Goal: Check status: Check status

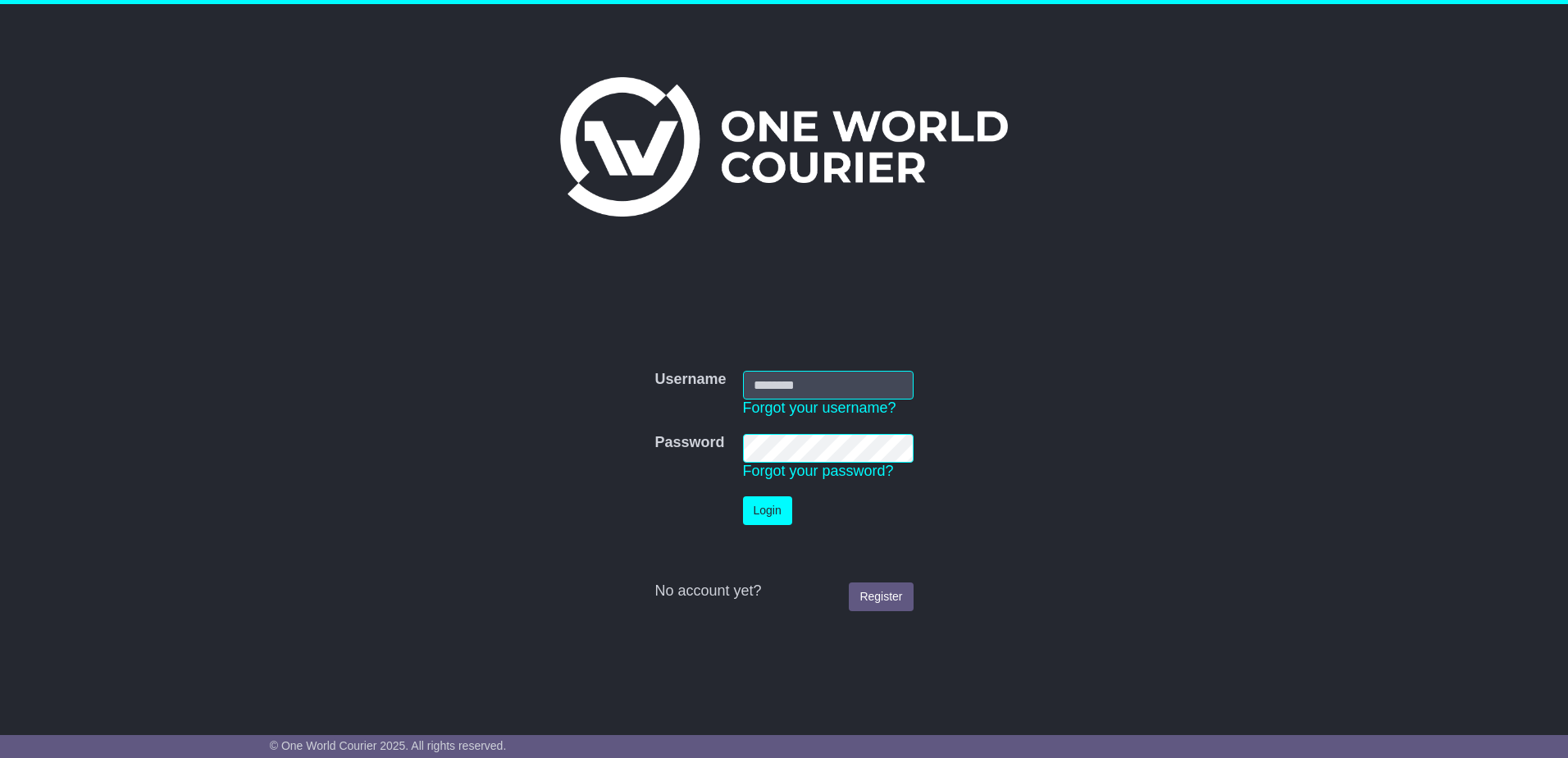
type input "**********"
click at [754, 512] on button "Login" at bounding box center [767, 511] width 49 height 29
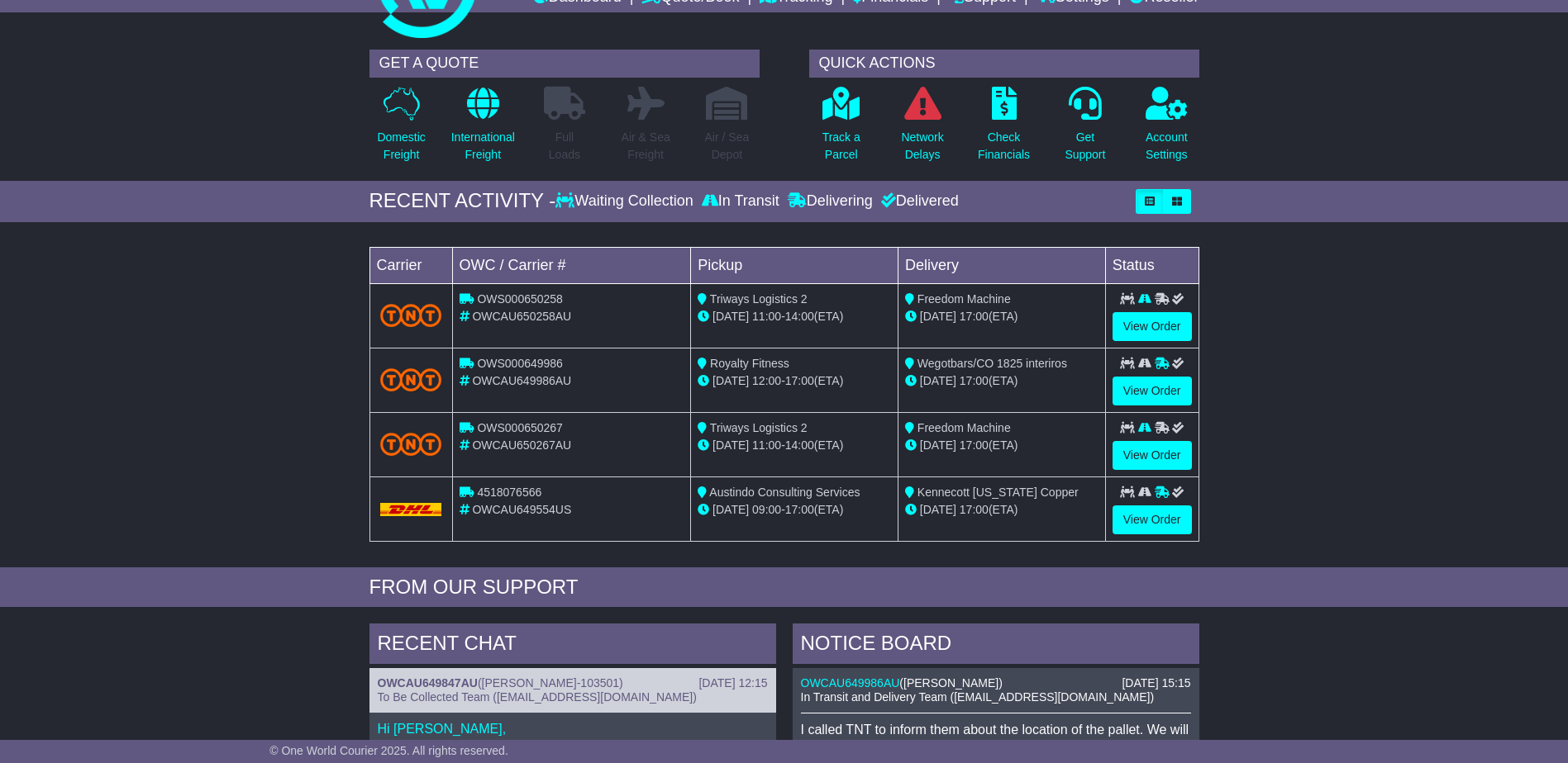
scroll to position [82, 0]
click at [1154, 521] on link "View Order" at bounding box center [1152, 519] width 80 height 29
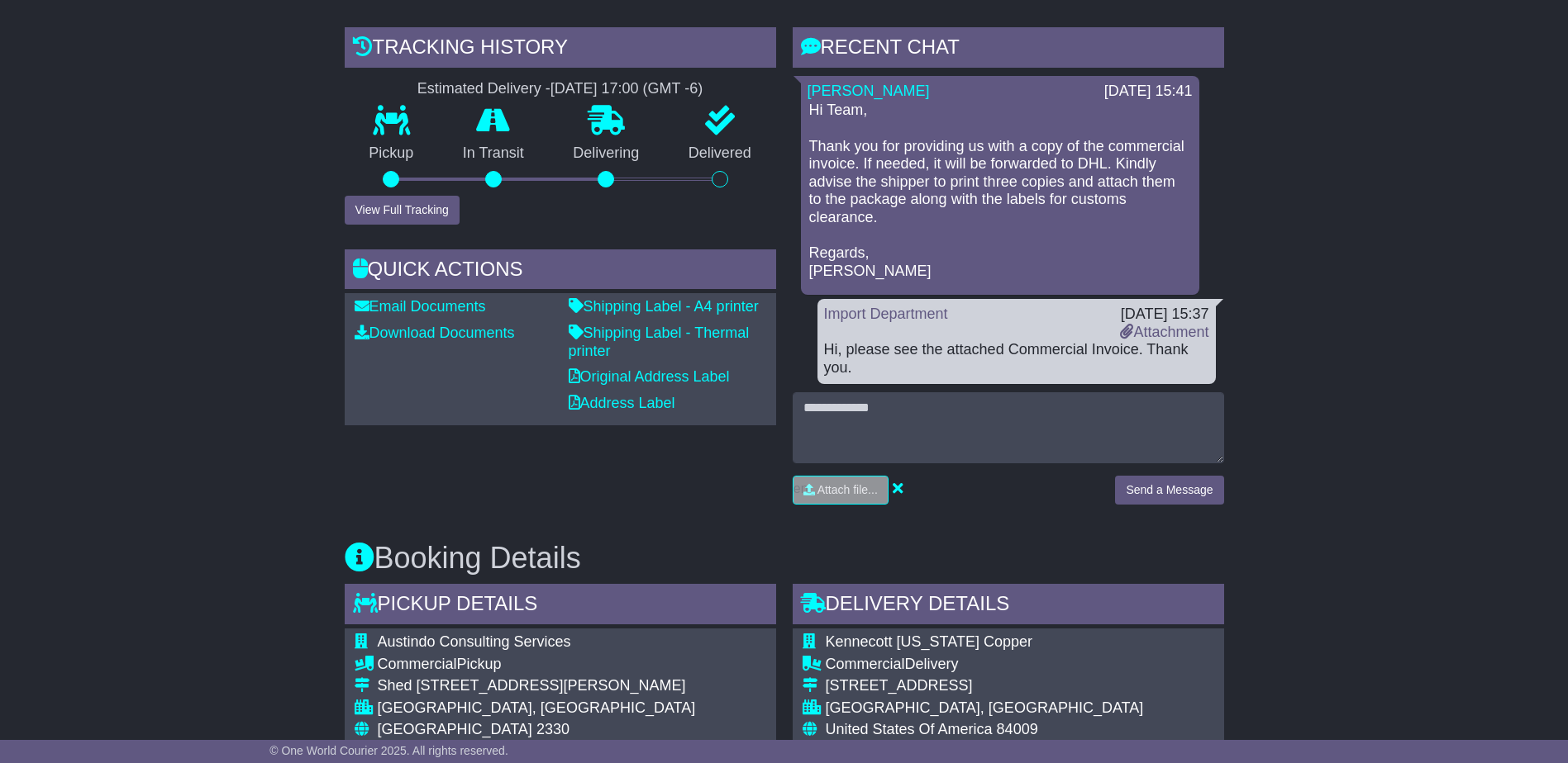
scroll to position [413, 0]
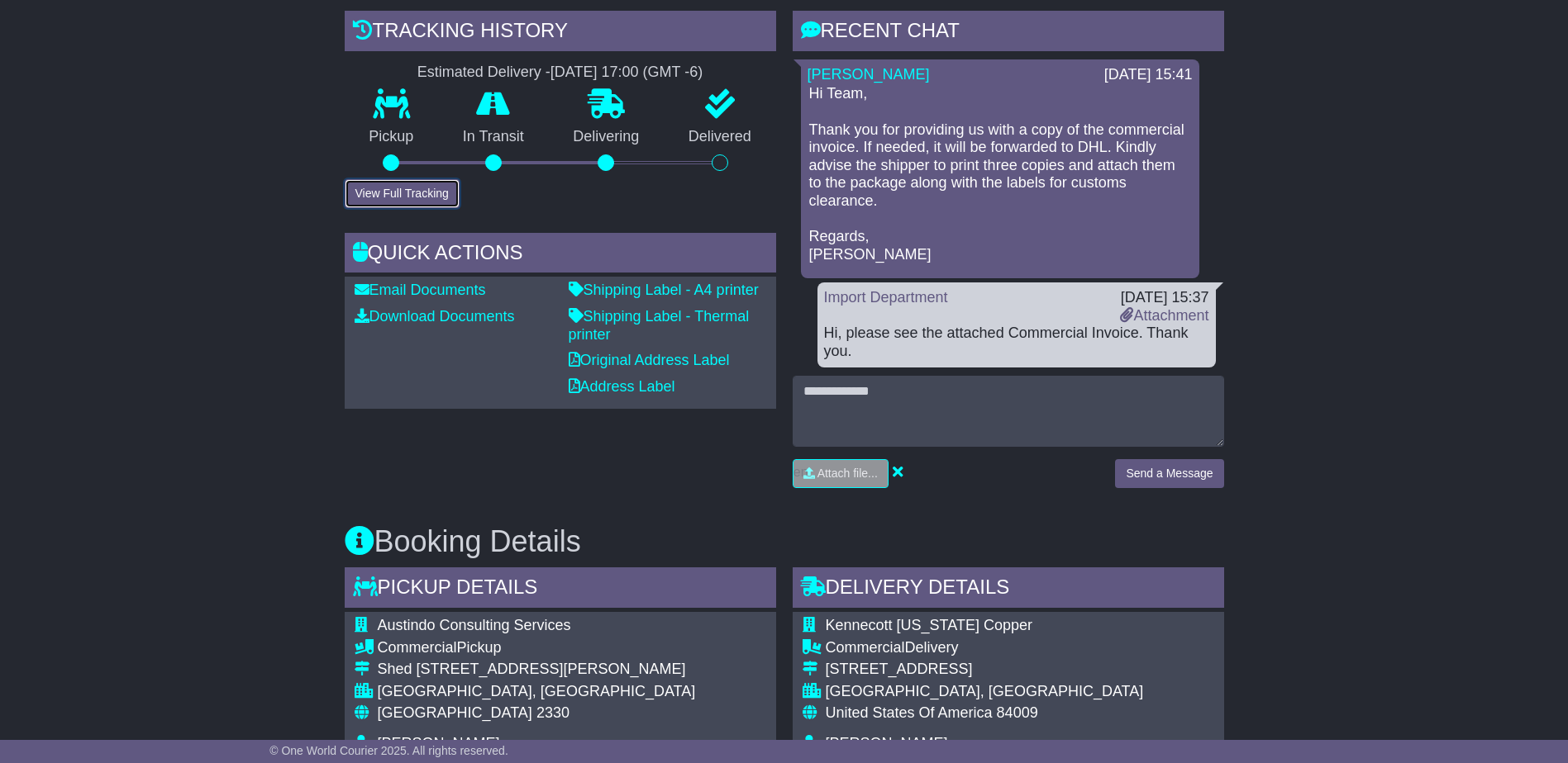
click at [378, 190] on button "View Full Tracking" at bounding box center [402, 193] width 115 height 29
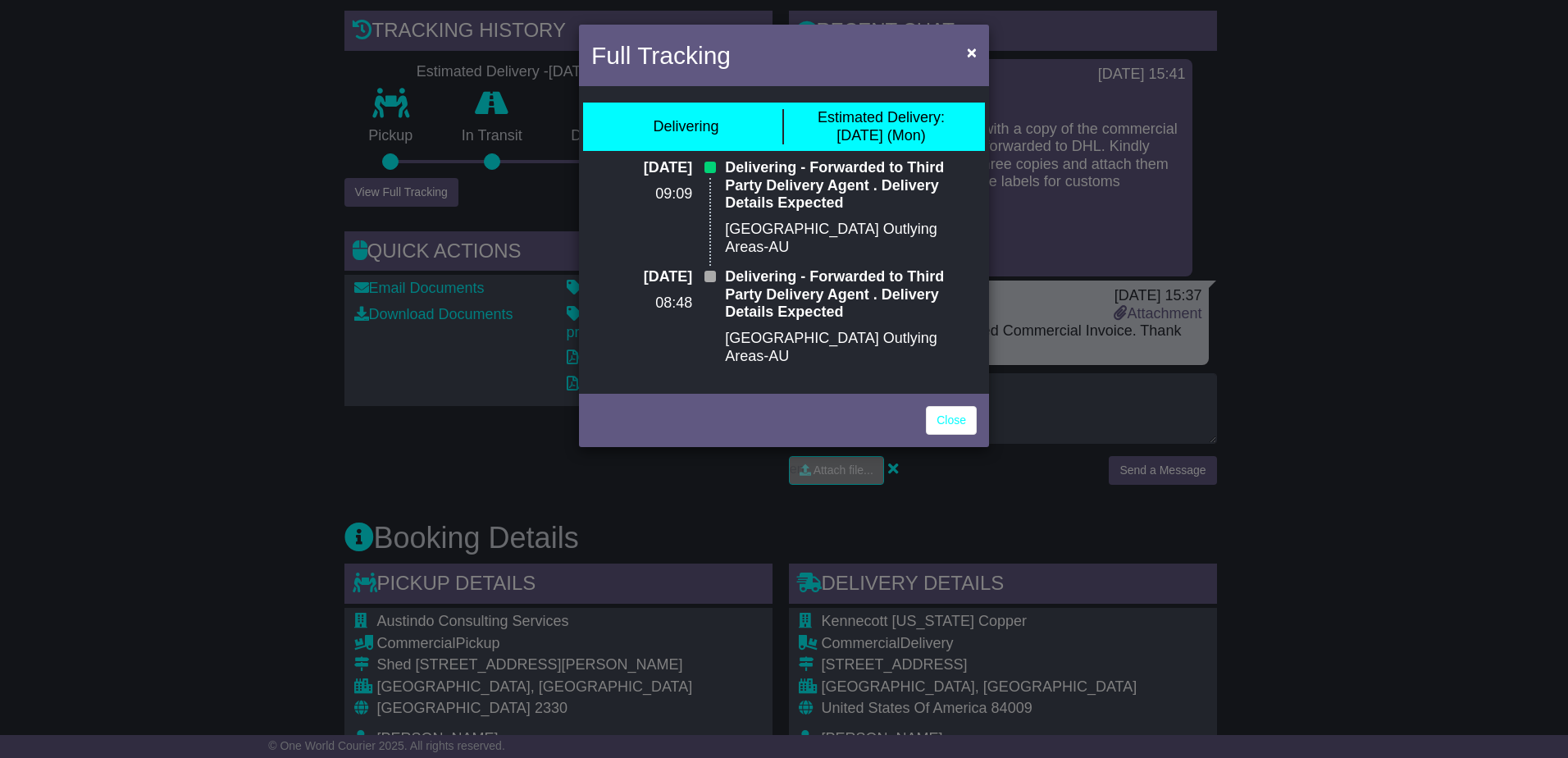
drag, startPoint x: 631, startPoint y: 324, endPoint x: 613, endPoint y: 297, distance: 32.4
click at [613, 297] on div "24 Sep 2025 08:48" at bounding box center [650, 323] width 134 height 109
click at [624, 291] on div "24 Sep 2025 08:48" at bounding box center [650, 323] width 134 height 109
drag, startPoint x: 154, startPoint y: 353, endPoint x: 138, endPoint y: 241, distance: 113.1
click at [132, 247] on div "Full Tracking × Delivering Estimated Delivery: 29 Sep (Mon) 24 Sep 2025 09:09 D…" at bounding box center [784, 379] width 1568 height 758
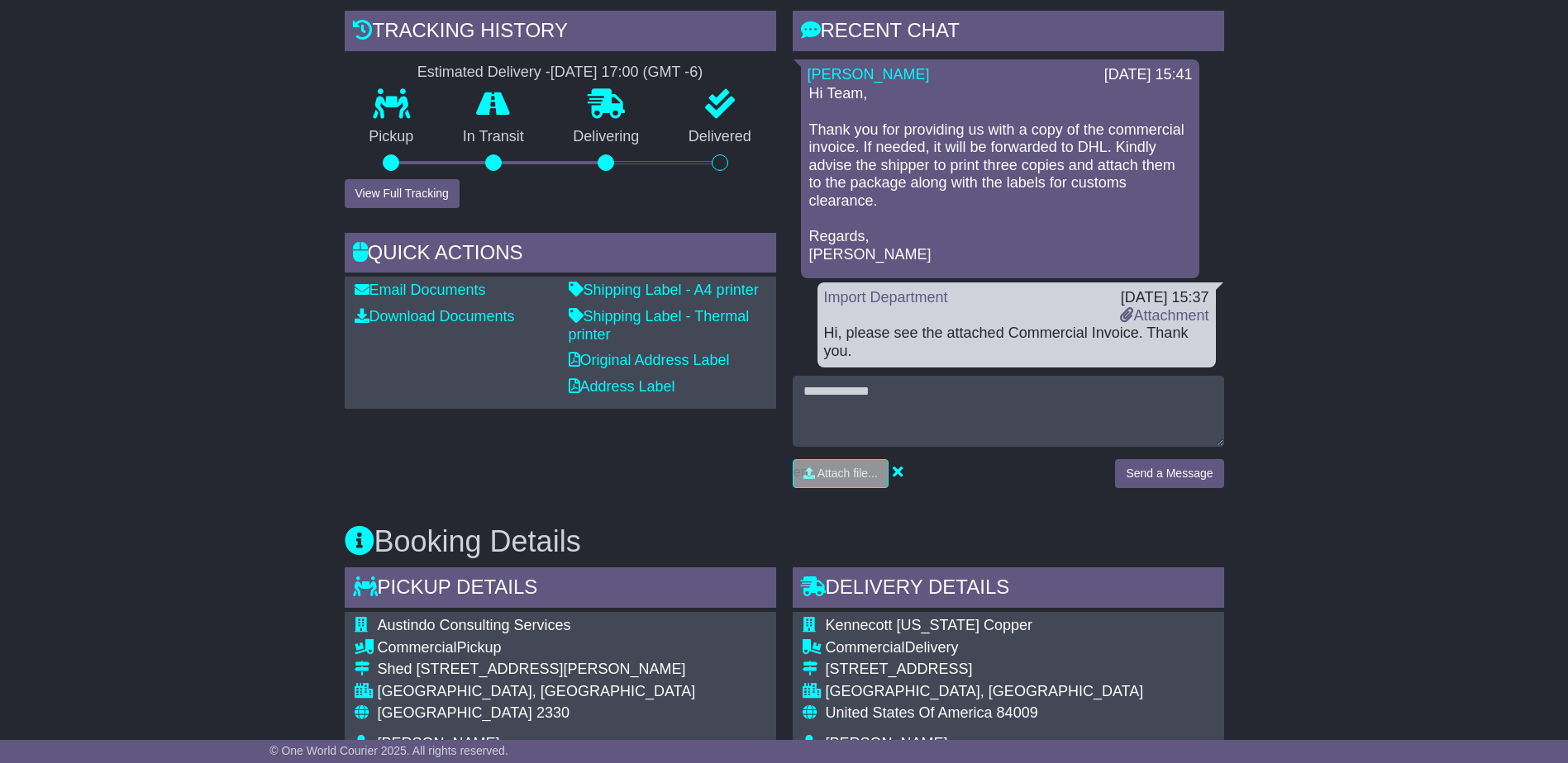
click at [140, 237] on div "Email Download Tracking Pricing Insurance" at bounding box center [784, 743] width 1568 height 1732
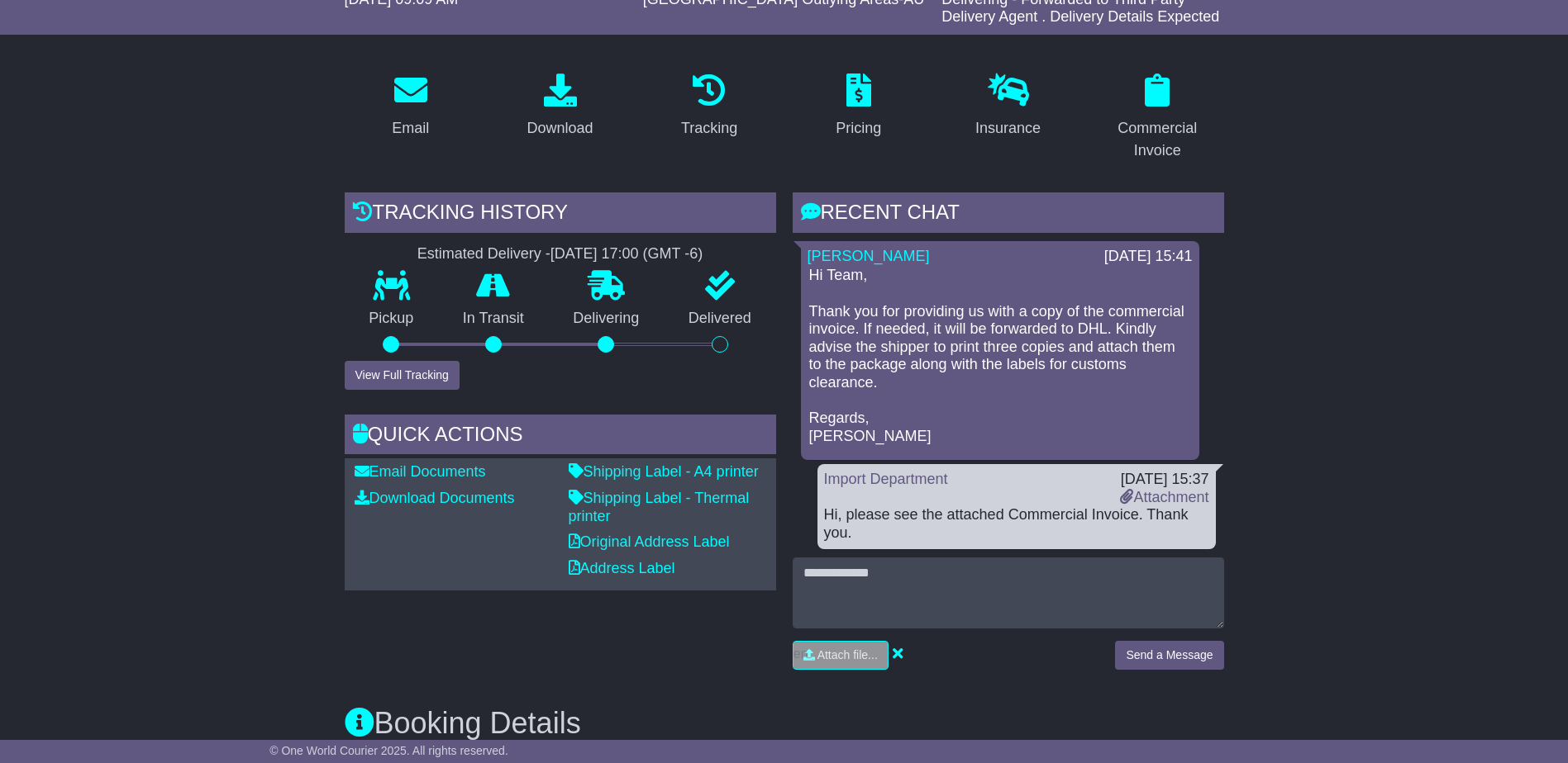
scroll to position [0, 0]
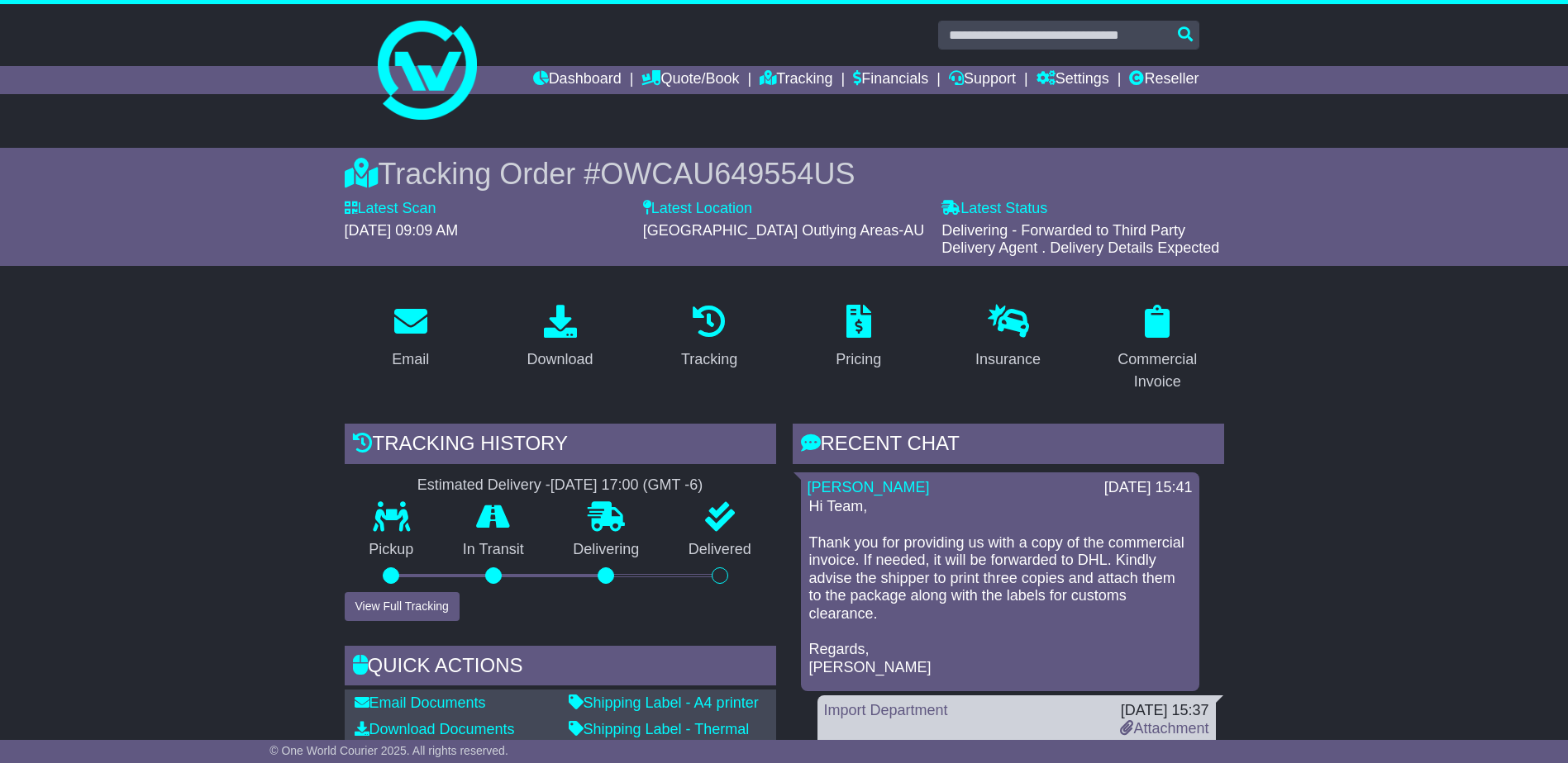
click at [425, 70] on div "Dashboard Quote/Book Domestic International Saved Quotes Drafts Domestic Quote …" at bounding box center [784, 81] width 846 height 28
click at [562, 73] on link "Dashboard" at bounding box center [577, 81] width 88 height 28
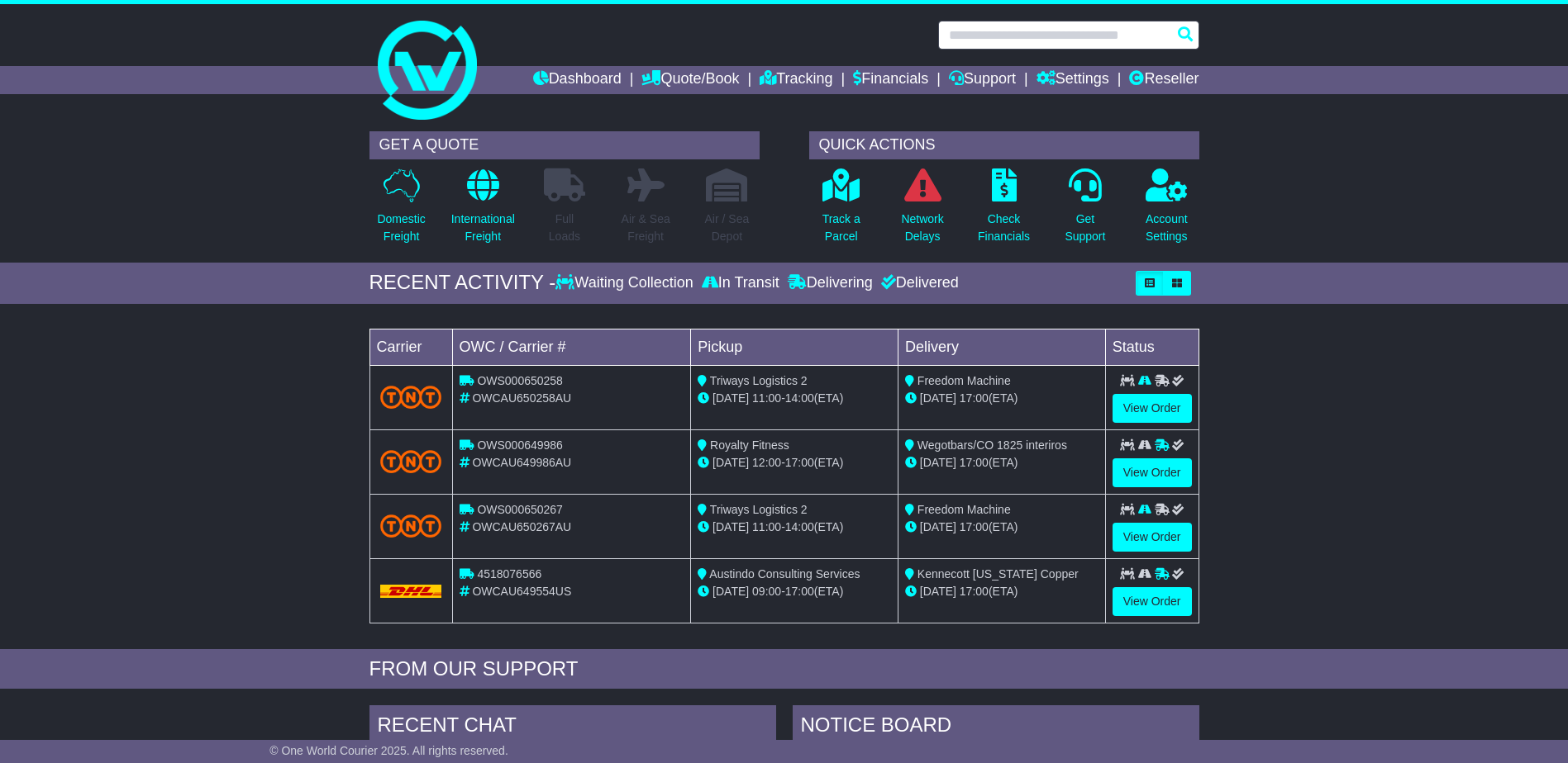
click at [984, 43] on input "text" at bounding box center [1068, 35] width 261 height 29
paste input "**********"
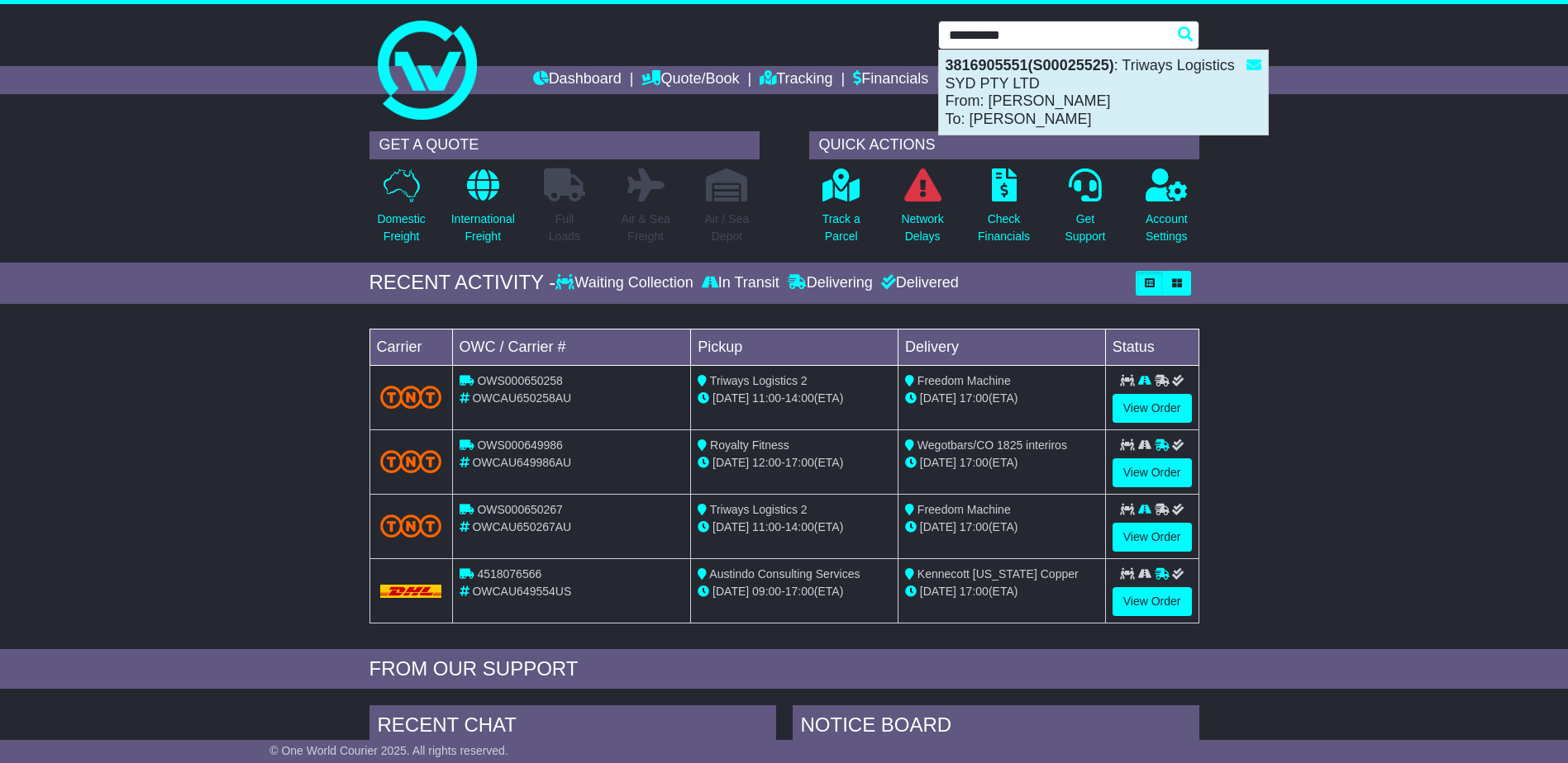
click at [991, 83] on div "3816905551(S00025525) : Triways Logistics SYD PTY LTD From: MS. LAM To: Alpa Pa…" at bounding box center [1102, 93] width 329 height 84
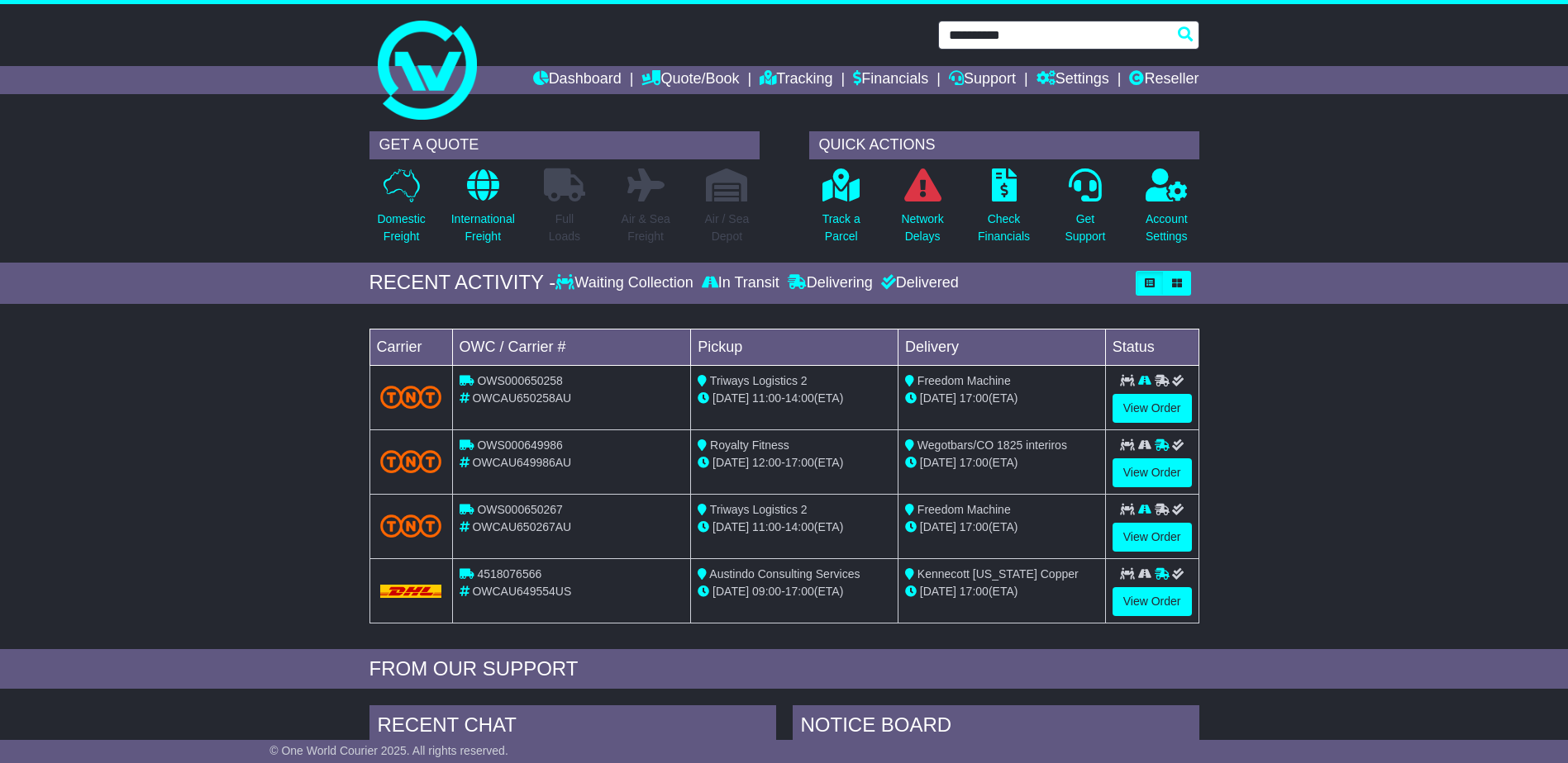
type input "**********"
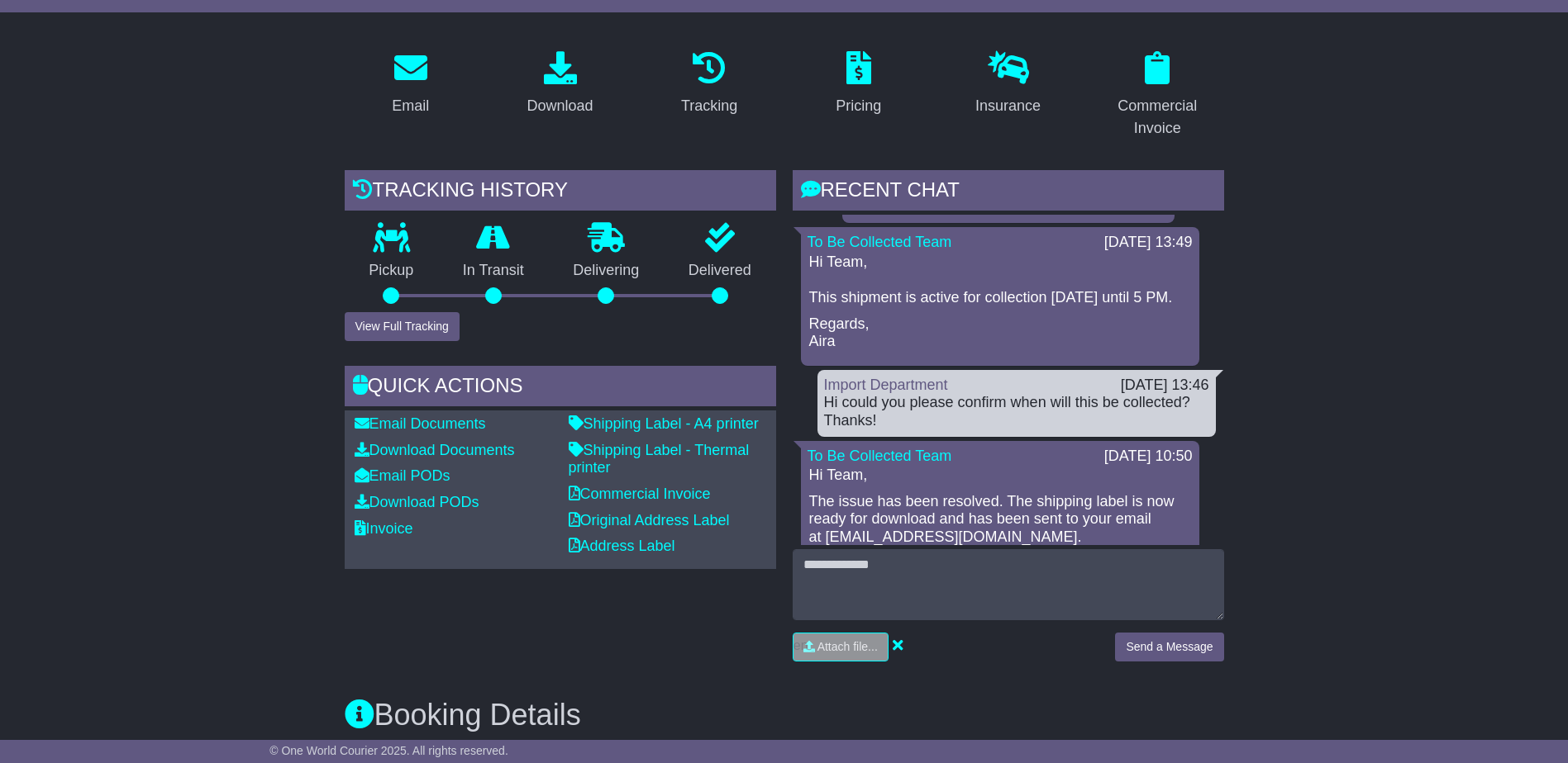
scroll to position [1507, 0]
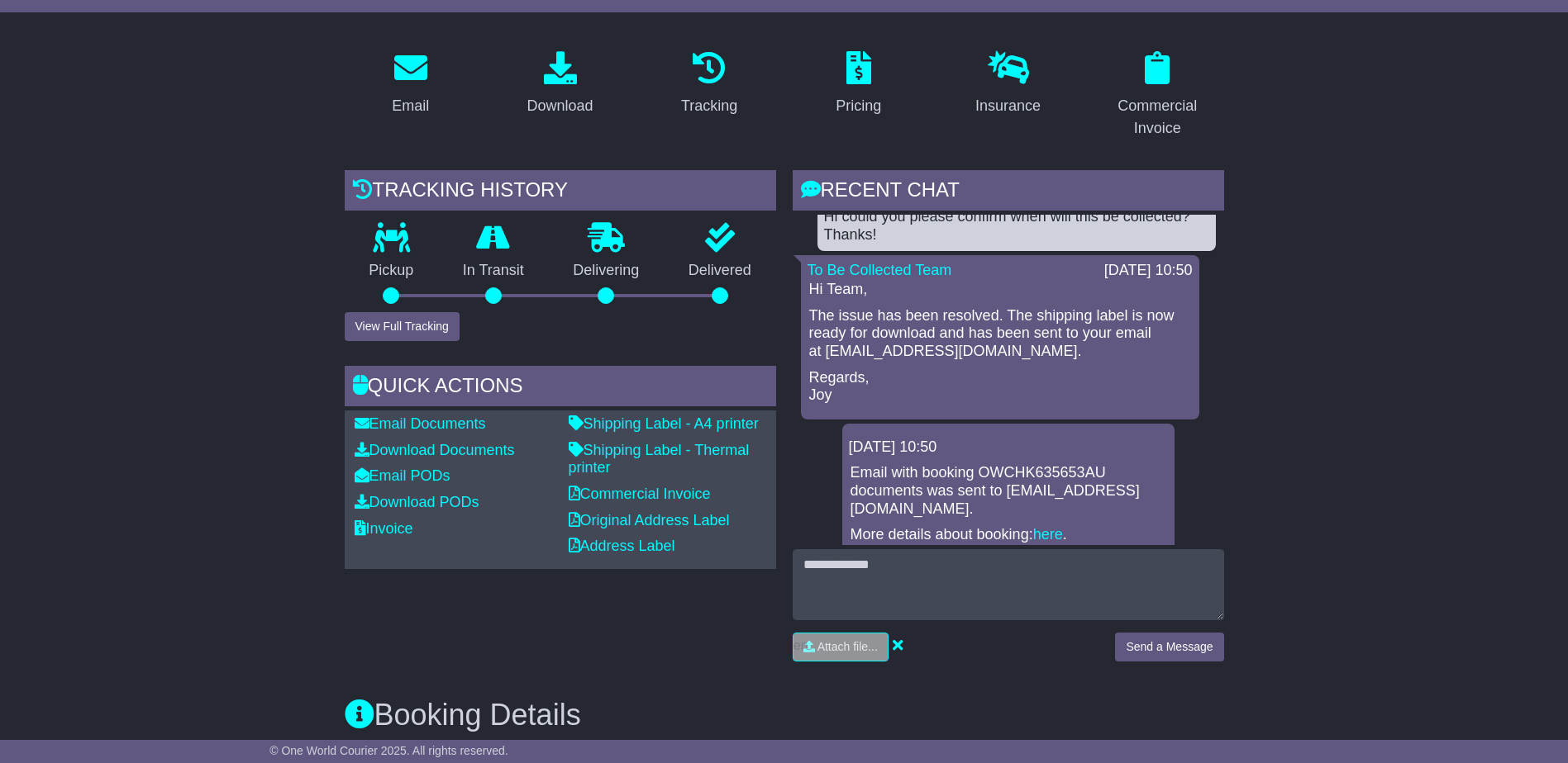
drag, startPoint x: 1399, startPoint y: 516, endPoint x: 1326, endPoint y: 606, distance: 115.9
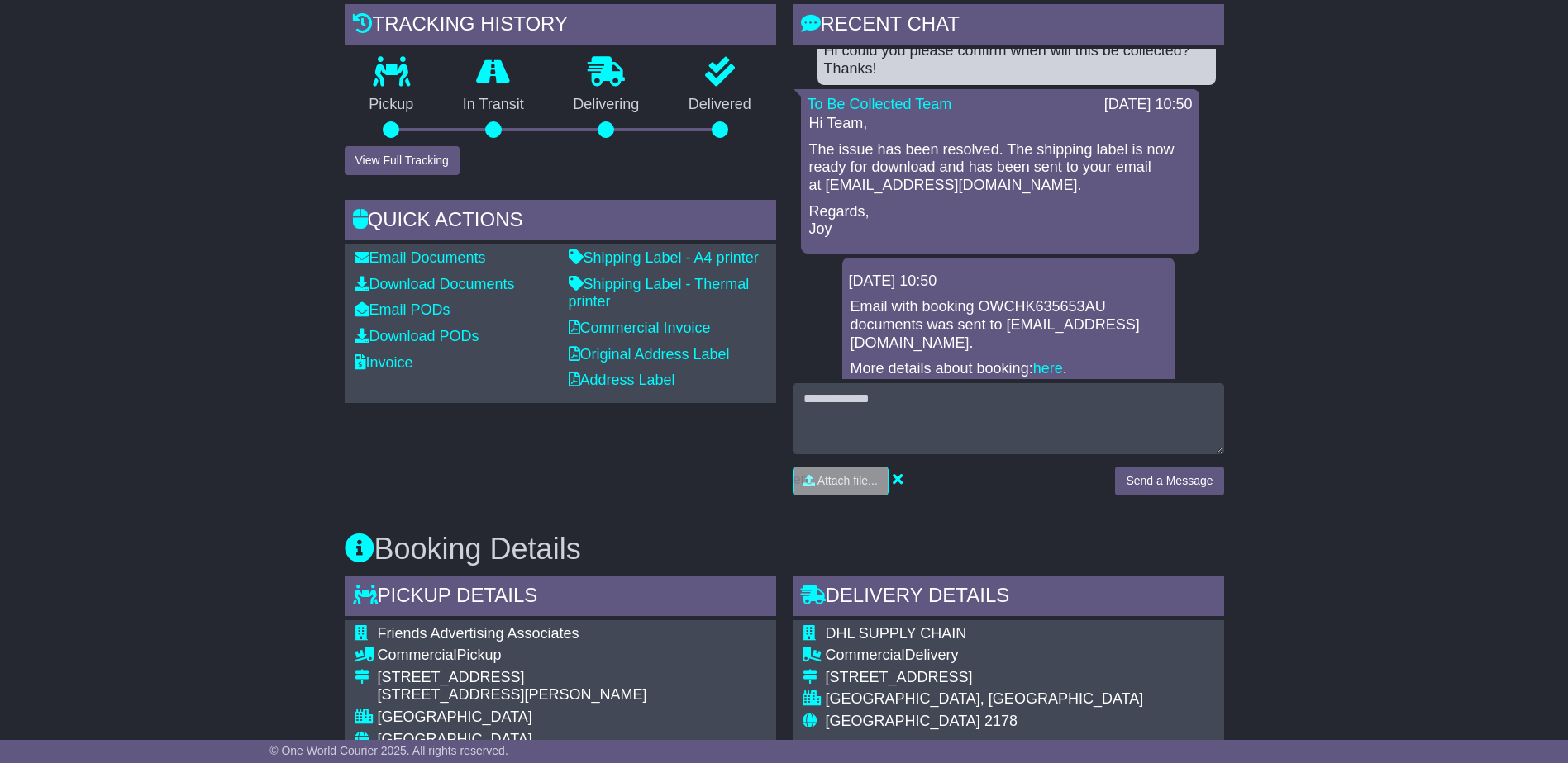
scroll to position [579, 0]
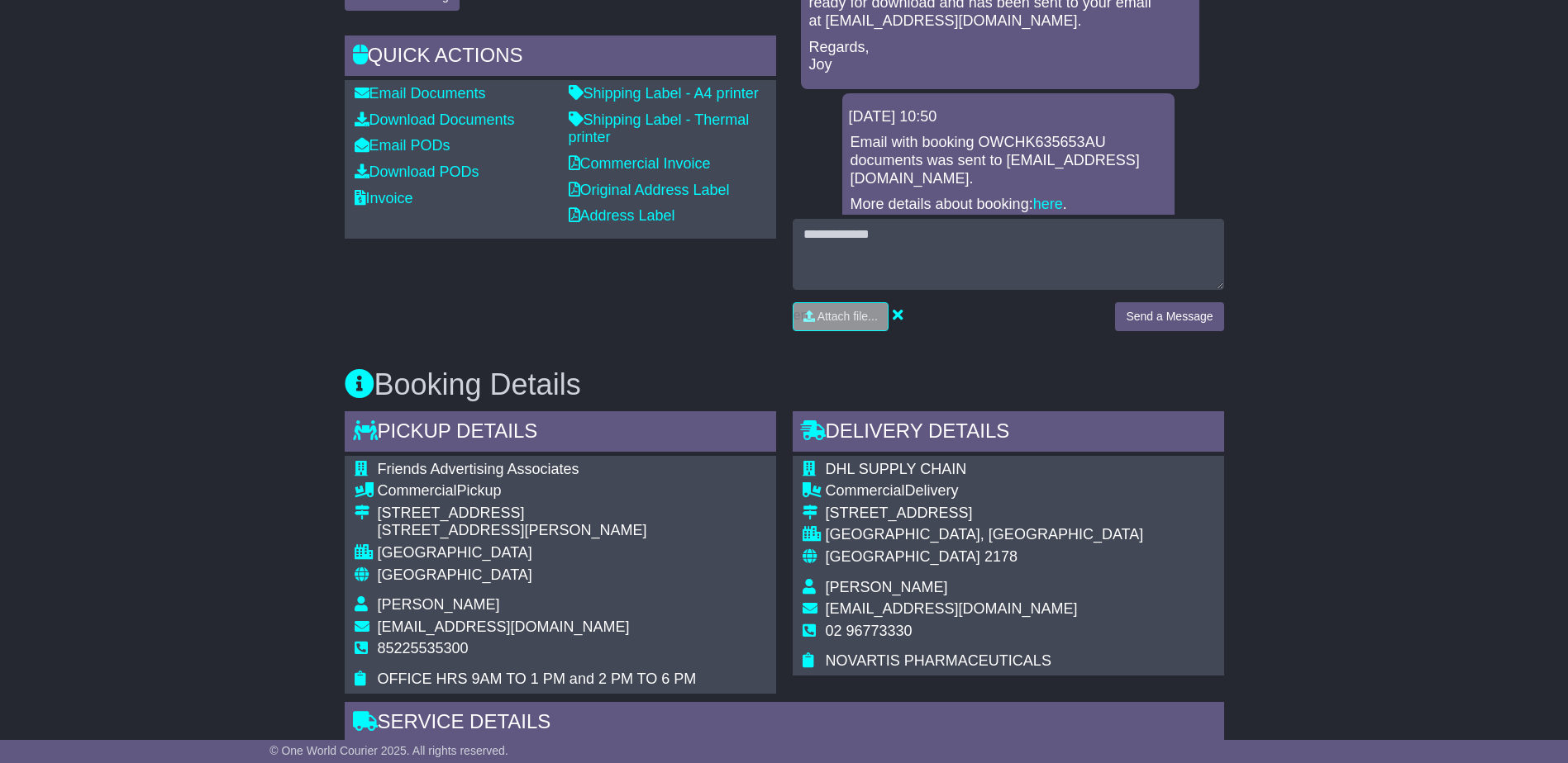
click at [1275, 587] on div "Email Download Tracking Pricing Insurance" at bounding box center [784, 717] width 1568 height 2021
click at [1280, 584] on div "Email Download Tracking Pricing Insurance" at bounding box center [784, 717] width 1568 height 2021
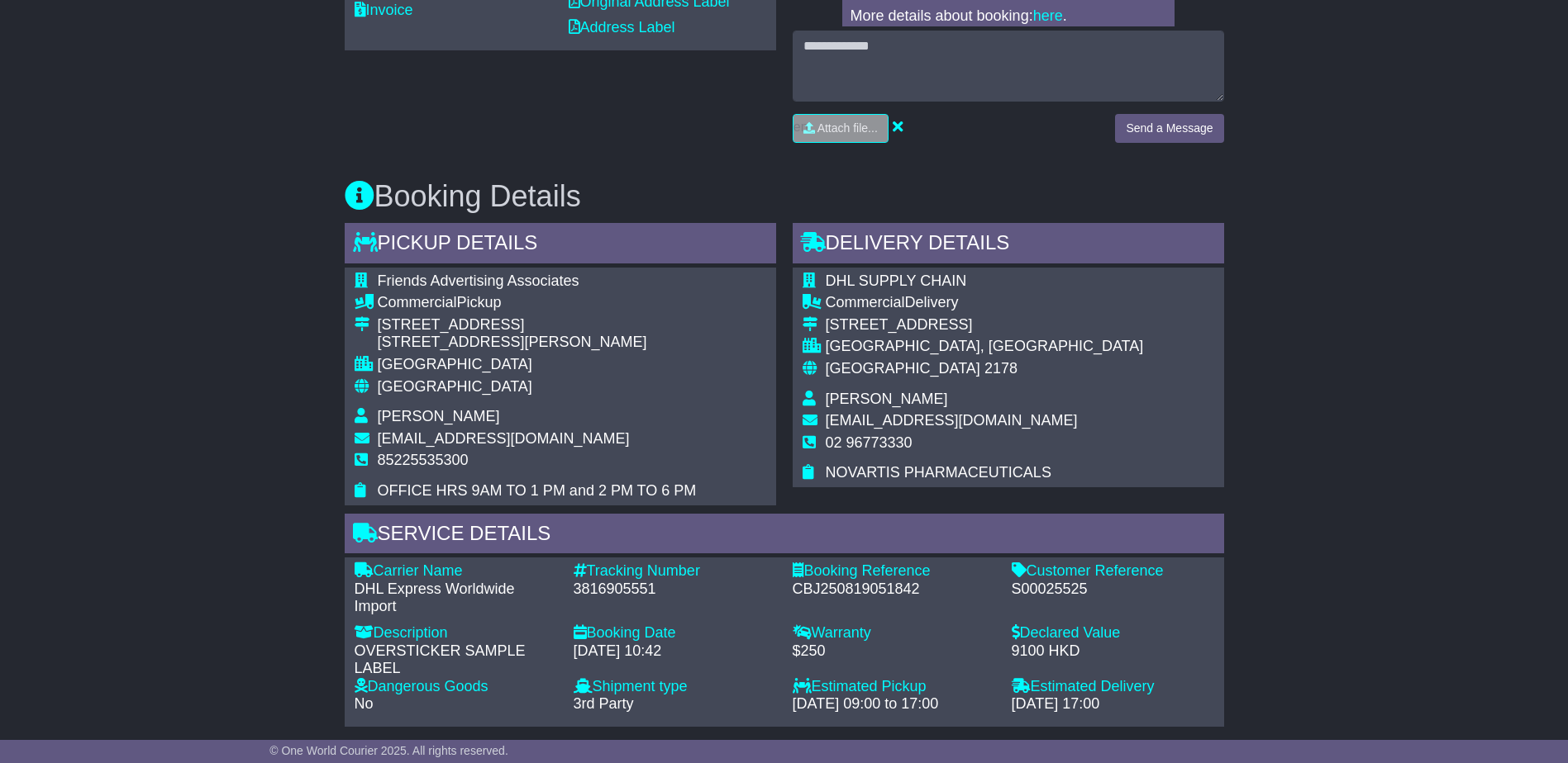
scroll to position [826, 0]
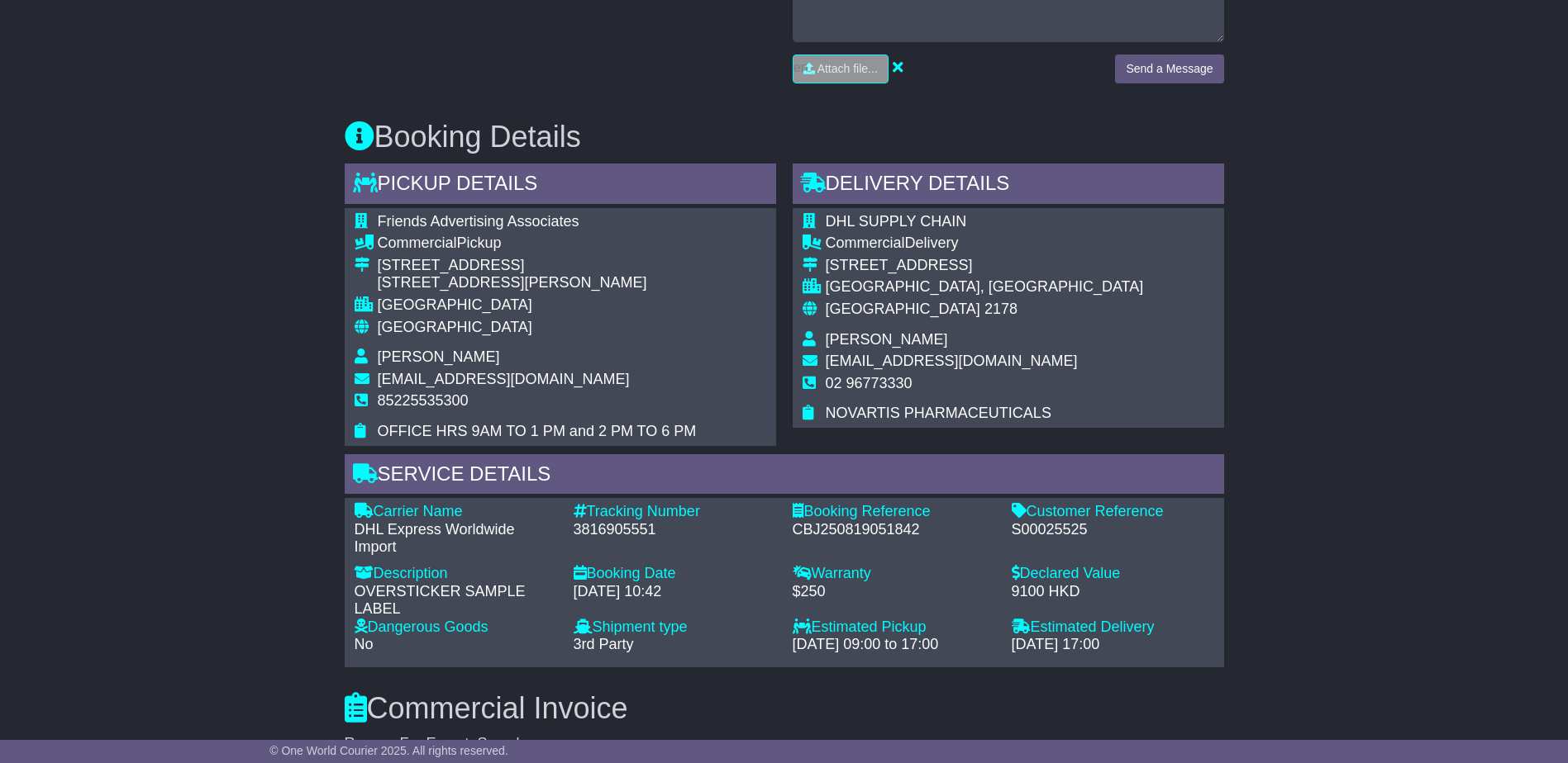
click at [1312, 551] on div "Email Download Tracking Pricing Insurance" at bounding box center [784, 469] width 1568 height 2021
drag, startPoint x: 1279, startPoint y: 584, endPoint x: 1277, endPoint y: 620, distance: 36.1
click at [1276, 620] on div "Email Download Tracking Pricing Insurance" at bounding box center [784, 469] width 1568 height 2021
drag, startPoint x: 944, startPoint y: 313, endPoint x: 857, endPoint y: 309, distance: 87.1
click at [855, 310] on span "[GEOGRAPHIC_DATA]" at bounding box center [902, 309] width 155 height 17
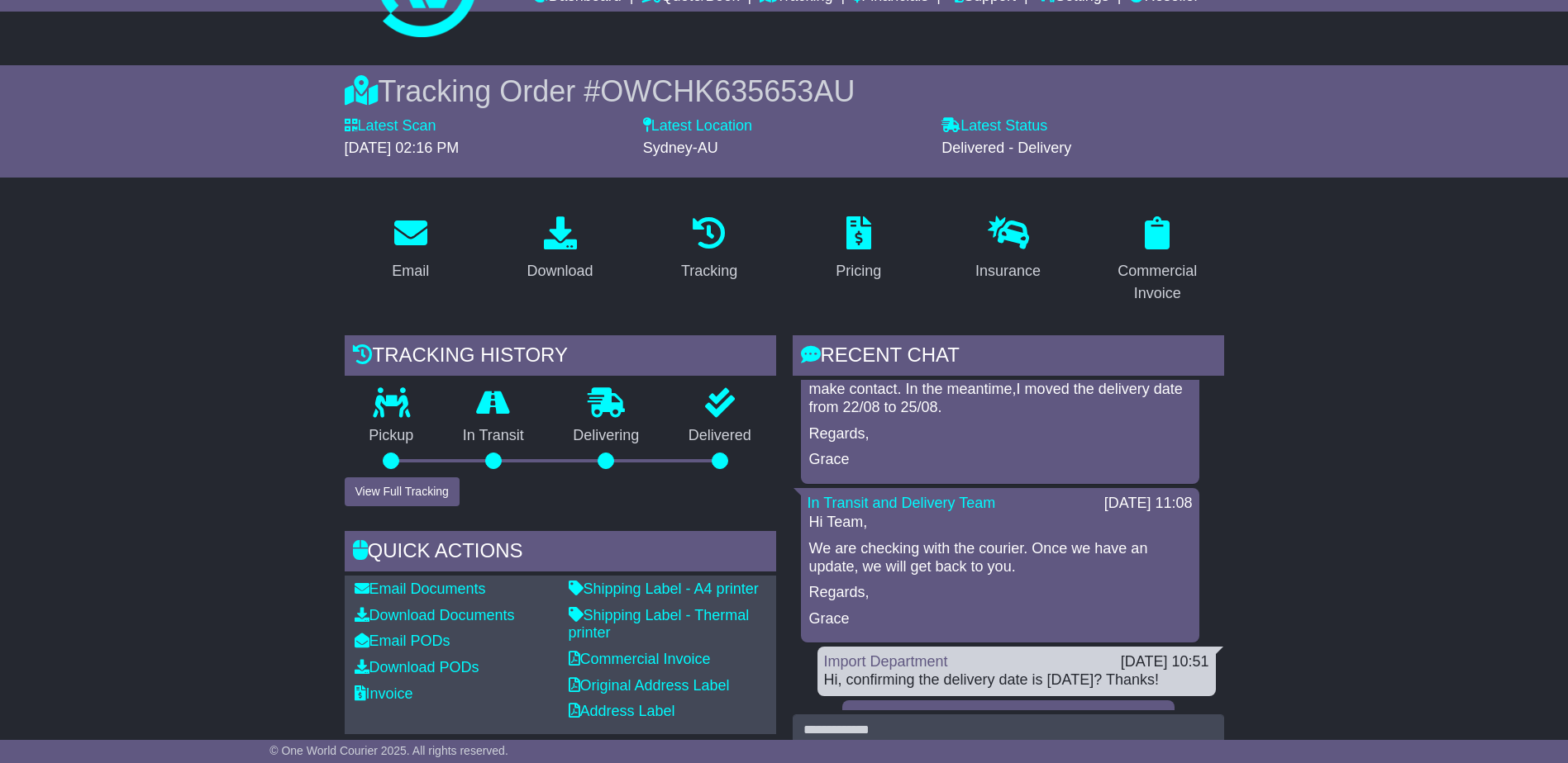
scroll to position [0, 0]
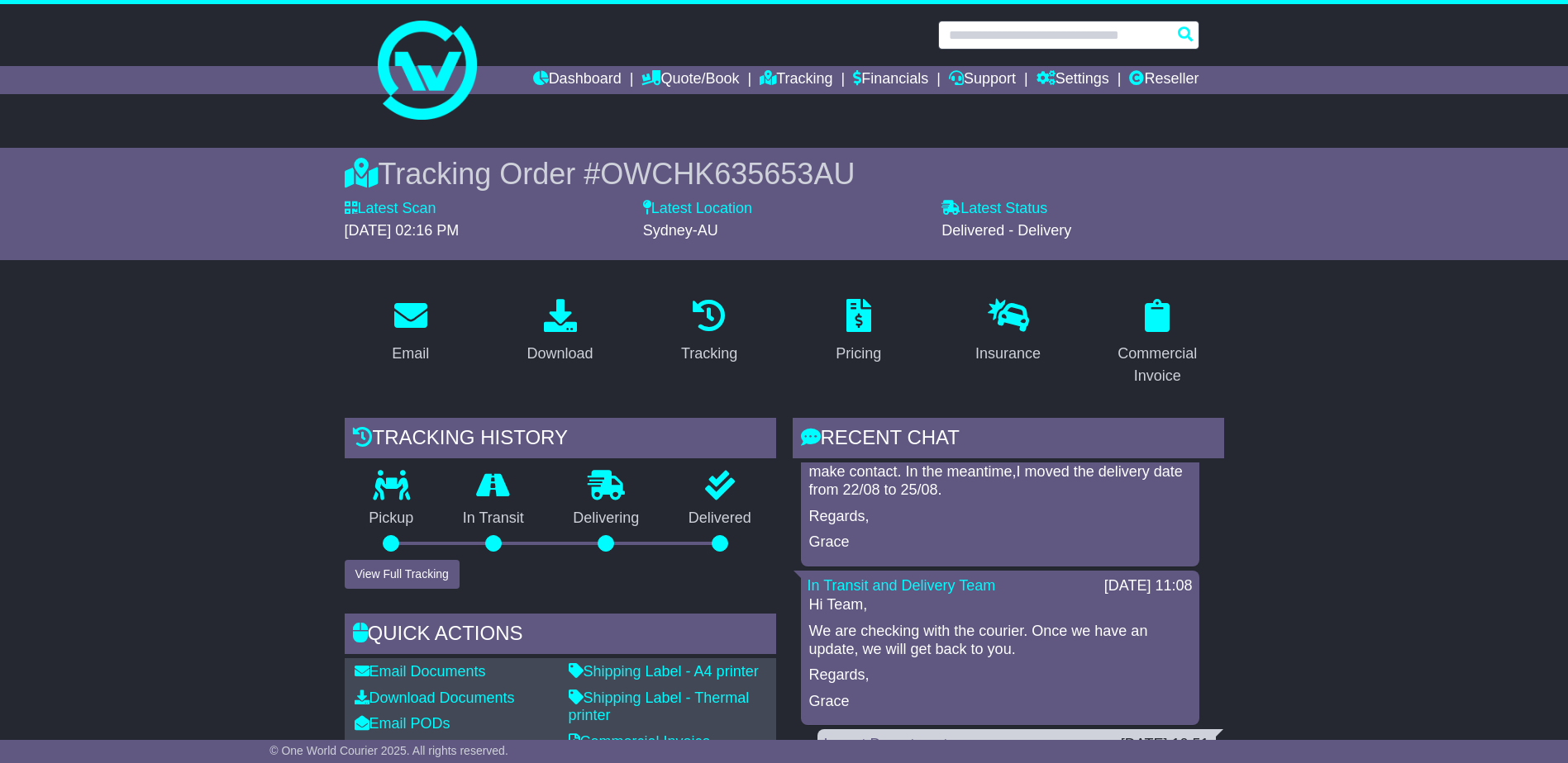
click at [1018, 41] on input "text" at bounding box center [1068, 35] width 261 height 29
paste input "**********"
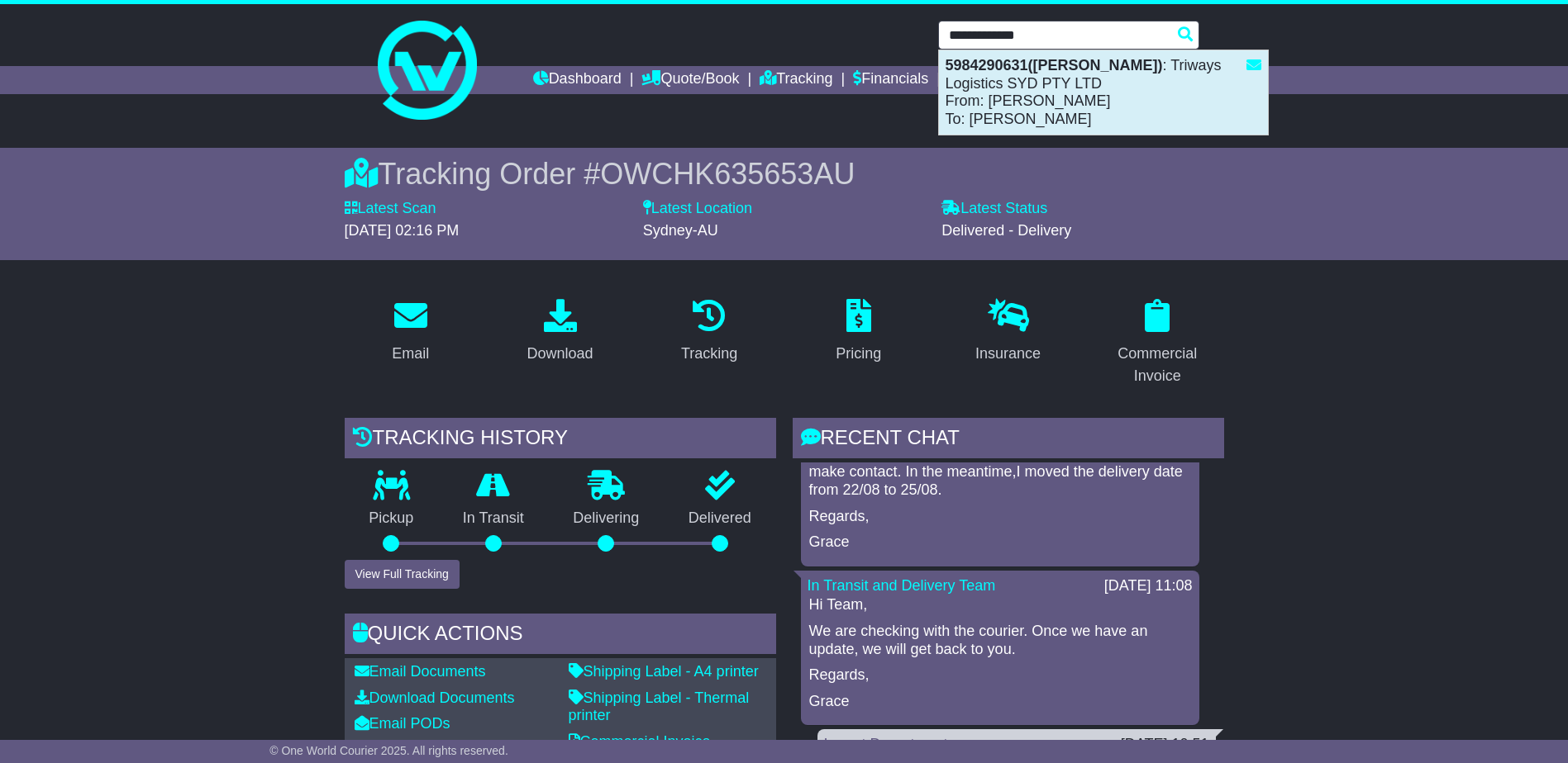
click at [1047, 93] on div "5984290631(JasonMaz) : Triways Logistics SYD PTY LTD From: Vincent Tan To: Jaso…" at bounding box center [1102, 93] width 329 height 84
type input "**********"
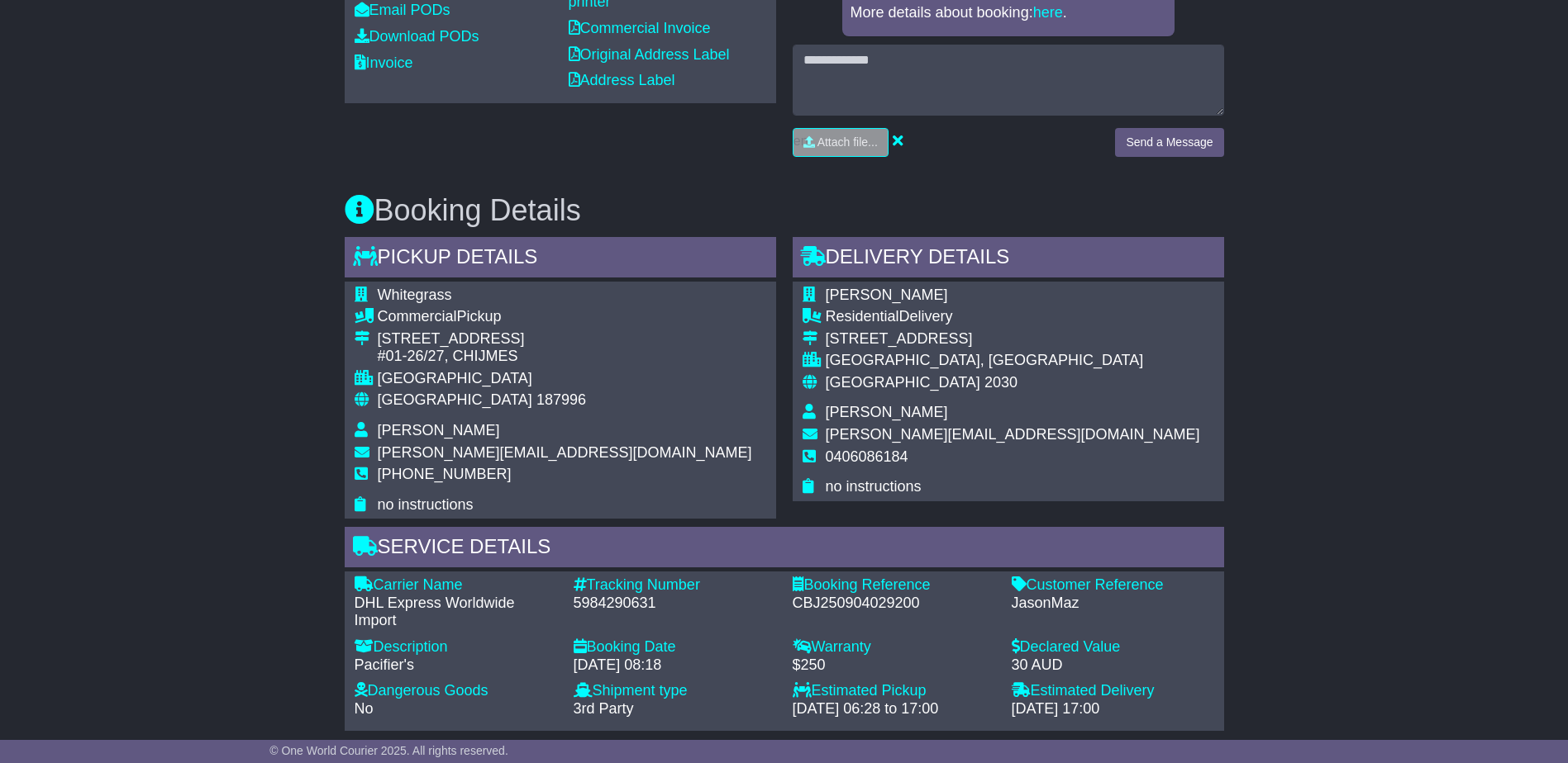
scroll to position [743, 0]
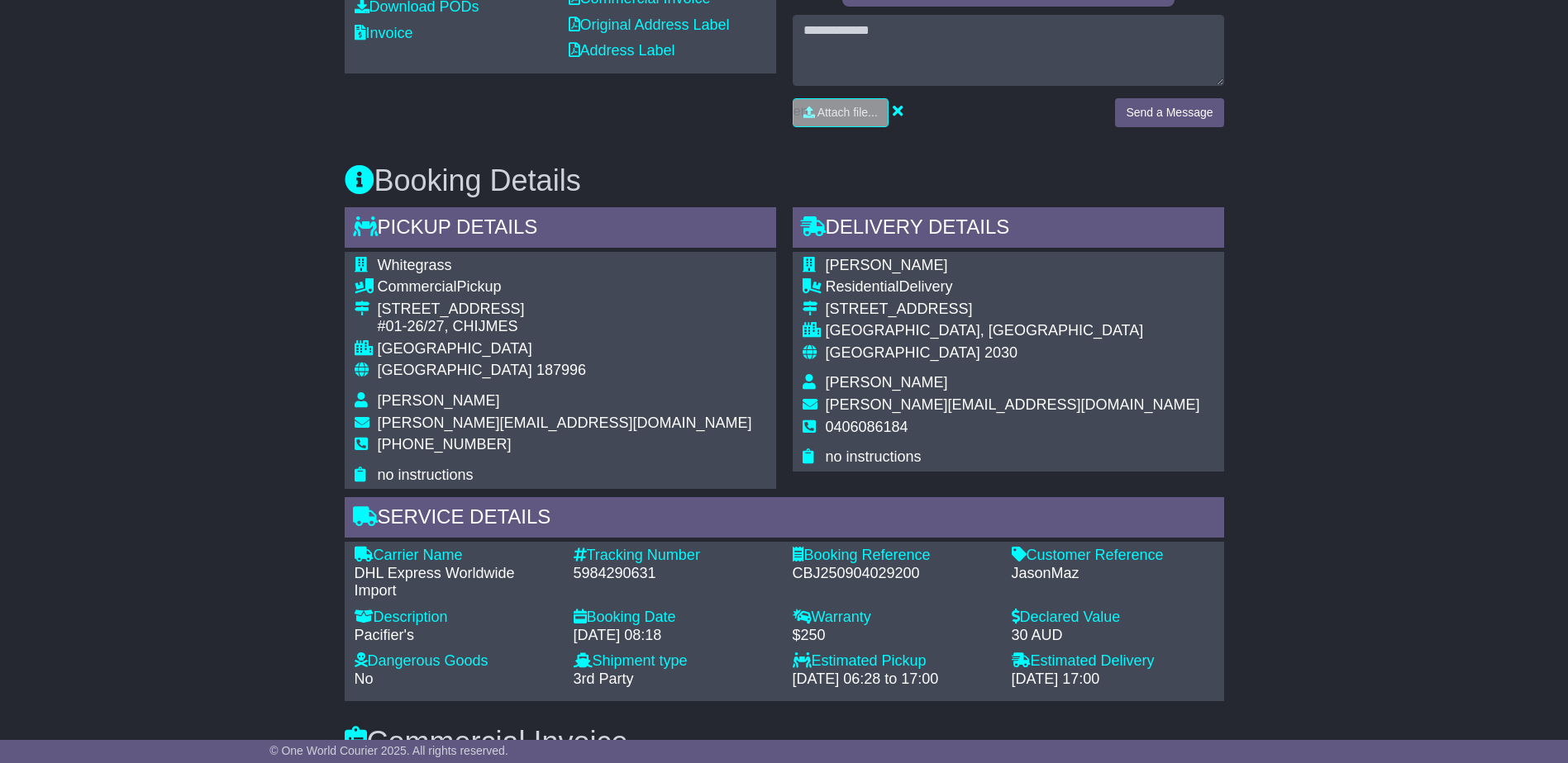
drag, startPoint x: 153, startPoint y: 551, endPoint x: 80, endPoint y: 118, distance: 439.1
click at [81, 118] on div "Email Download Tracking Pricing Insurance" at bounding box center [784, 509] width 1568 height 1937
click at [55, 145] on div "Email Download Tracking Pricing Insurance" at bounding box center [784, 509] width 1568 height 1937
click at [76, 188] on div "Email Download Tracking Pricing Insurance" at bounding box center [784, 509] width 1568 height 1937
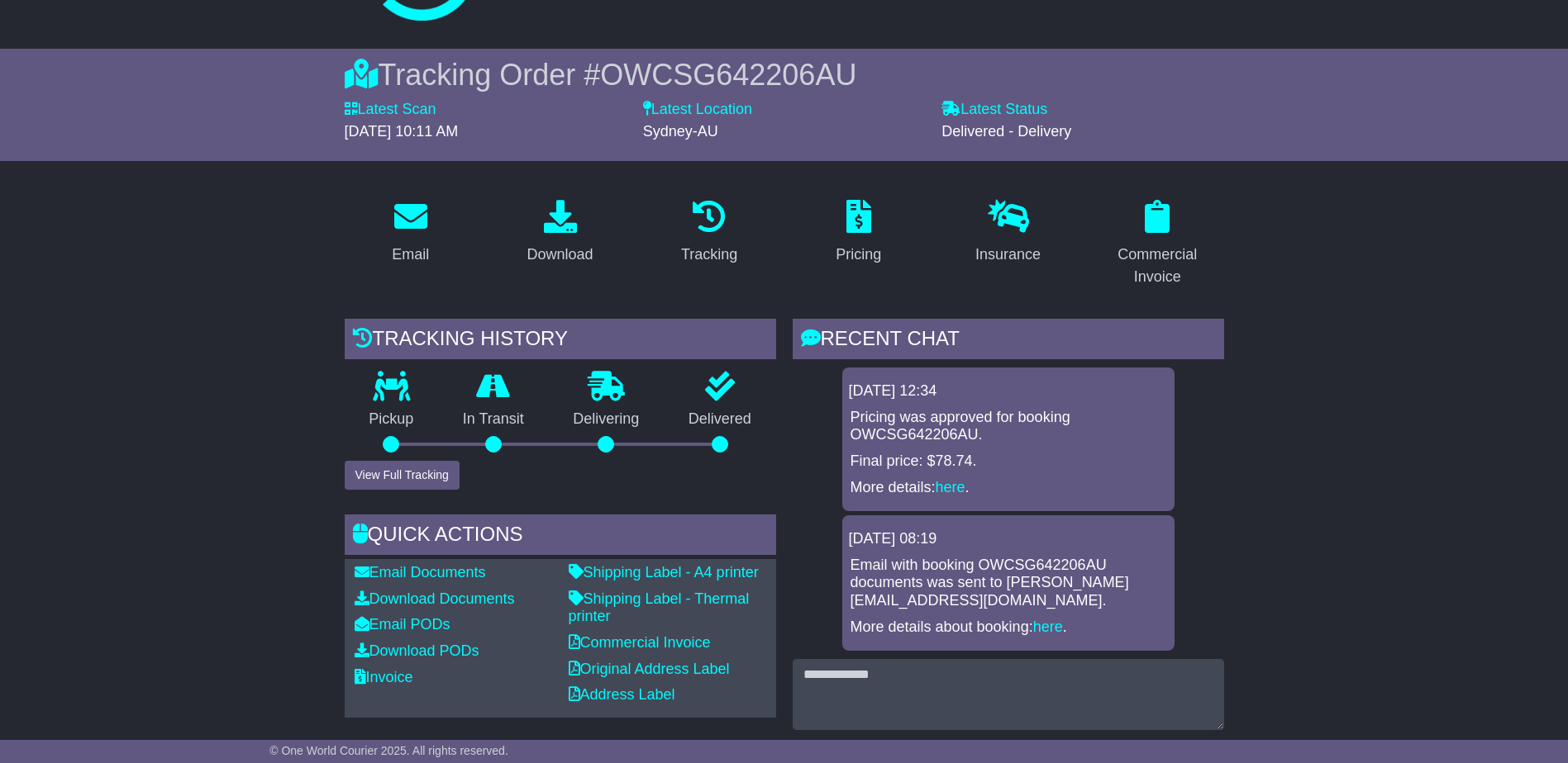
scroll to position [0, 0]
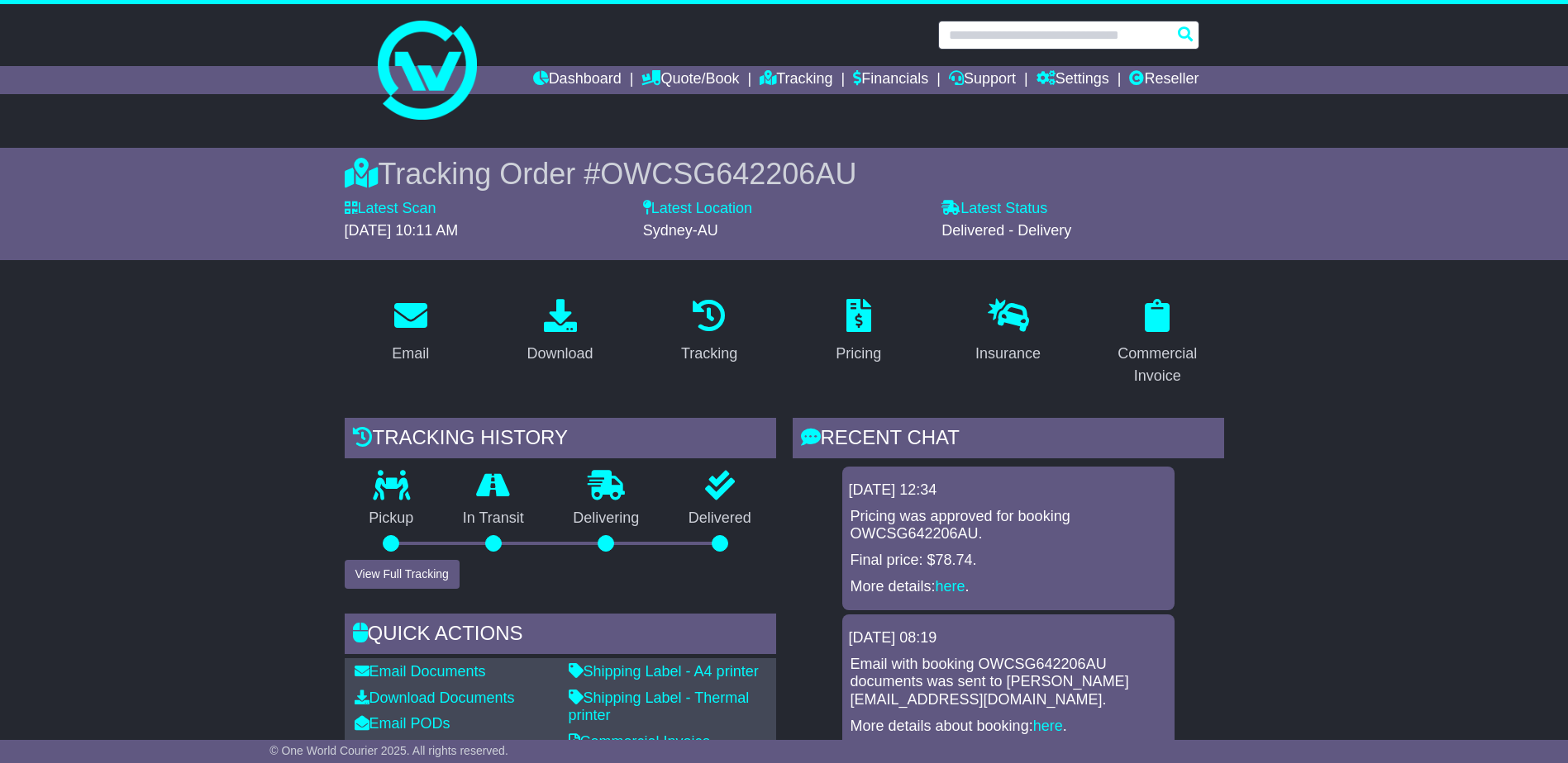
click at [1041, 39] on input "text" at bounding box center [1068, 35] width 261 height 29
paste input "**********"
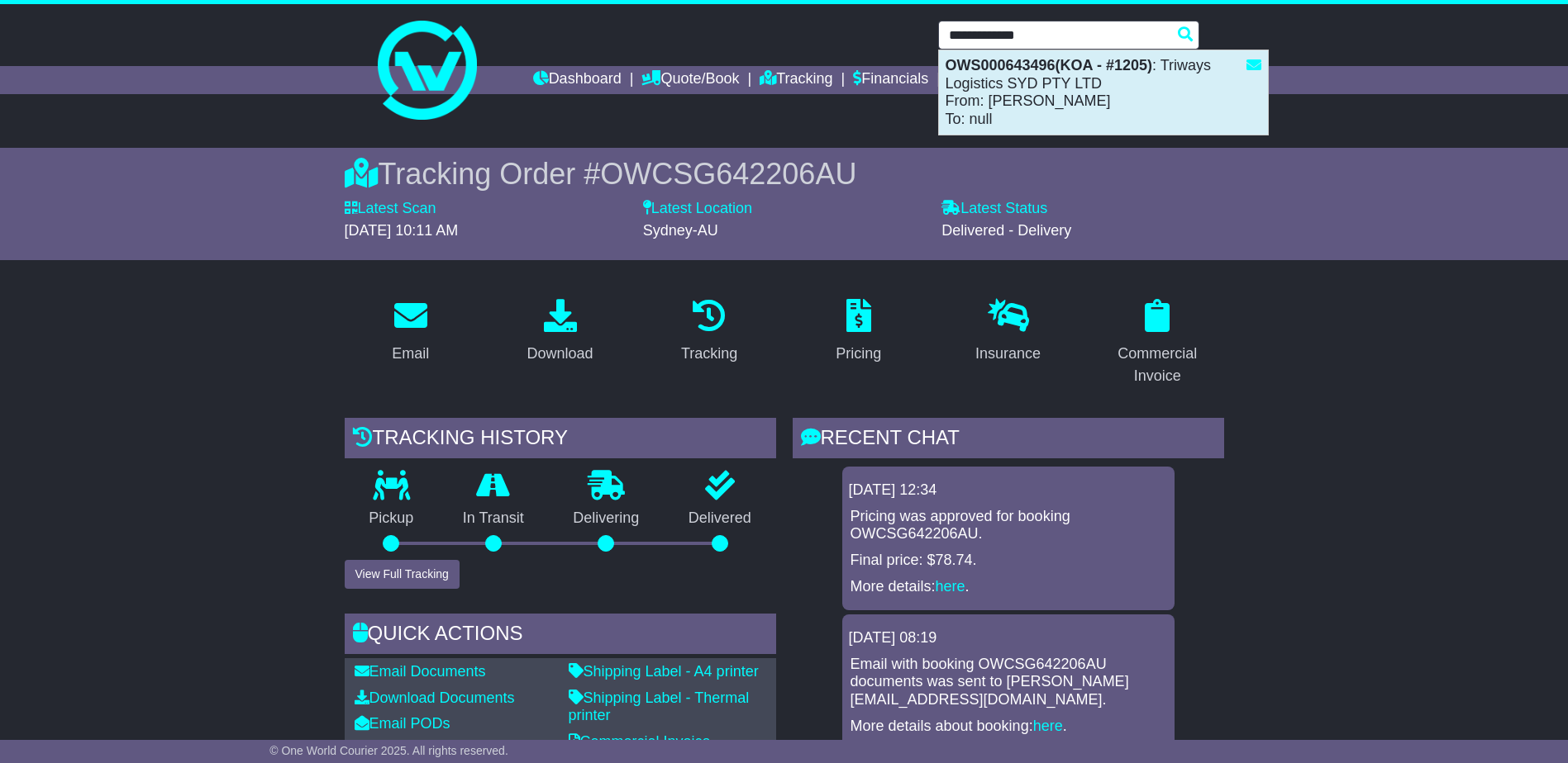
click at [971, 73] on strong "OWS000643496(KOA - #1205)" at bounding box center [1048, 66] width 207 height 17
type input "**********"
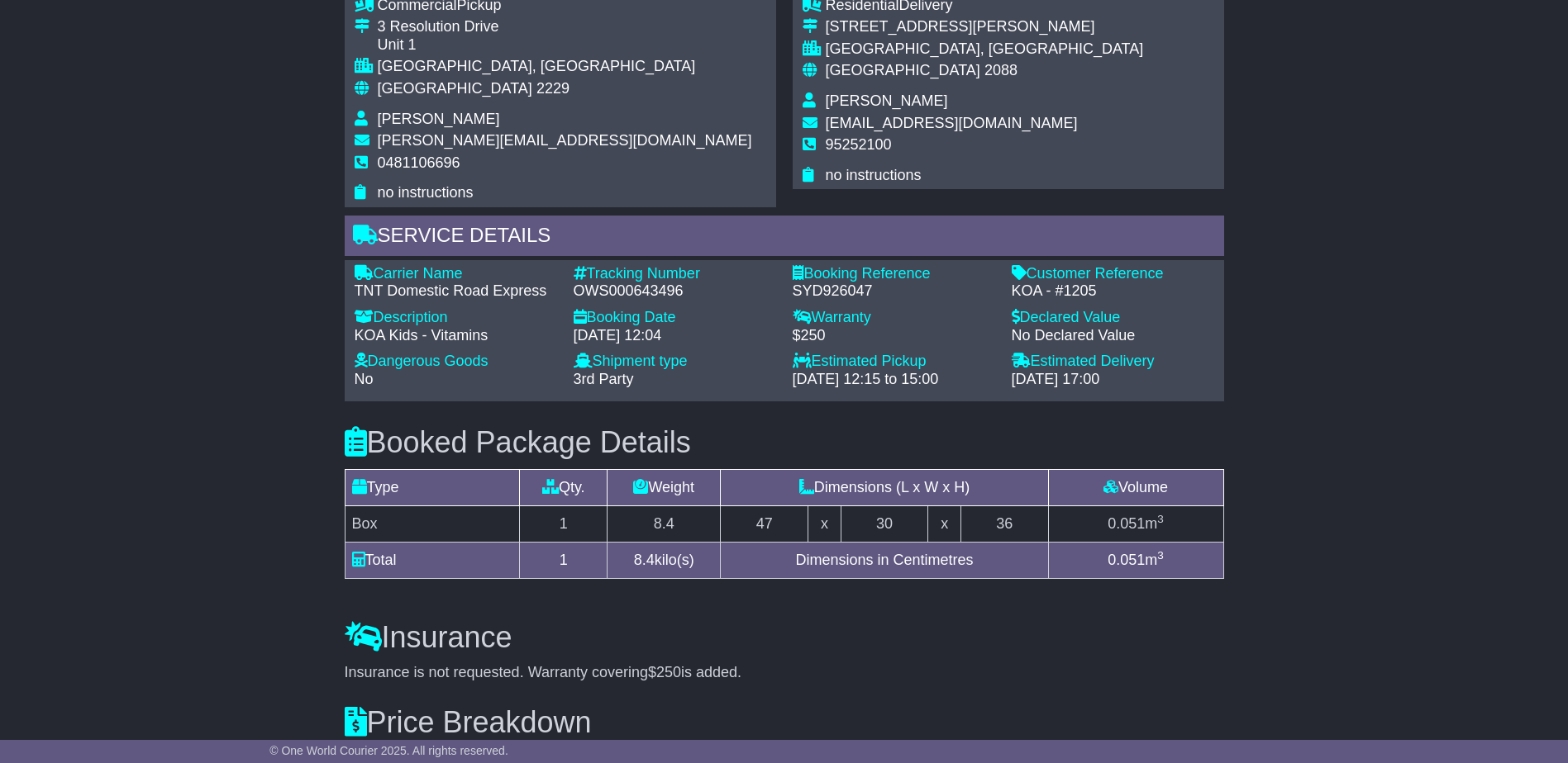
scroll to position [991, 0]
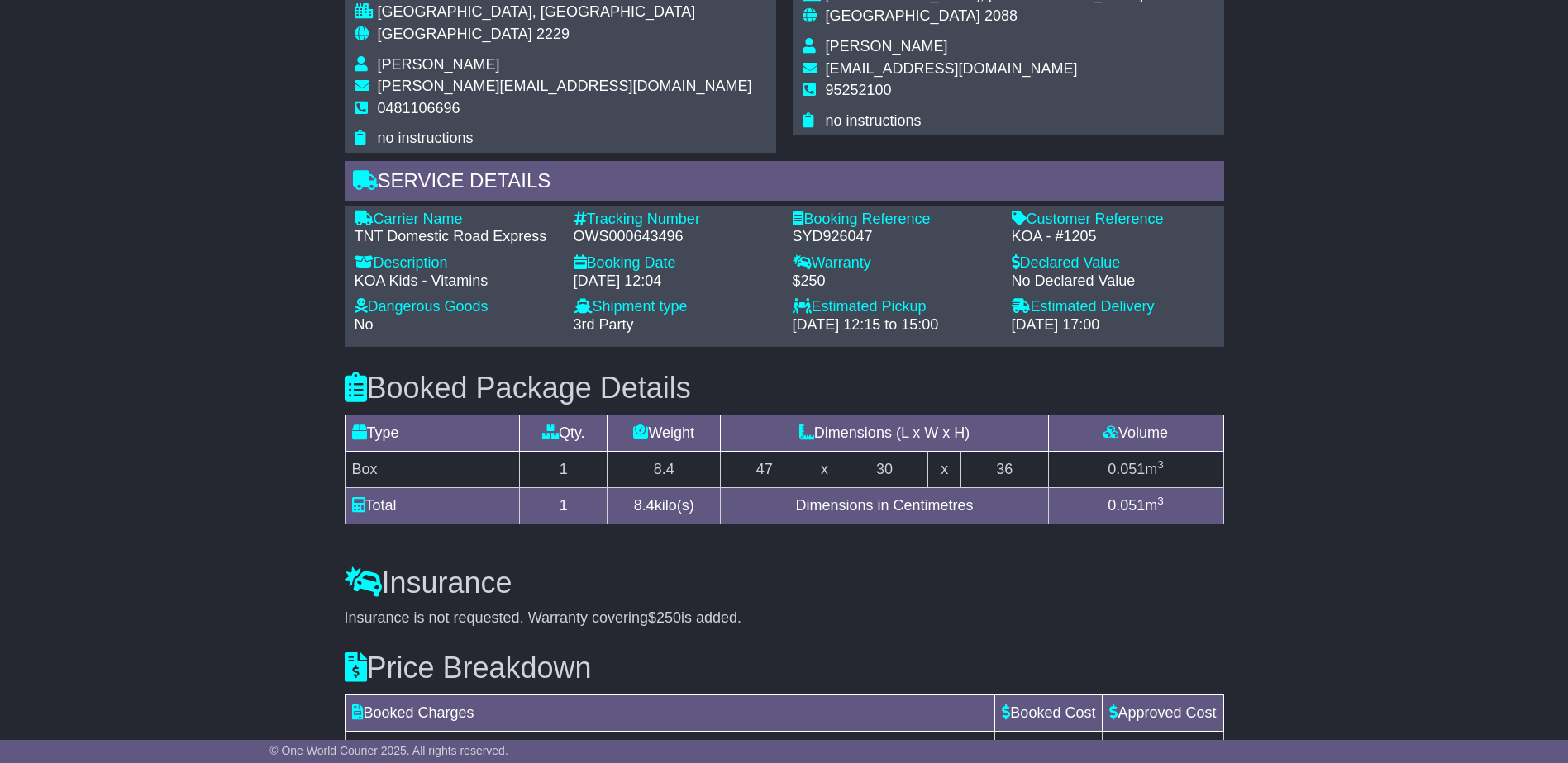
drag, startPoint x: 200, startPoint y: 528, endPoint x: 202, endPoint y: 537, distance: 9.2
click at [201, 537] on div "Email Download Tracking Pricing Insurance" at bounding box center [784, 117] width 1568 height 1646
click at [206, 535] on div "Email Download Tracking Pricing Insurance" at bounding box center [784, 117] width 1568 height 1646
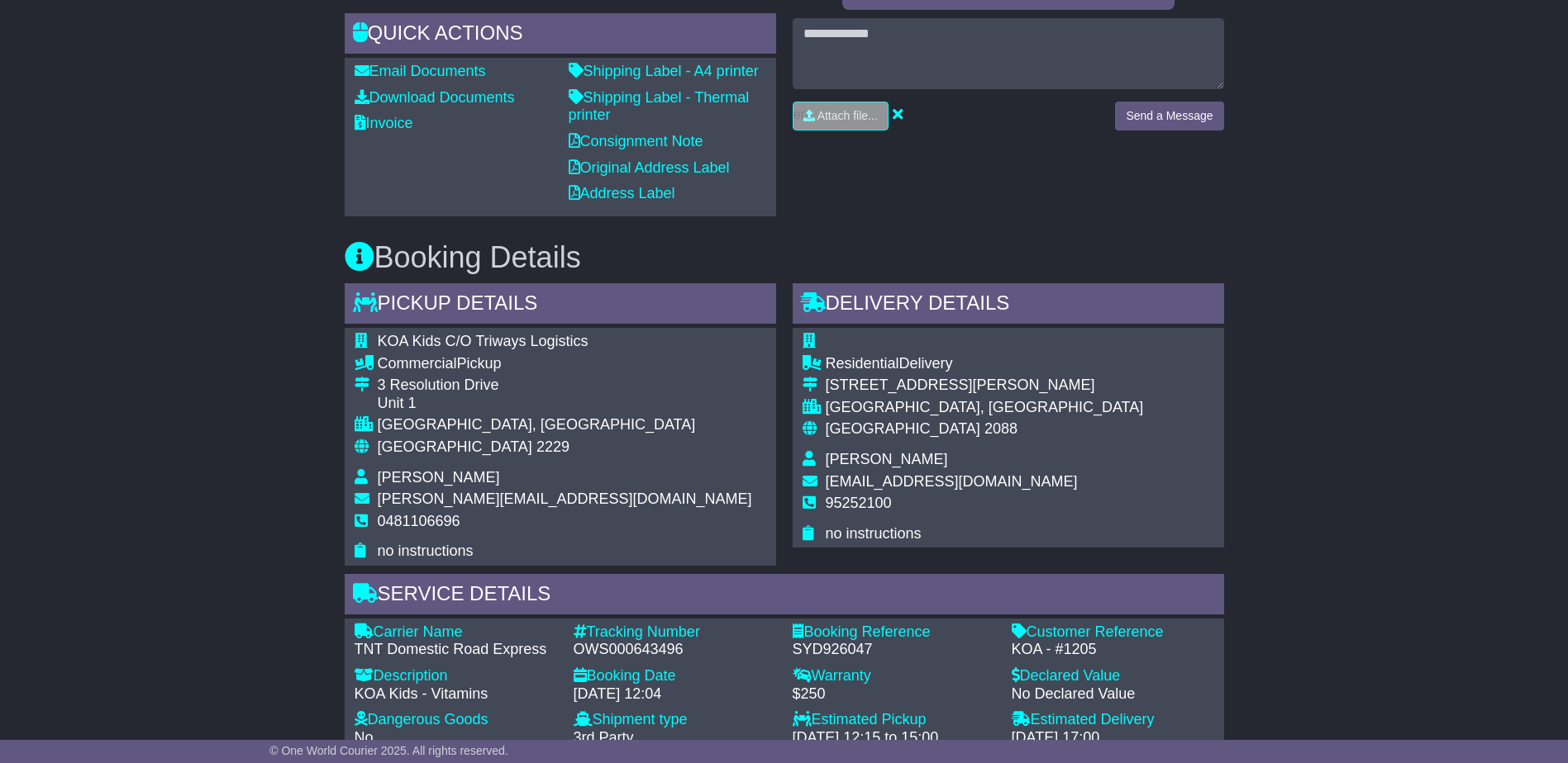
drag, startPoint x: 193, startPoint y: 524, endPoint x: 187, endPoint y: 513, distance: 12.5
click at [192, 520] on div "Email Download Tracking Pricing Insurance" at bounding box center [784, 530] width 1568 height 1646
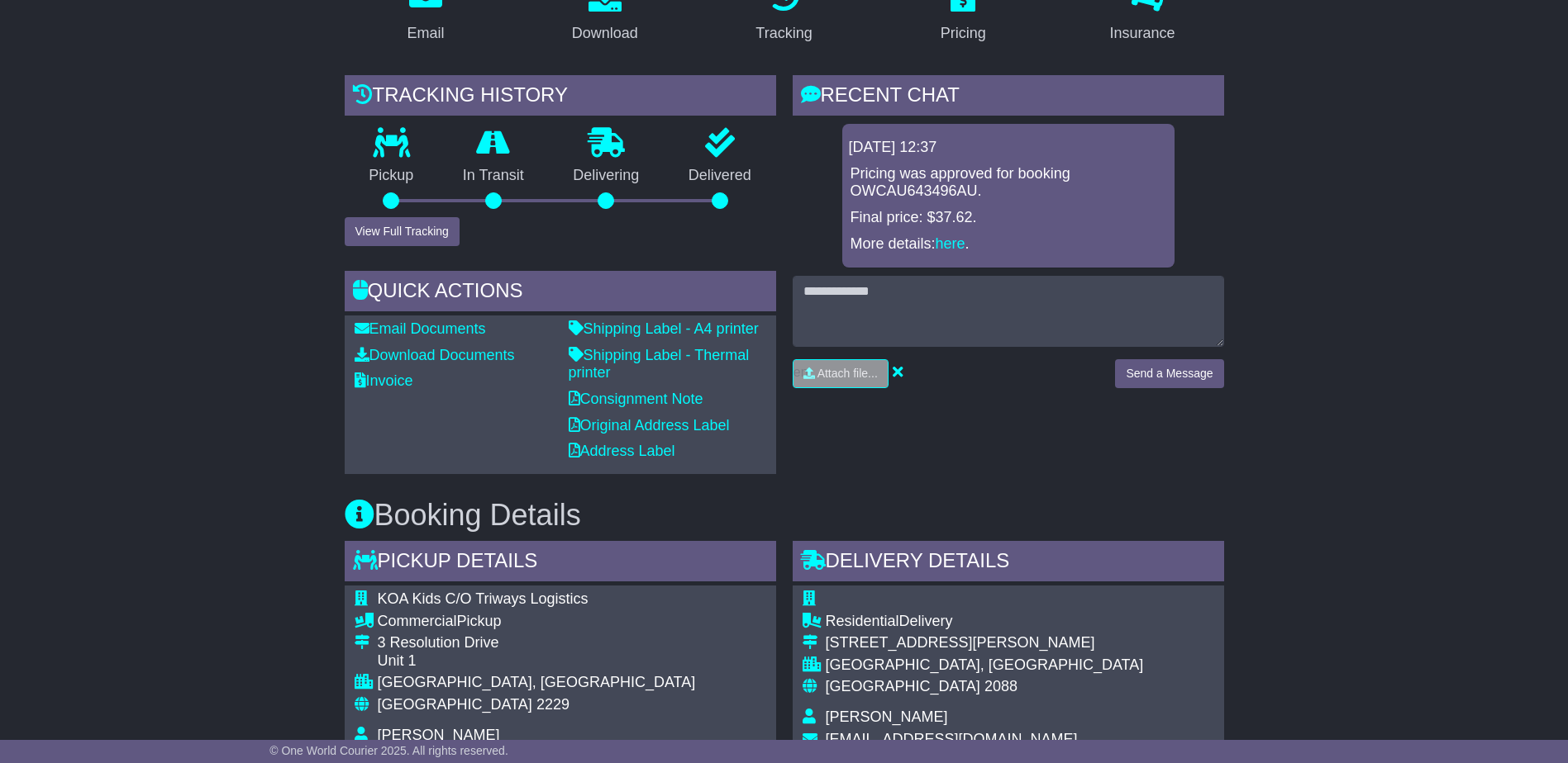
scroll to position [82, 0]
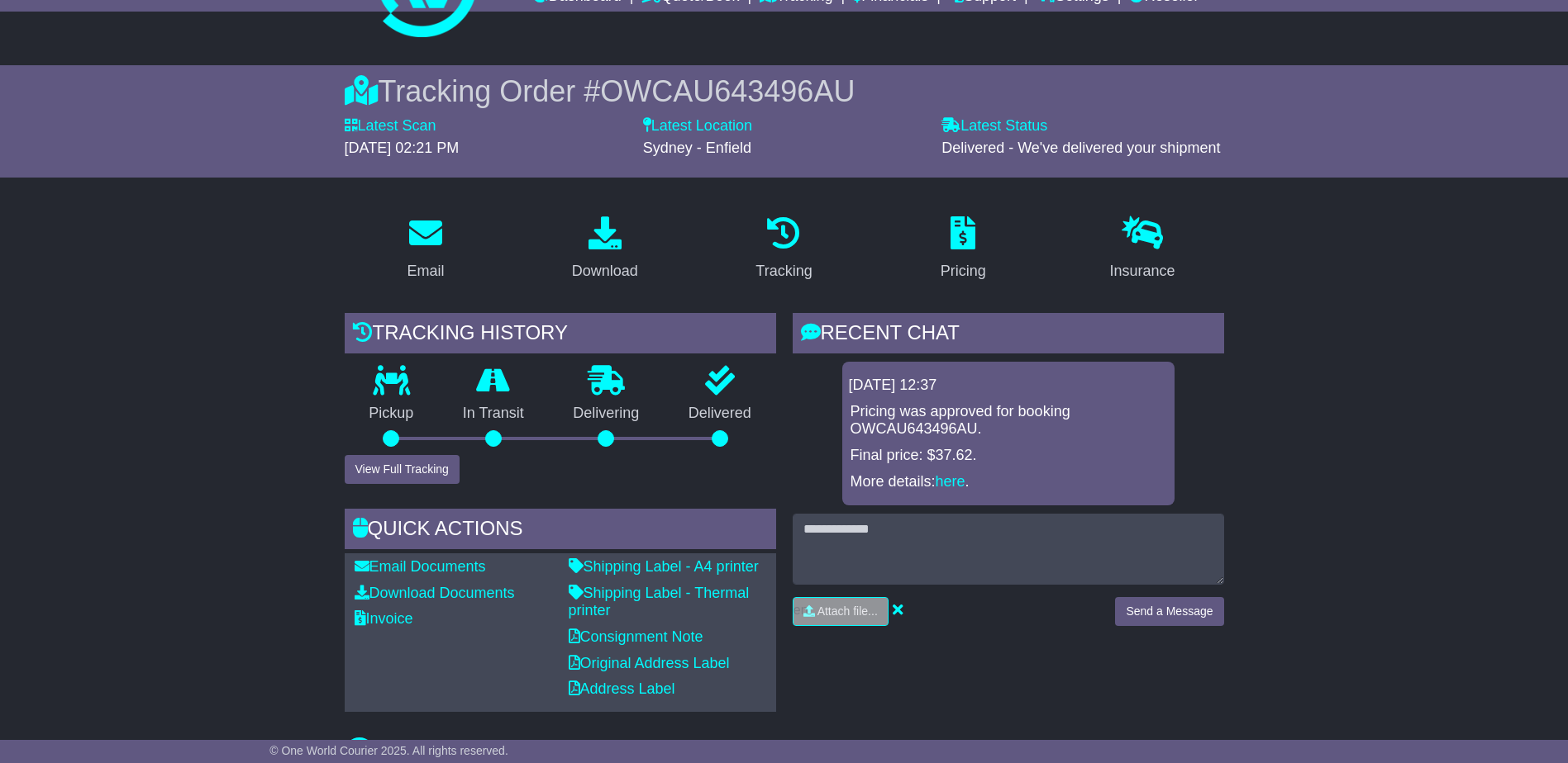
drag, startPoint x: 182, startPoint y: 507, endPoint x: 139, endPoint y: 473, distance: 54.8
drag, startPoint x: 137, startPoint y: 473, endPoint x: 82, endPoint y: 463, distance: 55.9
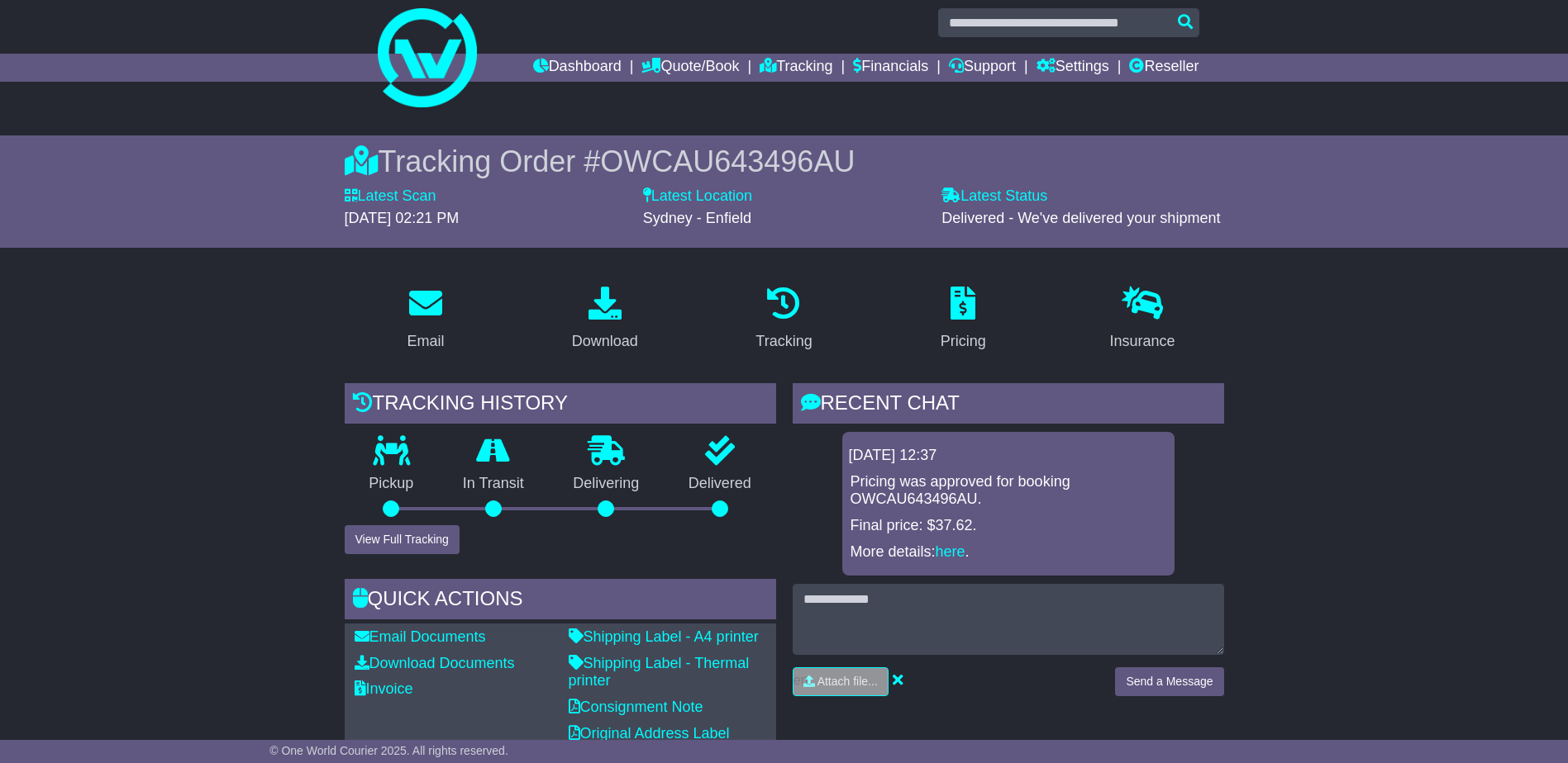
scroll to position [0, 0]
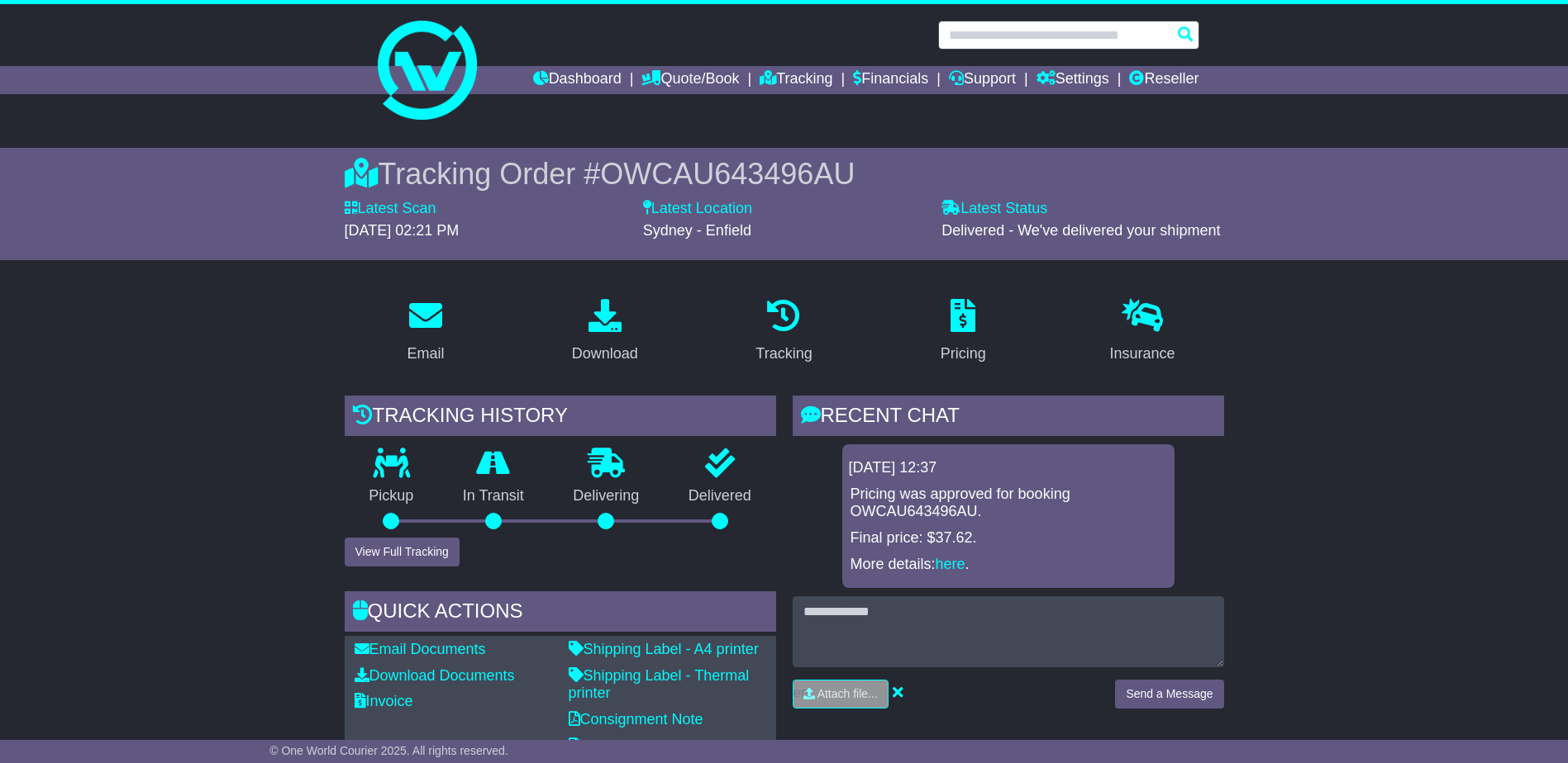
click at [1031, 32] on input "text" at bounding box center [1068, 35] width 261 height 29
paste input "**********"
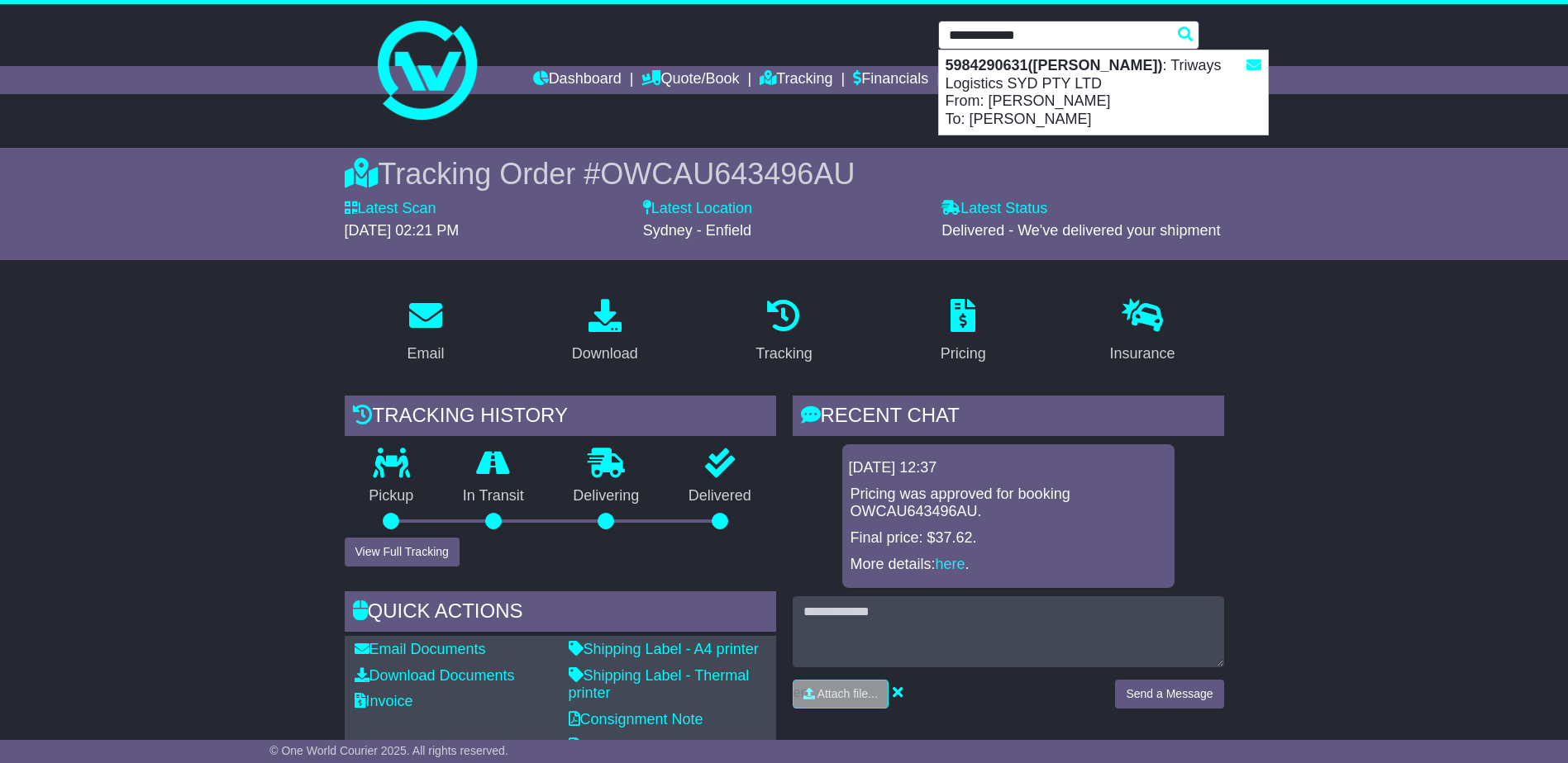
click at [1003, 95] on div "5984290631(JasonMaz) : Triways Logistics SYD PTY LTD From: Vincent Tan To: Jaso…" at bounding box center [1102, 93] width 329 height 84
type input "**********"
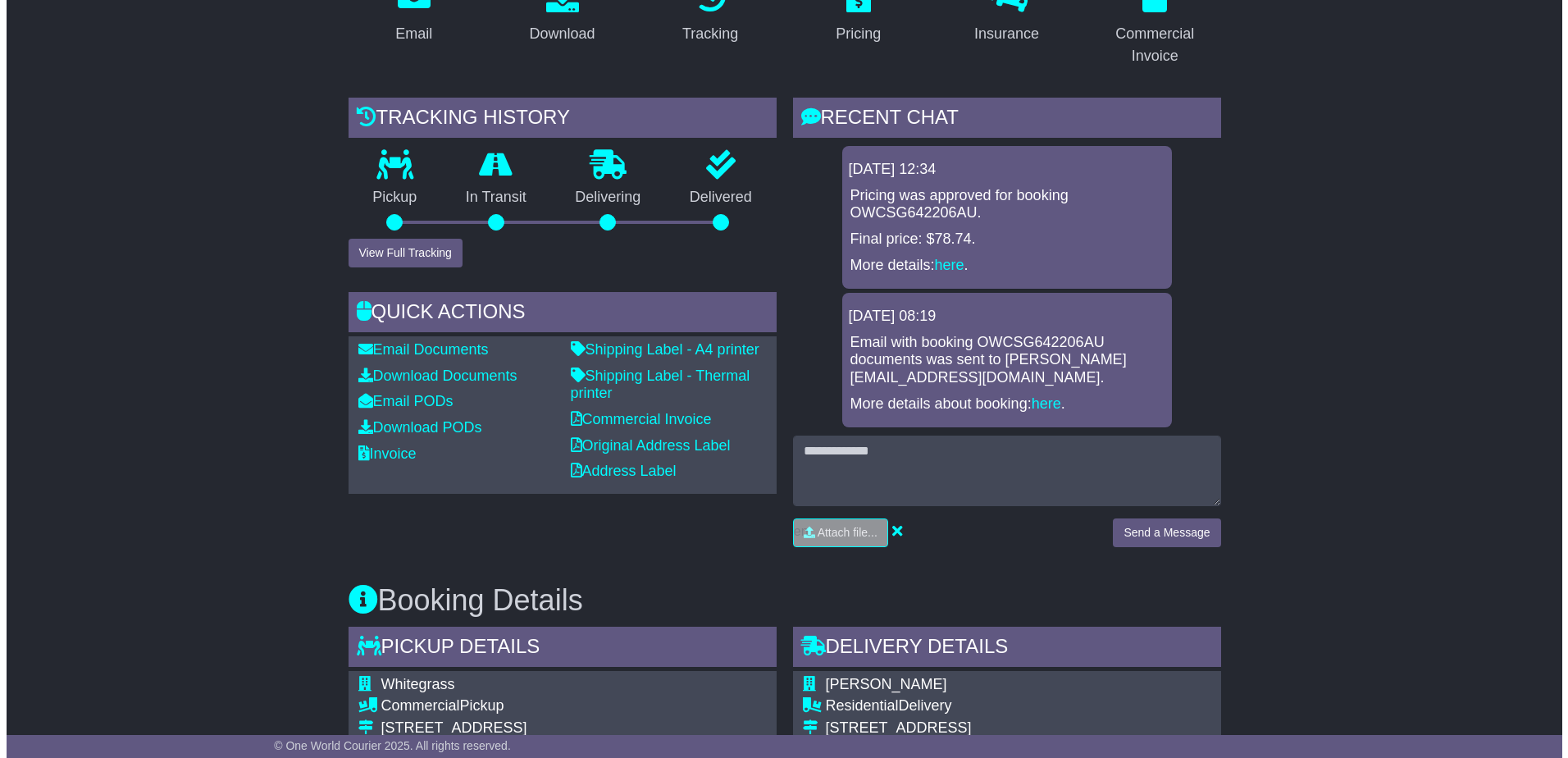
scroll to position [328, 0]
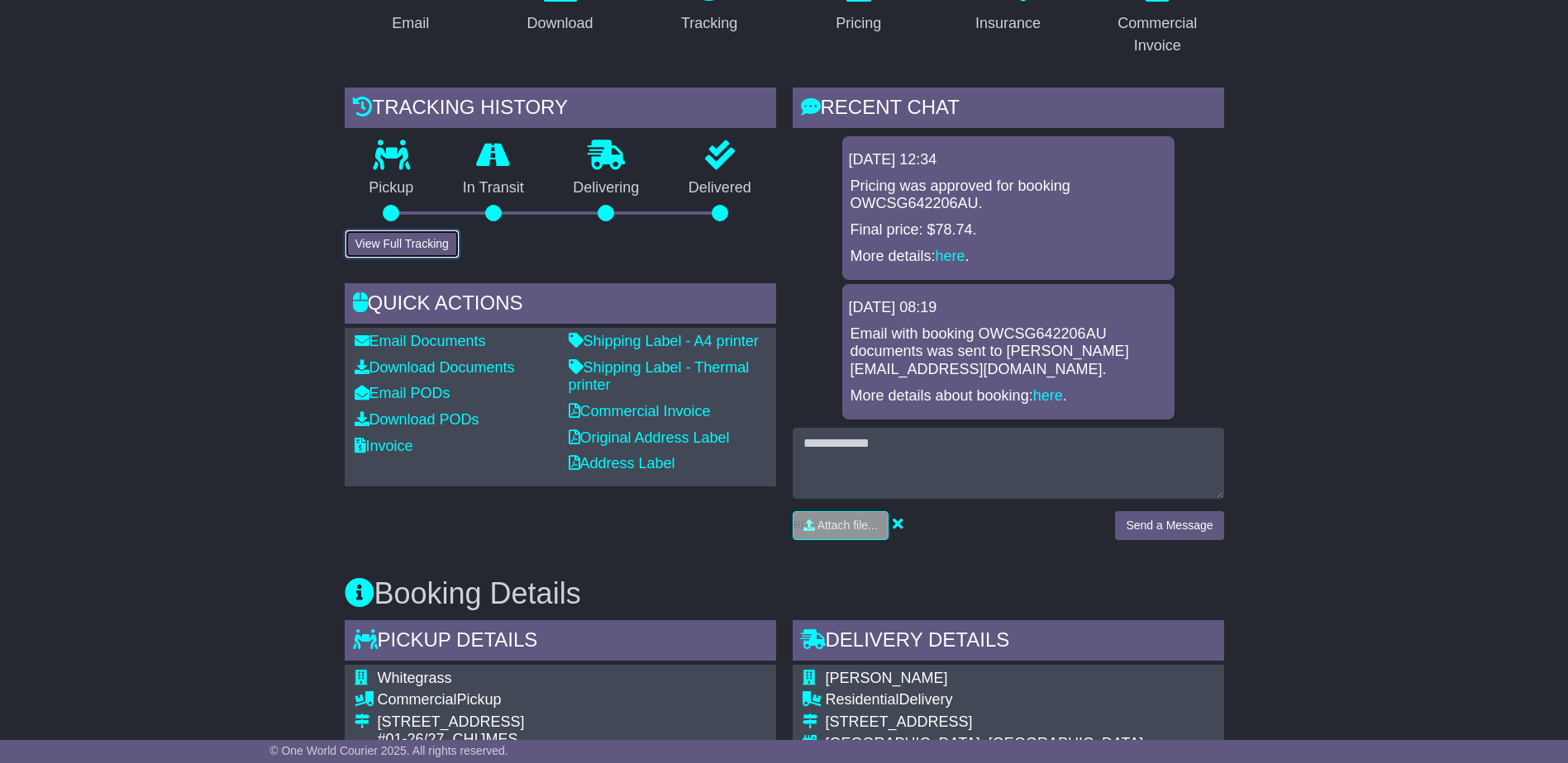
click at [415, 257] on button "View Full Tracking" at bounding box center [402, 243] width 115 height 29
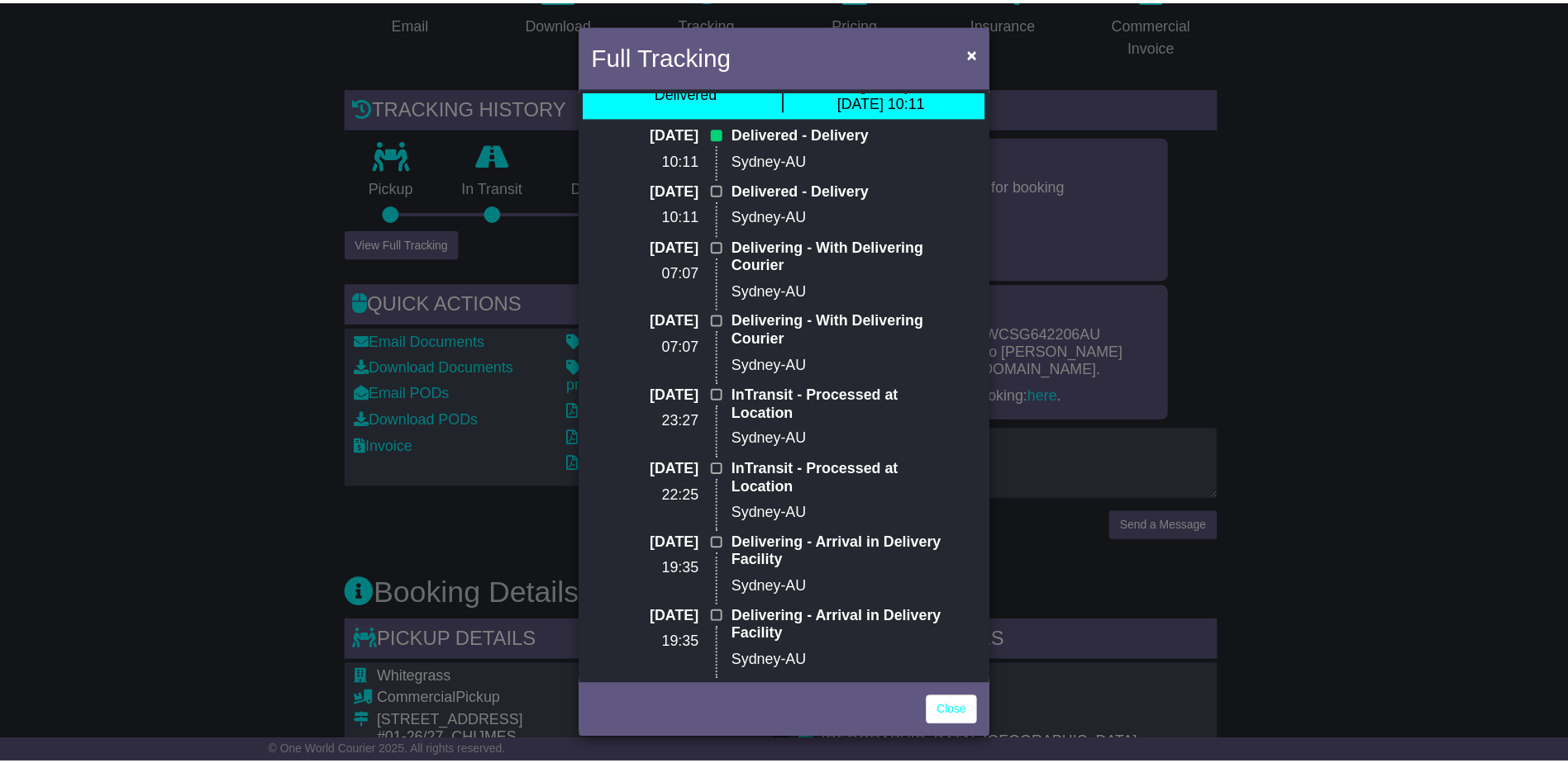
scroll to position [0, 0]
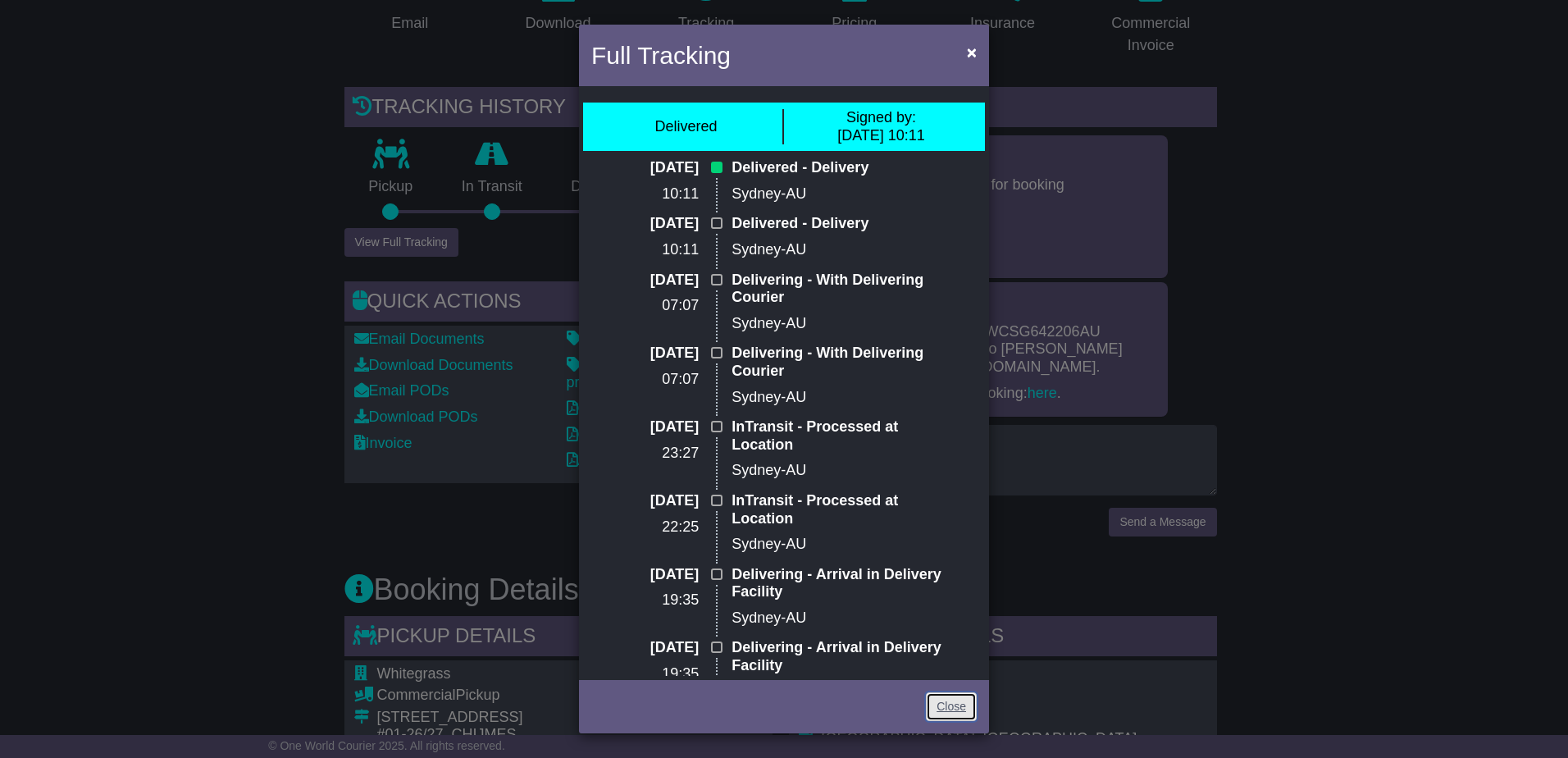
click at [962, 700] on link "Close" at bounding box center [951, 707] width 51 height 29
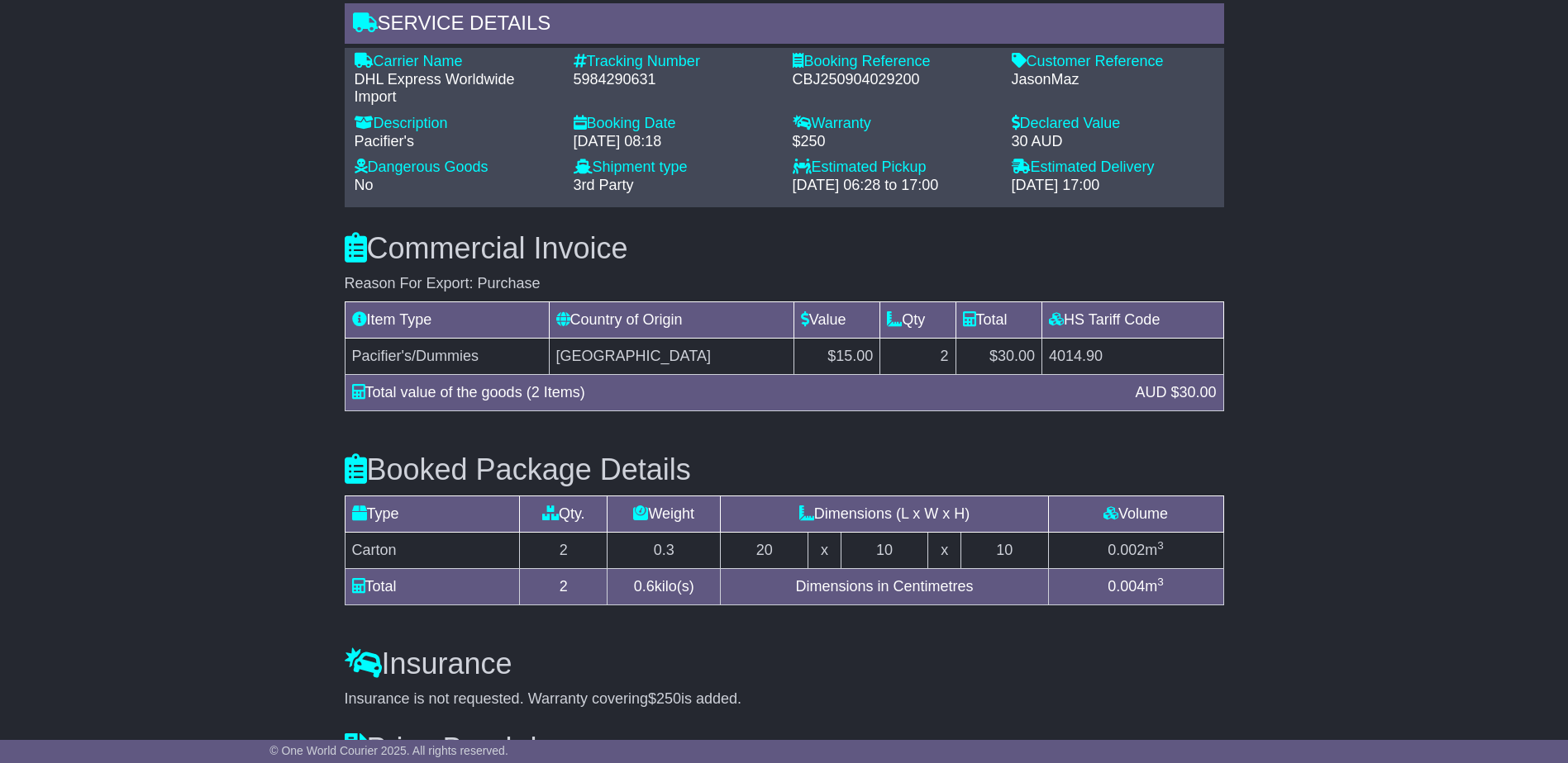
scroll to position [1404, 0]
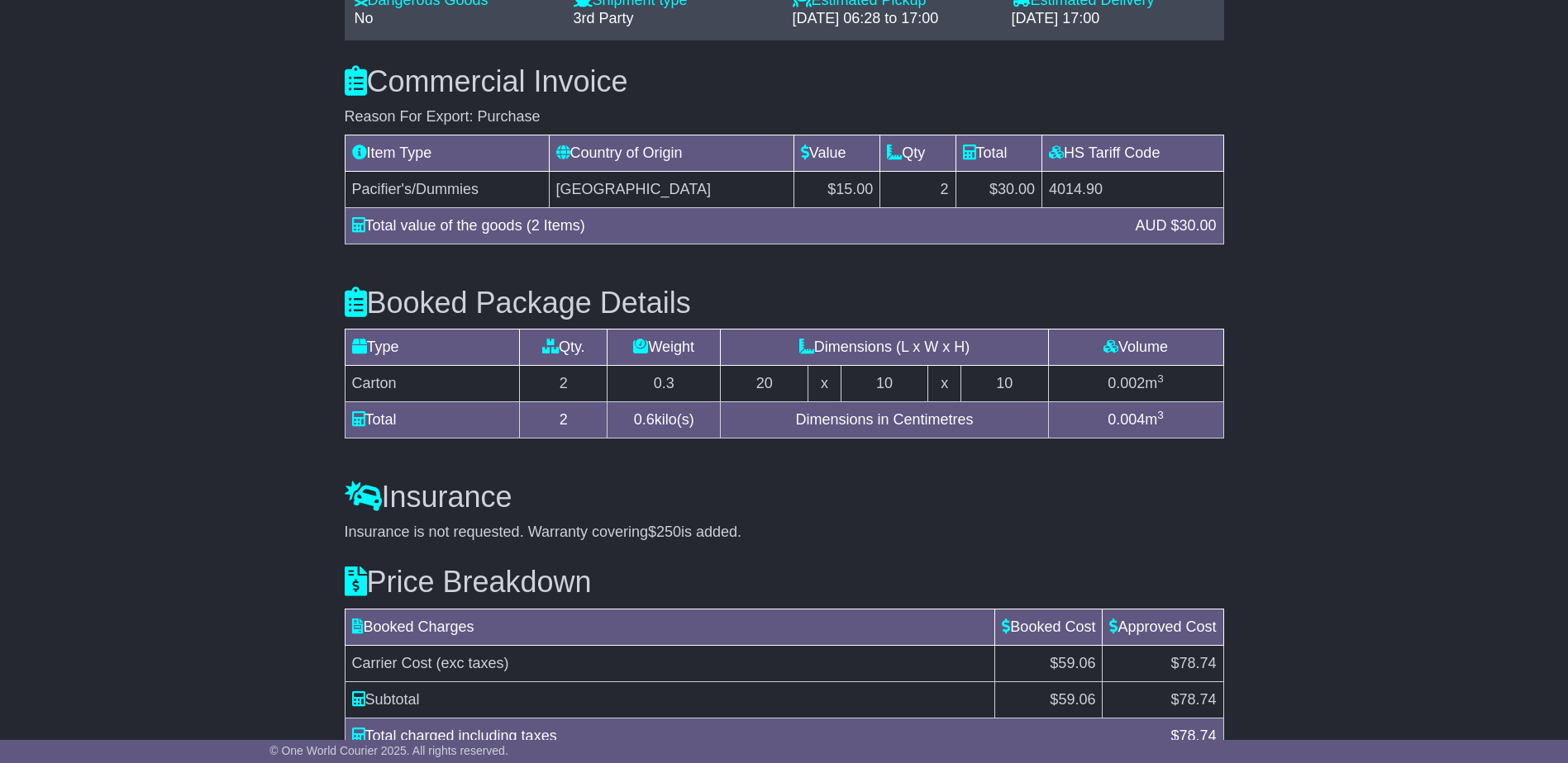
drag, startPoint x: 911, startPoint y: 556, endPoint x: 1075, endPoint y: 538, distance: 165.0
click at [912, 556] on div "Price Breakdown Booked Charges Booked Cost Approved Cost Carrier Cost (exc taxe…" at bounding box center [784, 675] width 895 height 269
drag, startPoint x: 1114, startPoint y: 526, endPoint x: 1100, endPoint y: 523, distance: 14.3
click at [1110, 525] on div "Insurance is not requested. Warranty covering $250 is added." at bounding box center [784, 532] width 880 height 18
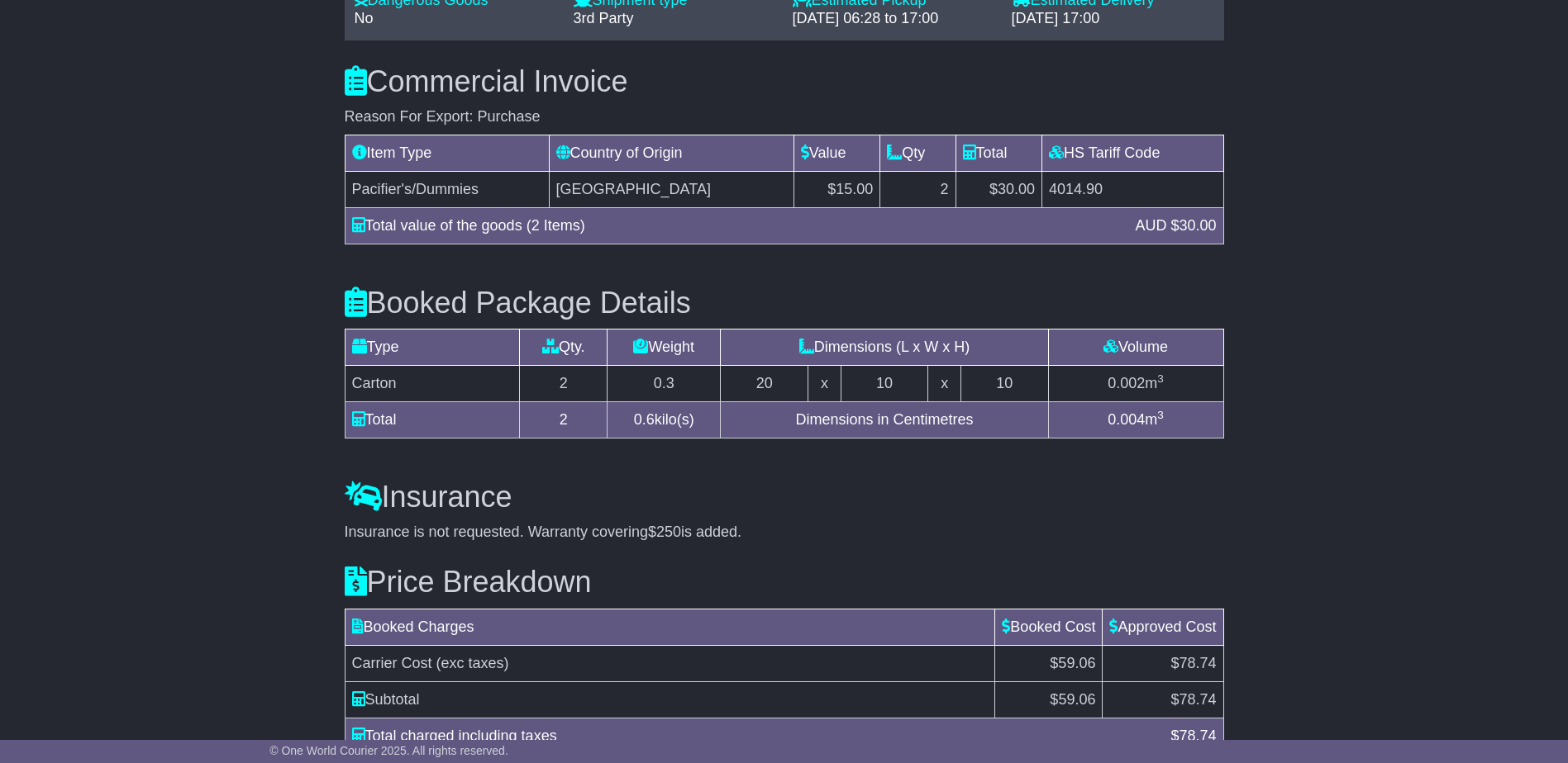
drag, startPoint x: 1100, startPoint y: 523, endPoint x: 500, endPoint y: 179, distance: 691.6
click at [500, 179] on td "Pacifier's/Dummies" at bounding box center [447, 189] width 204 height 37
drag, startPoint x: 508, startPoint y: 183, endPoint x: 351, endPoint y: 176, distance: 157.2
click at [351, 176] on td "Pacifier's/Dummies" at bounding box center [447, 189] width 204 height 37
copy td "Pacifier's/Dummies"
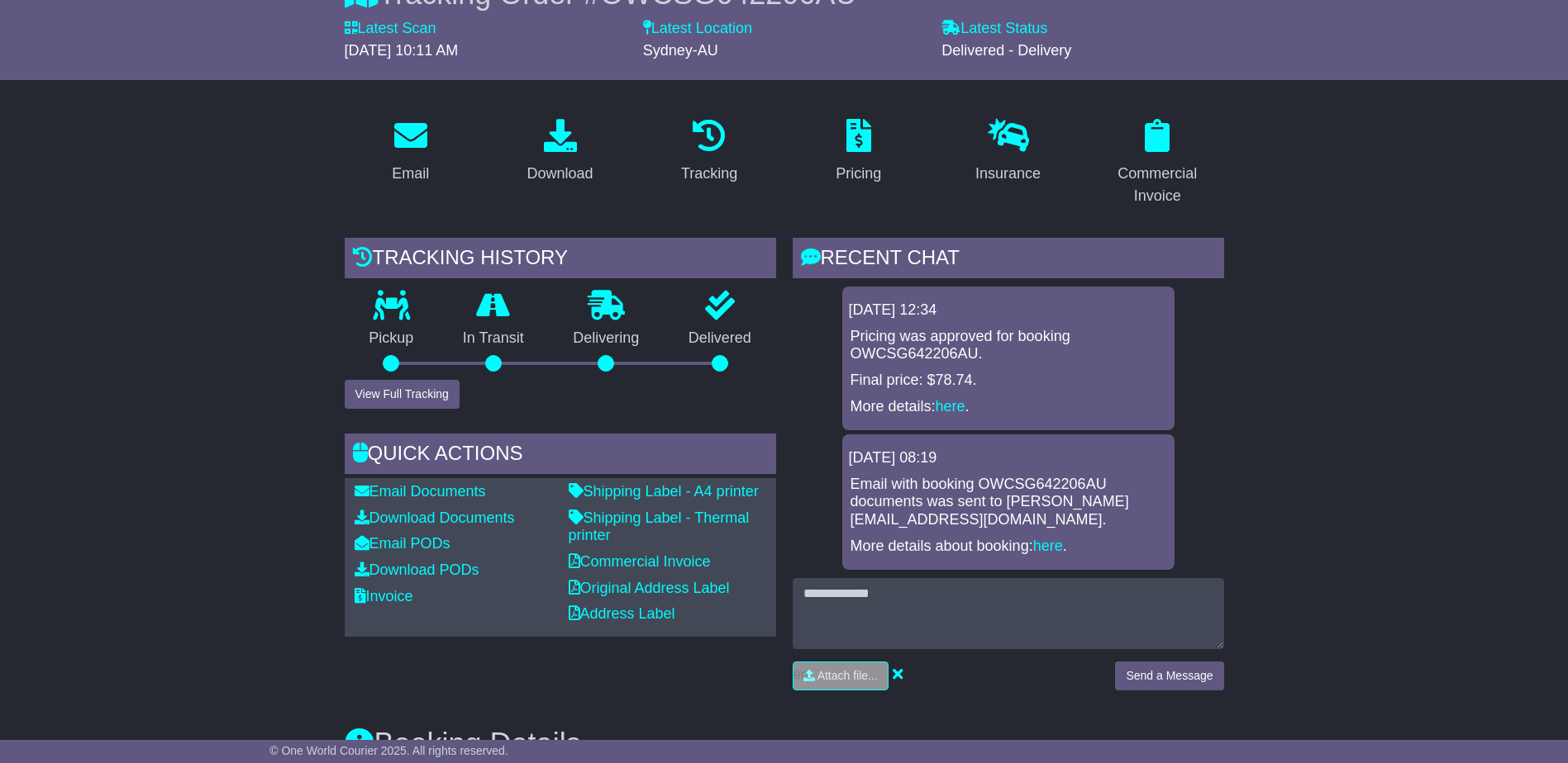
scroll to position [0, 0]
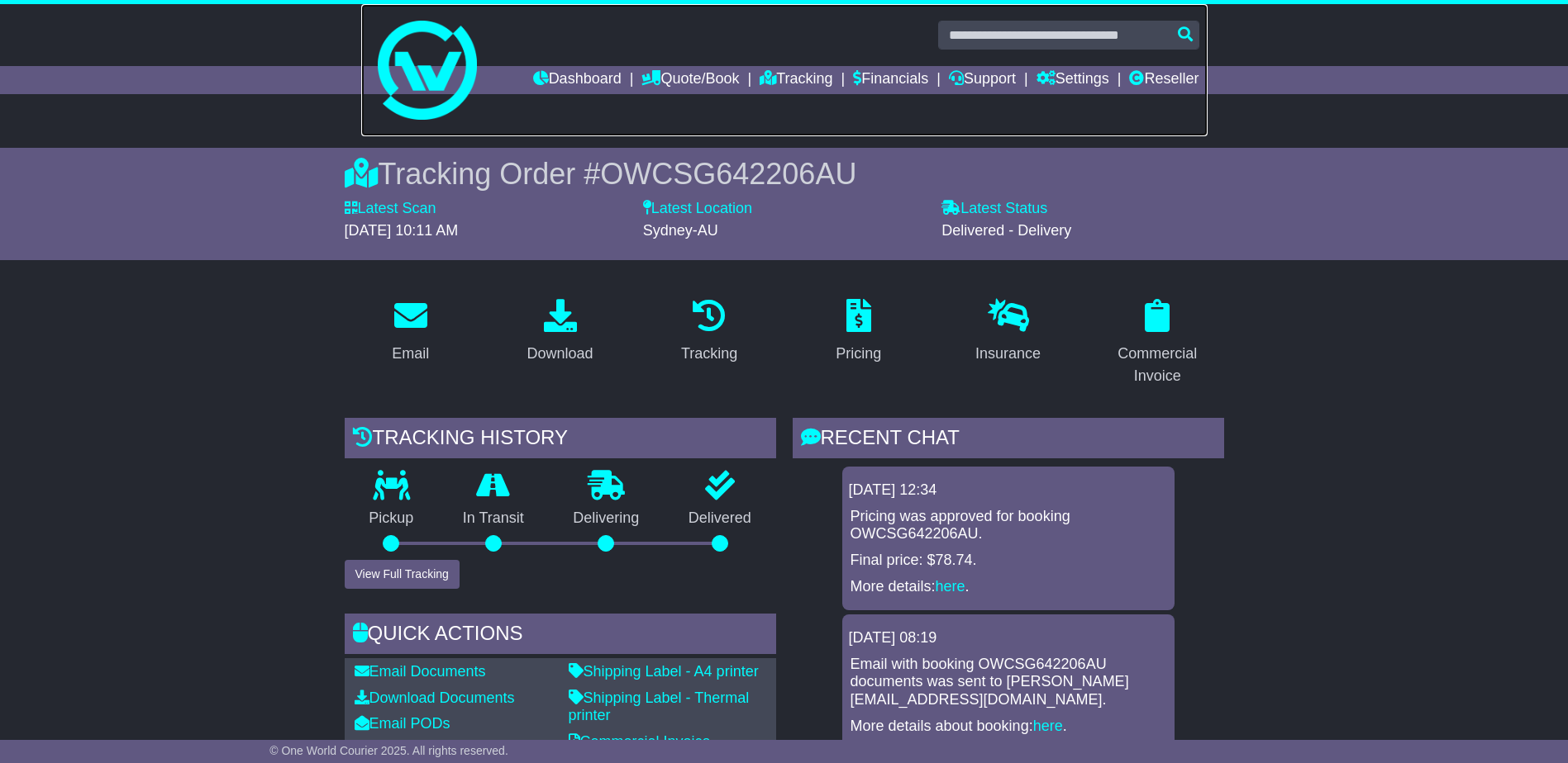
click at [986, 51] on link at bounding box center [784, 69] width 846 height 132
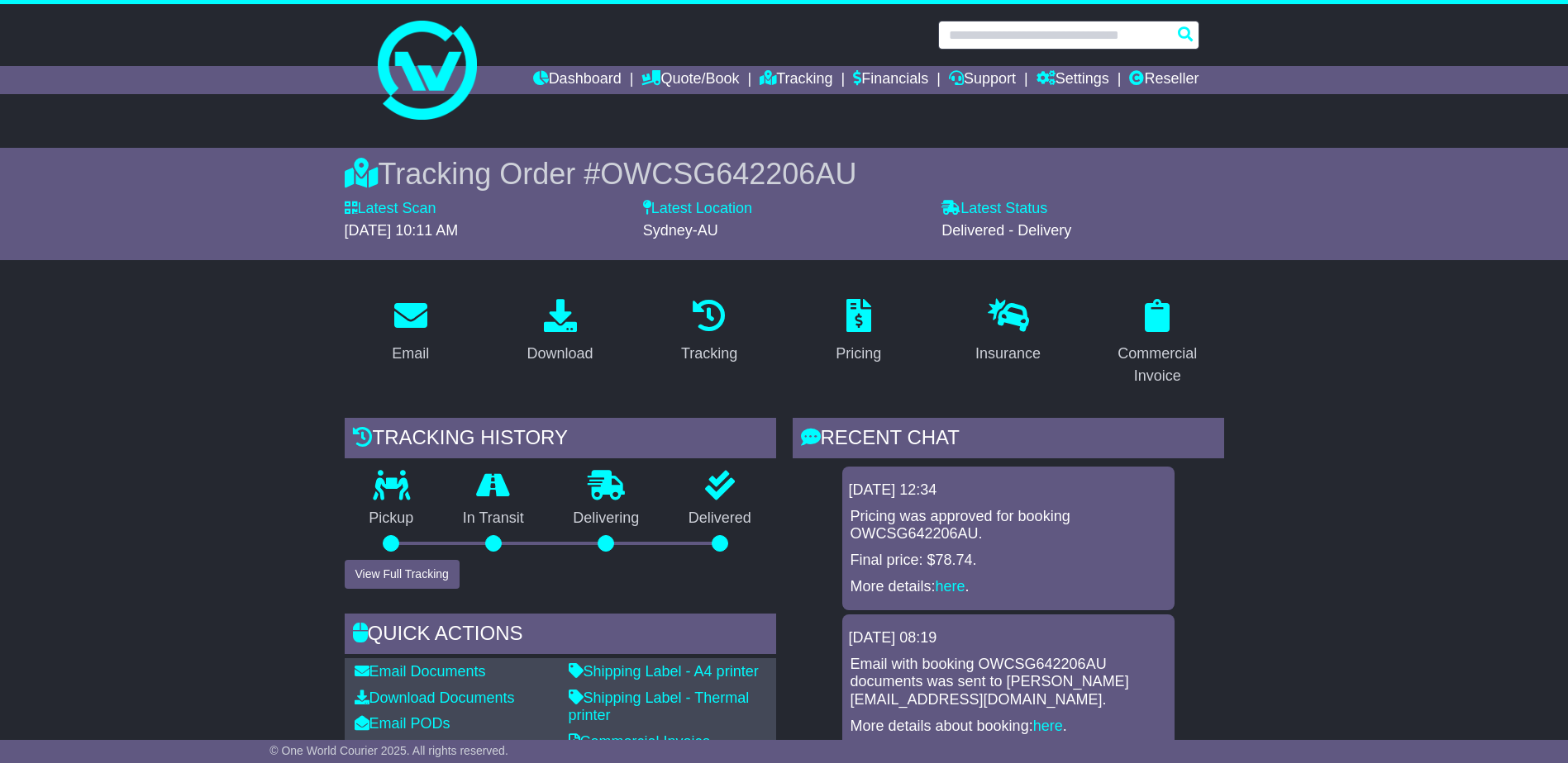
click at [1004, 38] on input "text" at bounding box center [1068, 35] width 261 height 29
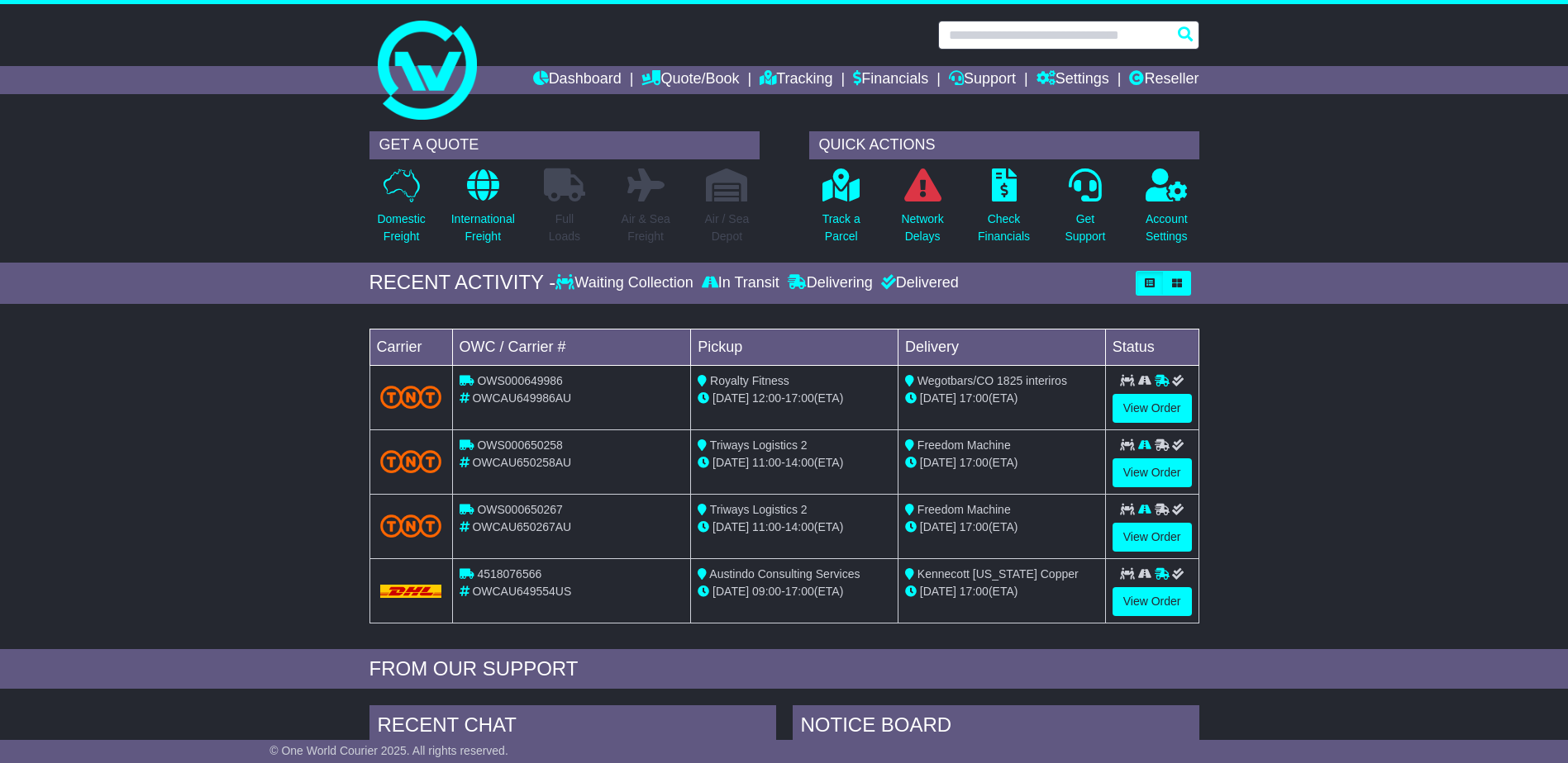
click at [1016, 38] on input "text" at bounding box center [1068, 35] width 261 height 29
paste input "**********"
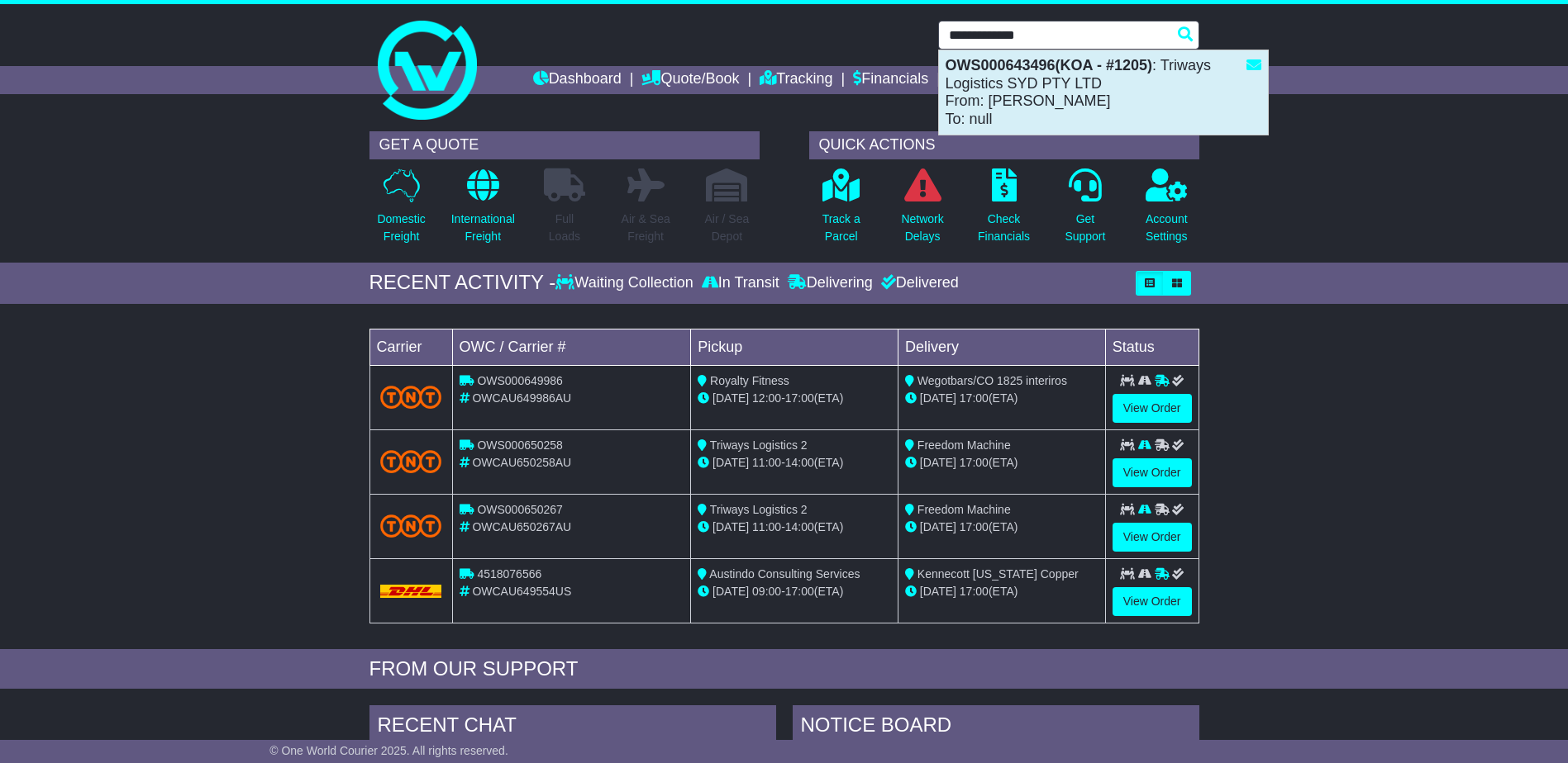
click at [1000, 98] on div "OWS000643496(KOA - #1205) : Triways Logistics SYD PTY LTD From: Marc Lowenstein…" at bounding box center [1102, 93] width 329 height 84
type input "**********"
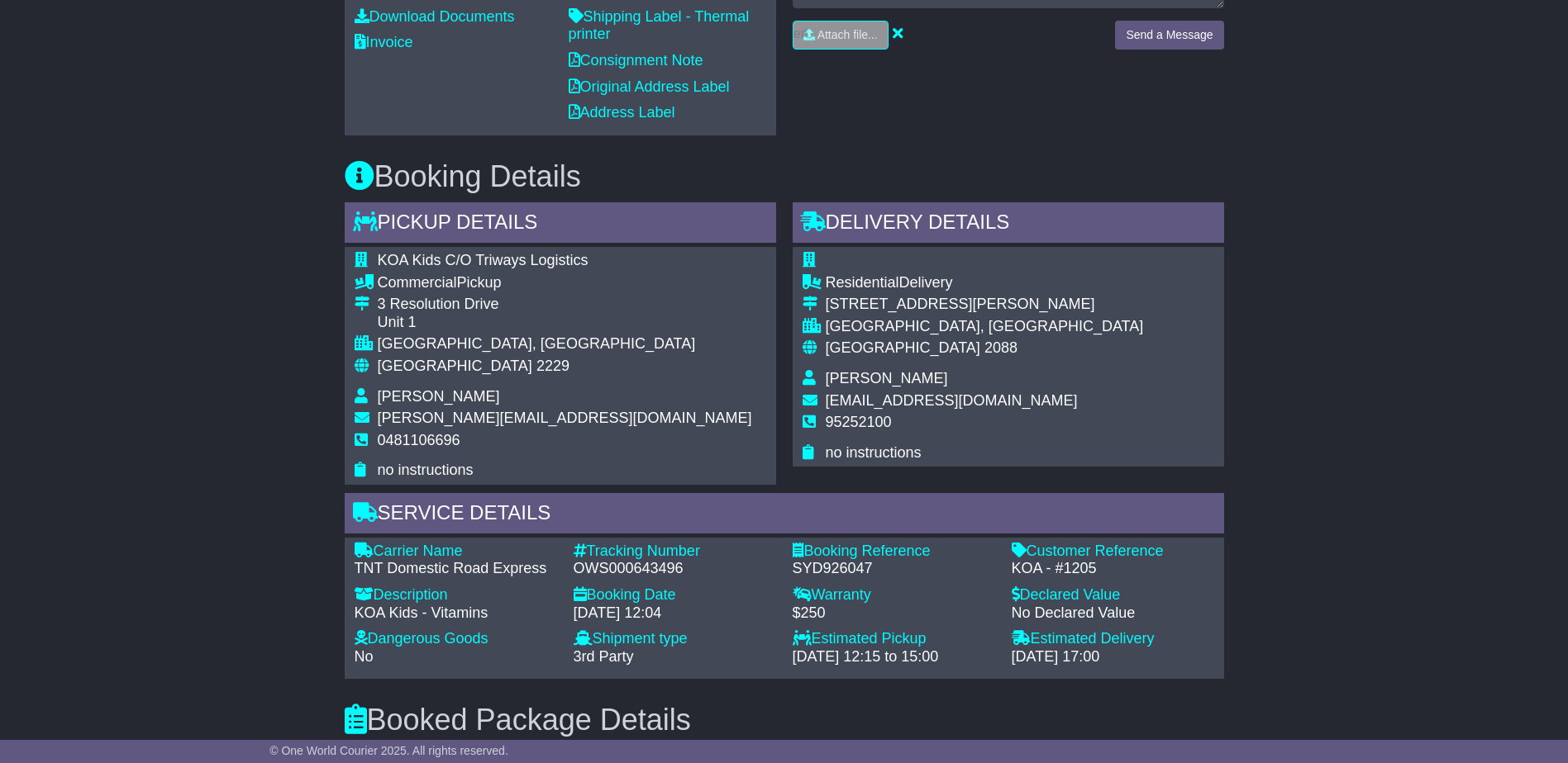
scroll to position [661, 0]
drag, startPoint x: 986, startPoint y: 293, endPoint x: 875, endPoint y: 307, distance: 111.9
click at [875, 307] on div "5 Plunkett Road" at bounding box center [984, 302] width 318 height 18
drag, startPoint x: 608, startPoint y: 375, endPoint x: 580, endPoint y: 337, distance: 47.2
click at [596, 360] on div "KOA Kids C/O Triways Logistics Commercial Pickup 3 Resolution Drive Unit 1 CARI…" at bounding box center [560, 364] width 432 height 238
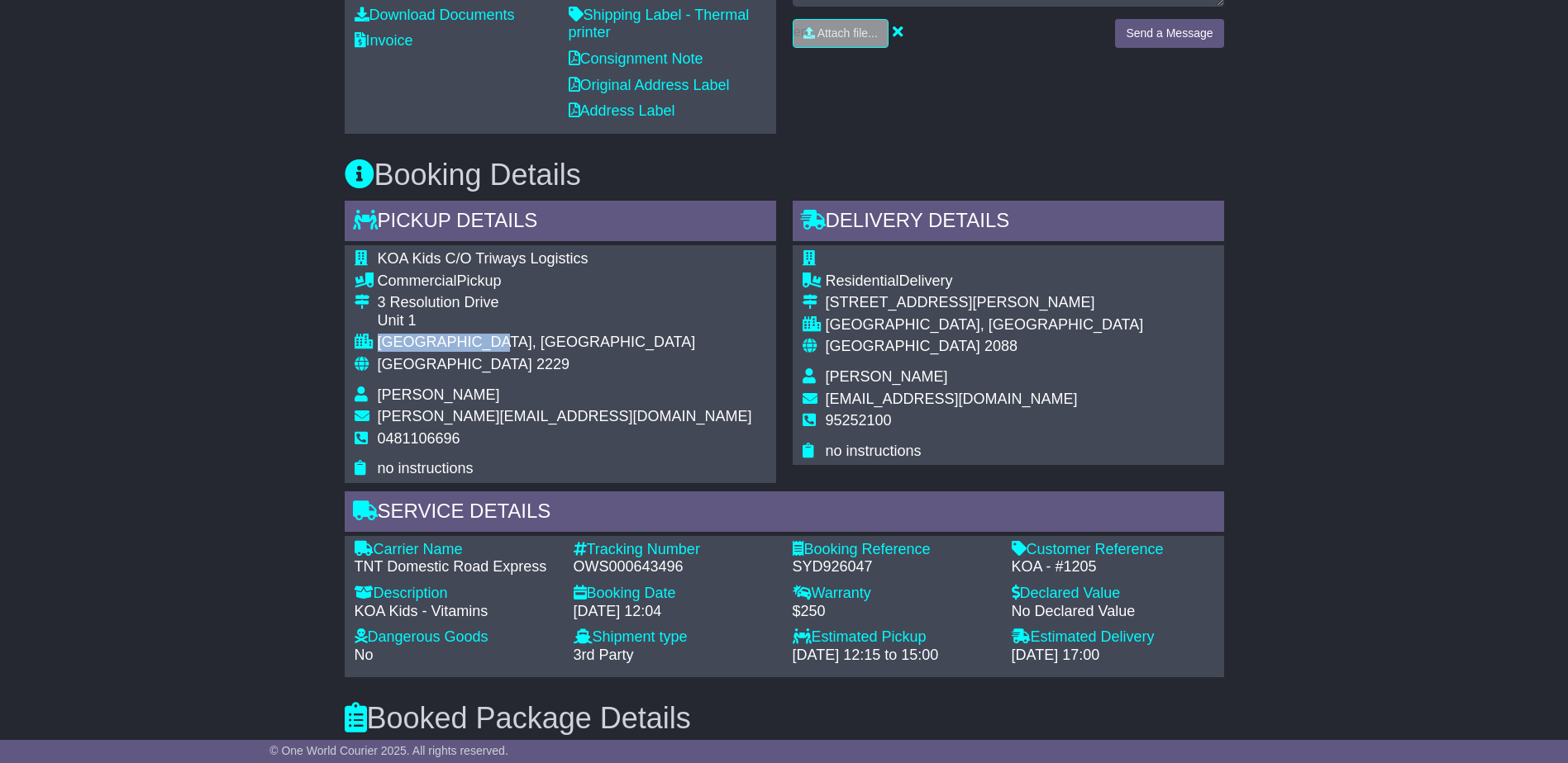
drag, startPoint x: 580, startPoint y: 337, endPoint x: 555, endPoint y: 314, distance: 34.0
click at [555, 315] on tbody "KOA Kids C/O Triways Logistics Commercial Pickup 3 Resolution Drive Unit 1 CARI…" at bounding box center [554, 364] width 397 height 228
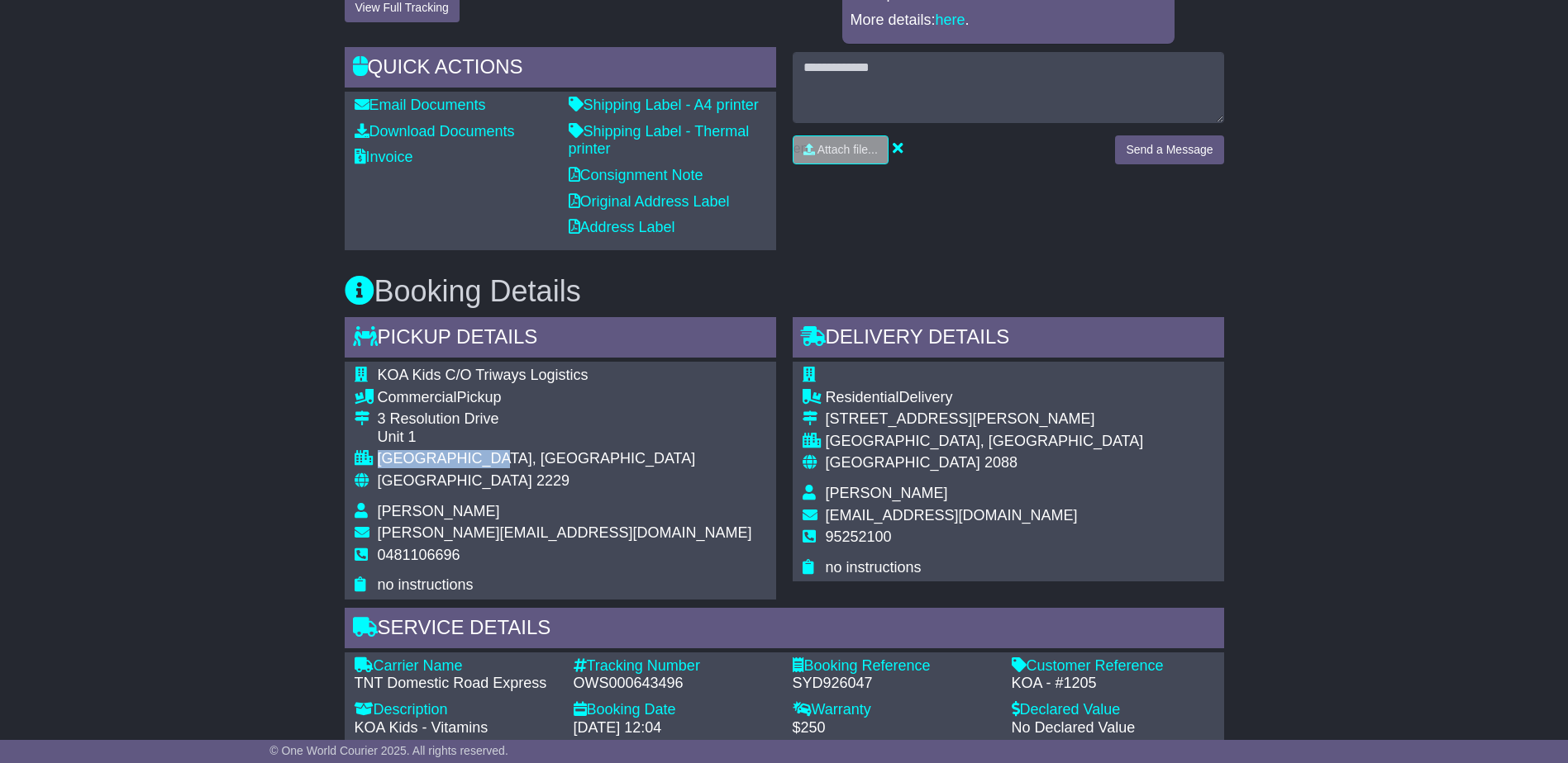
scroll to position [330, 0]
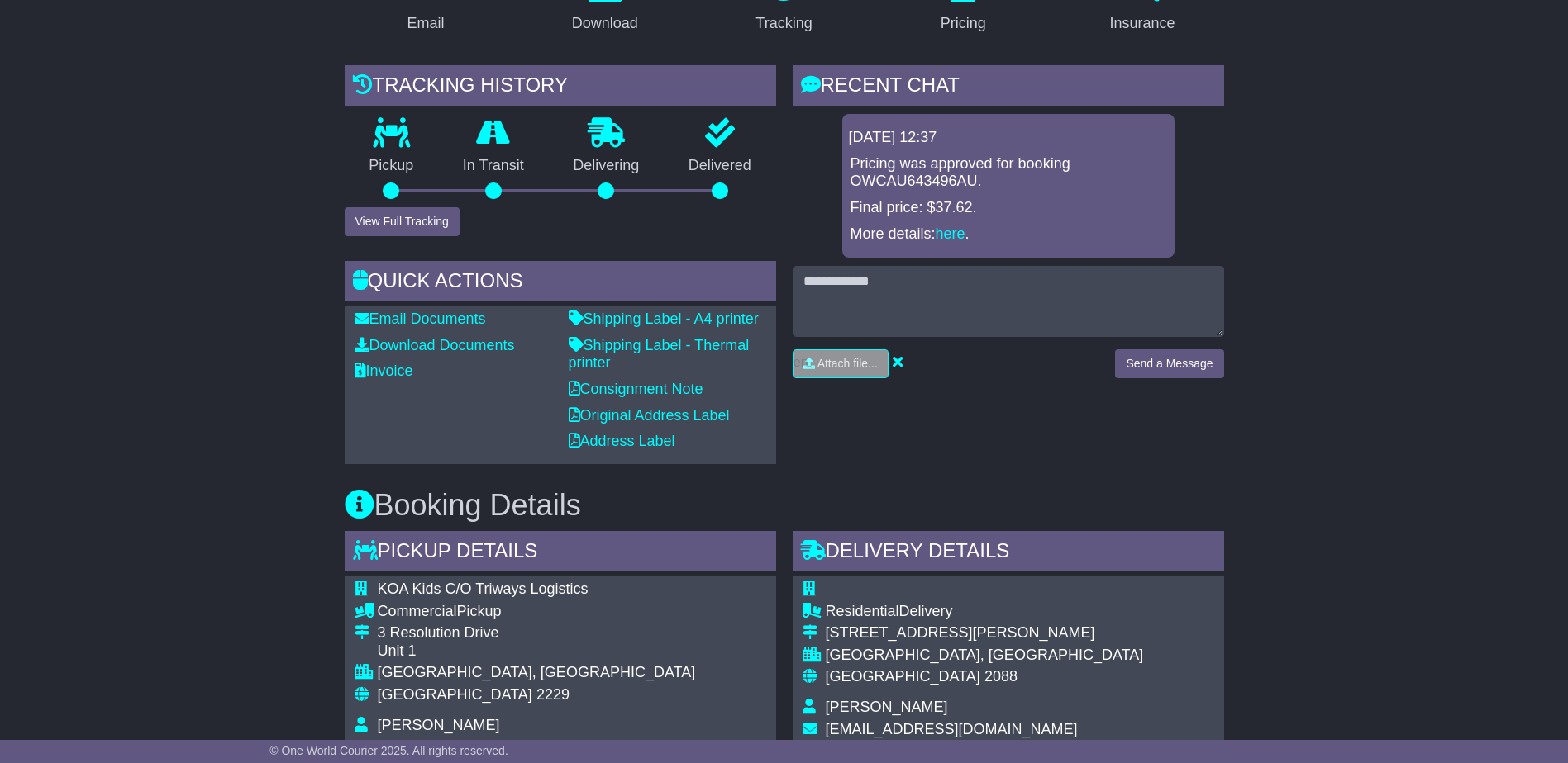
drag, startPoint x: 227, startPoint y: 237, endPoint x: 288, endPoint y: 246, distance: 61.7
click at [228, 238] on div "Email Download Tracking Pricing Insurance" at bounding box center [784, 777] width 1568 height 1646
drag, startPoint x: 403, startPoint y: 228, endPoint x: 339, endPoint y: 249, distance: 67.4
click at [401, 228] on button "View Full Tracking" at bounding box center [402, 221] width 115 height 29
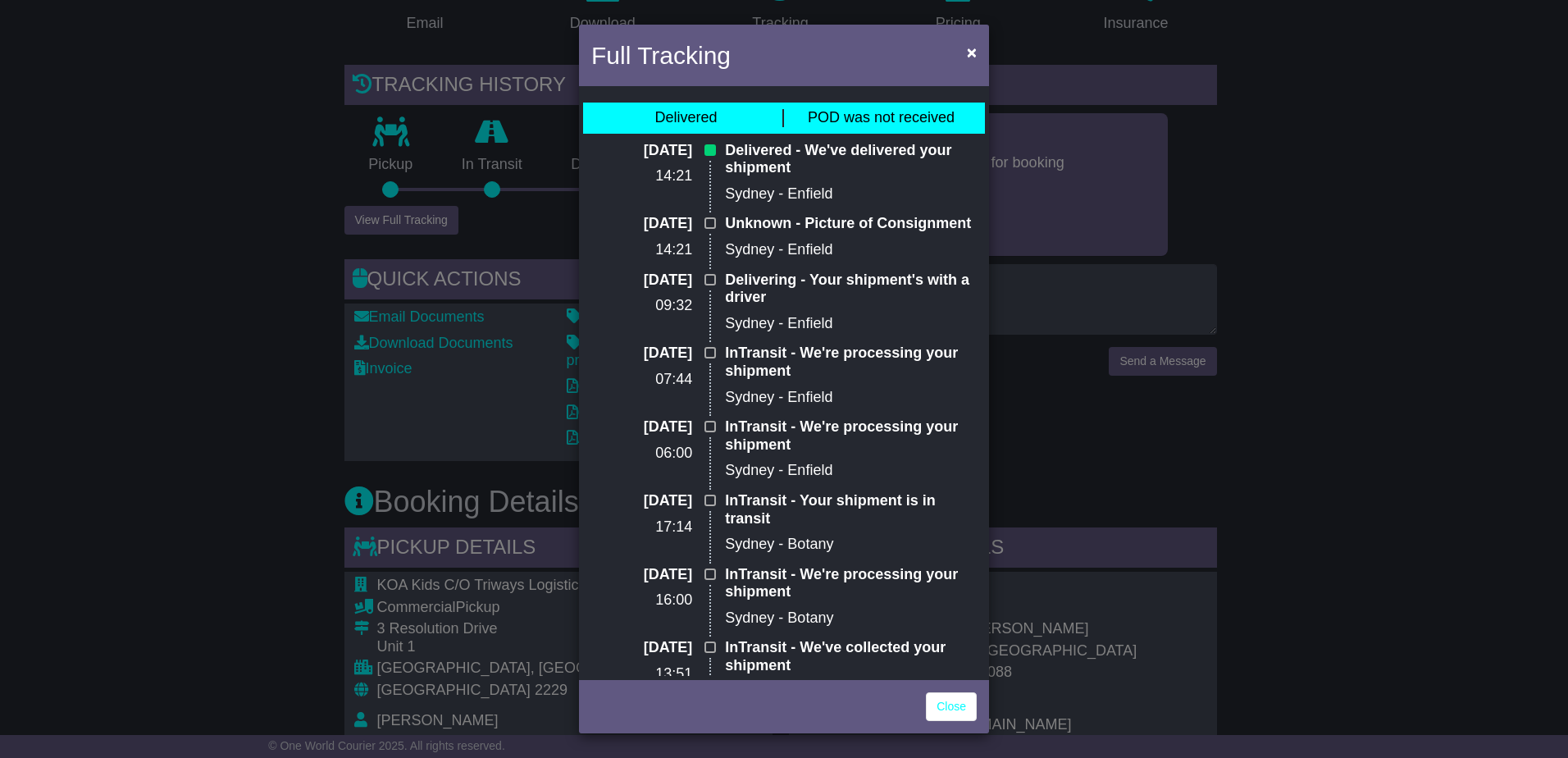
drag, startPoint x: 247, startPoint y: 269, endPoint x: 281, endPoint y: 267, distance: 34.1
click at [247, 266] on div "Full Tracking × Delivered POD was not received 09 Sep 2025 14:21 Delivered - We…" at bounding box center [784, 379] width 1568 height 758
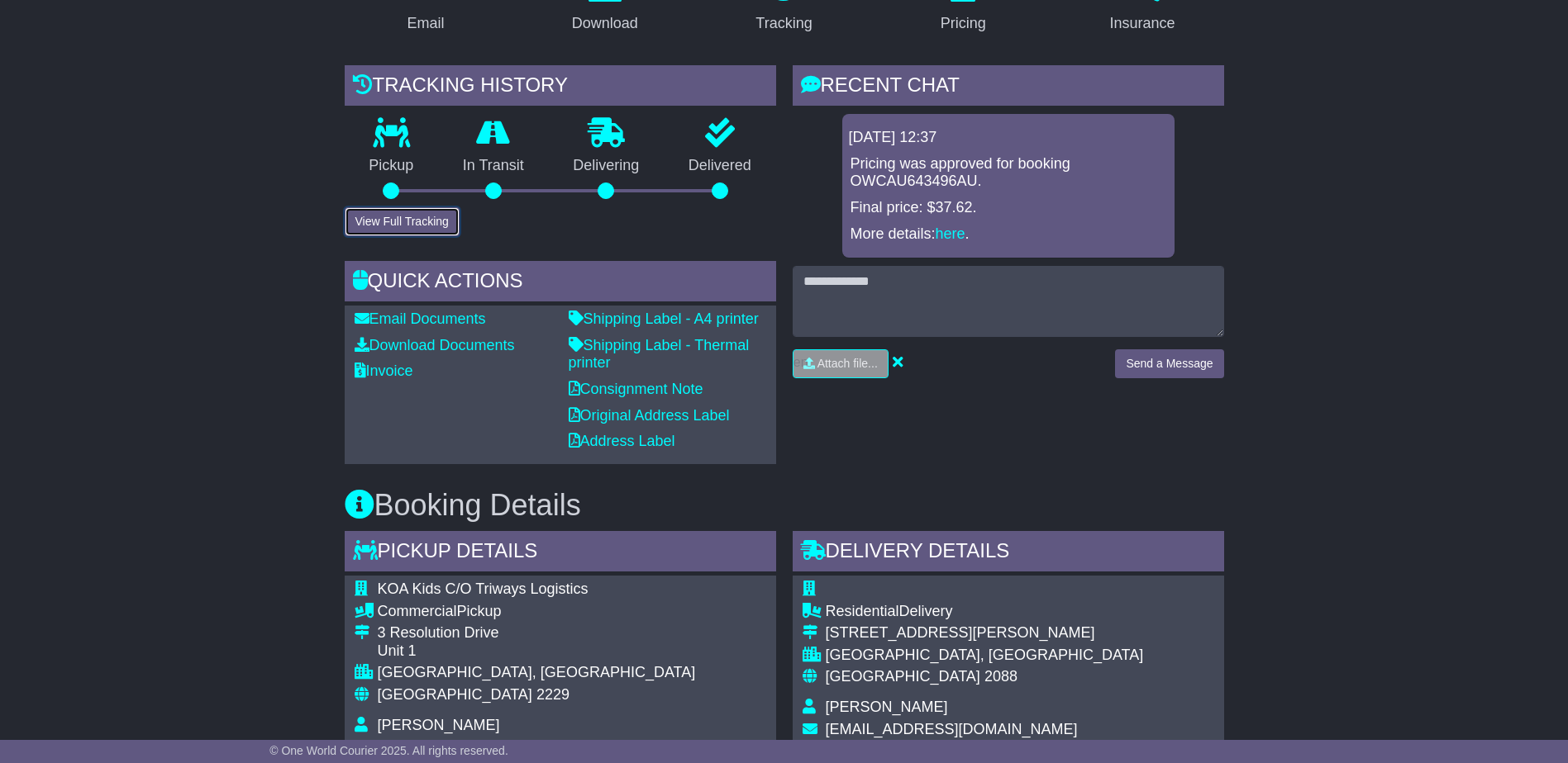
click at [417, 228] on button "View Full Tracking" at bounding box center [402, 221] width 115 height 29
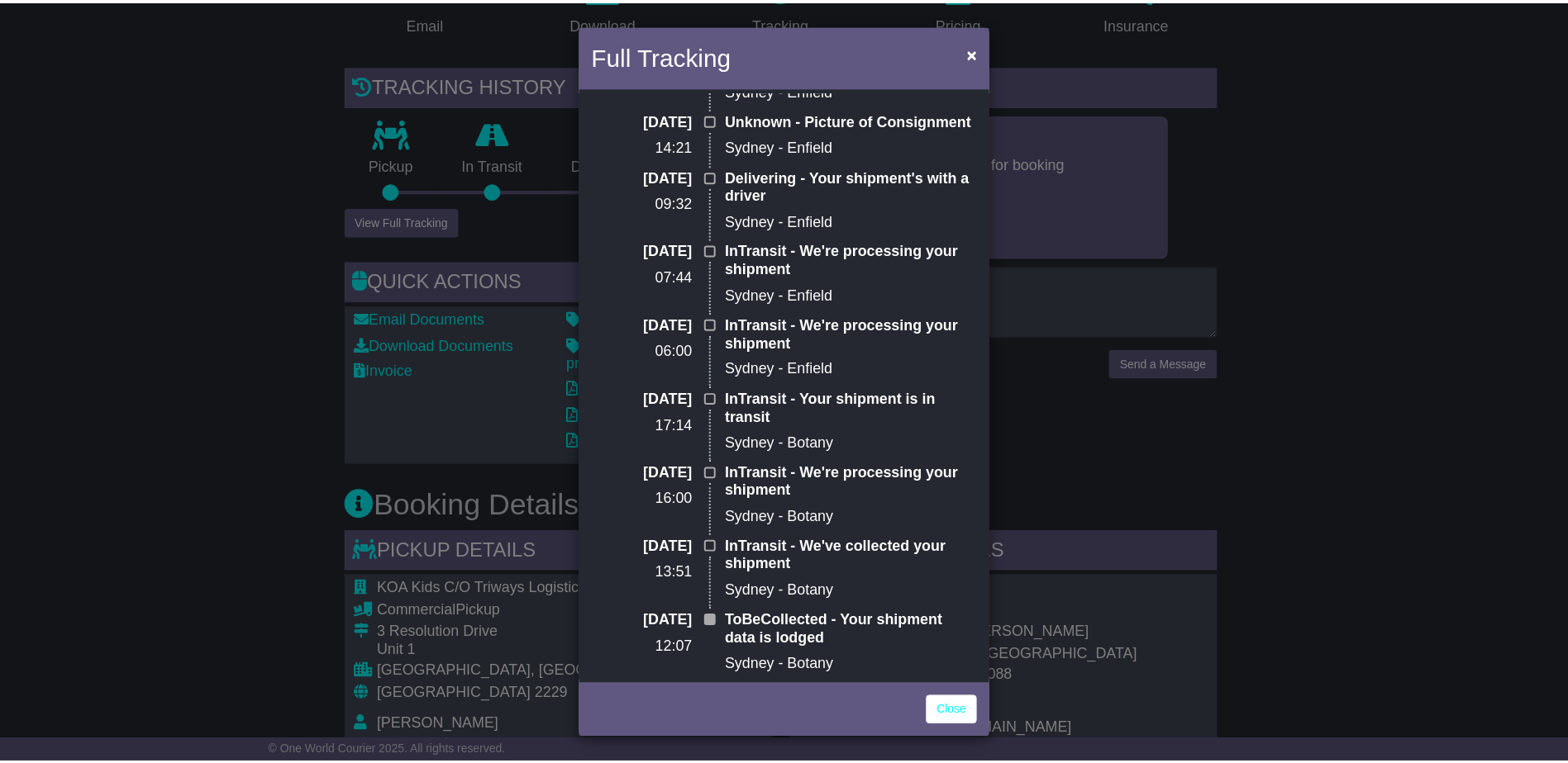
scroll to position [106, 0]
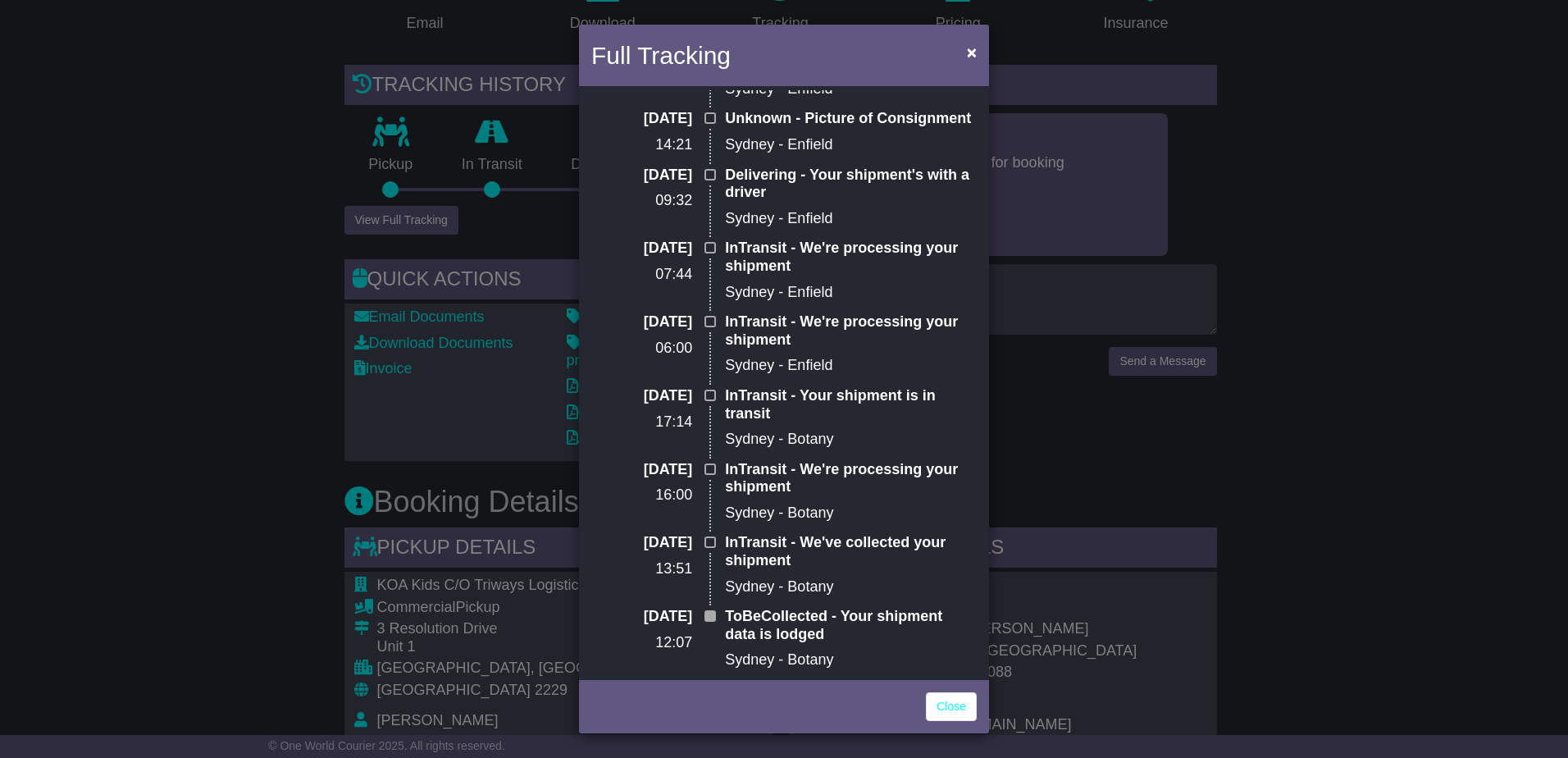
click at [233, 472] on div "Full Tracking × Delivered POD was not received 09 Sep 2025 14:21 Delivered - We…" at bounding box center [784, 379] width 1568 height 758
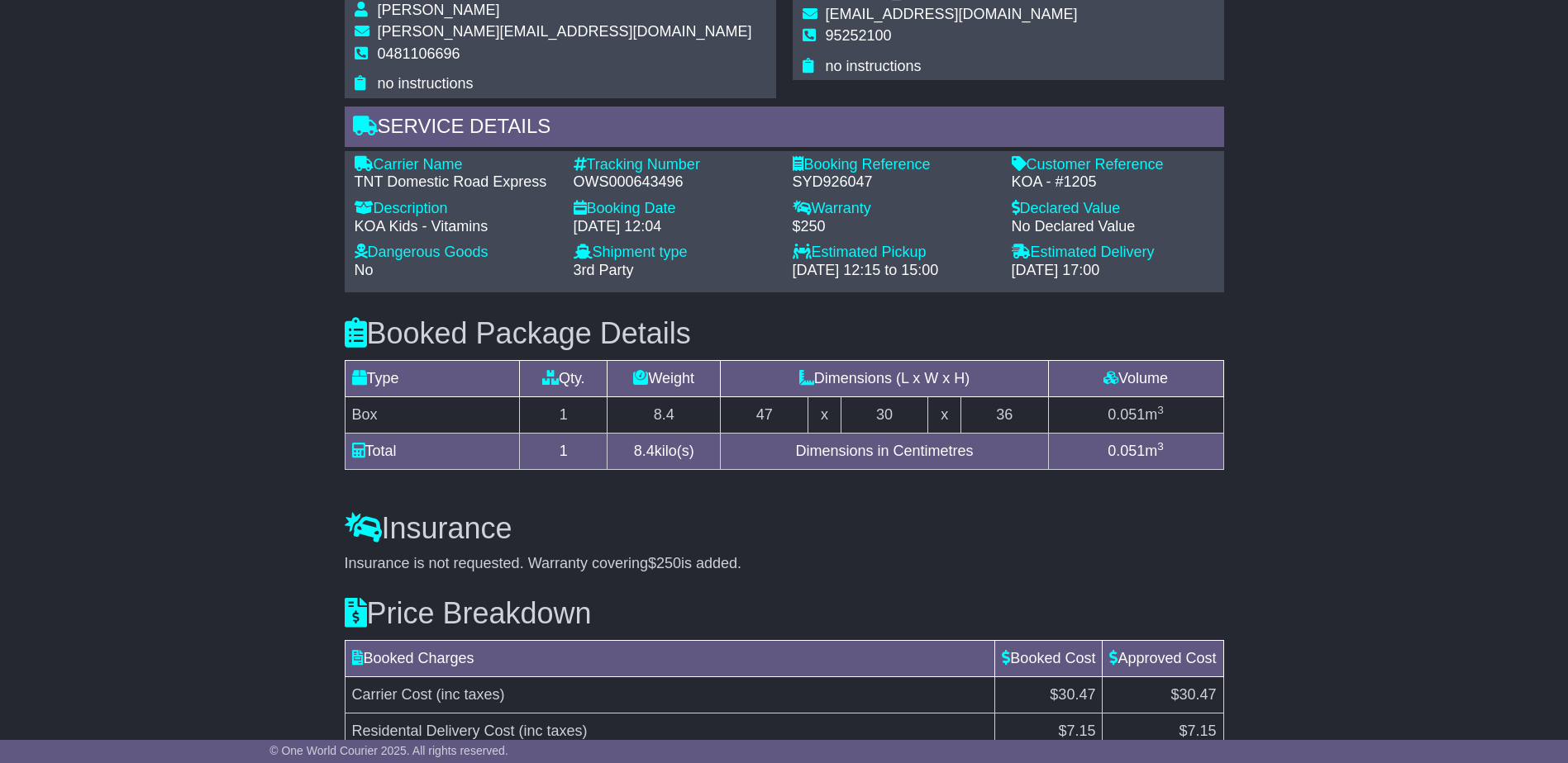
scroll to position [1156, 0]
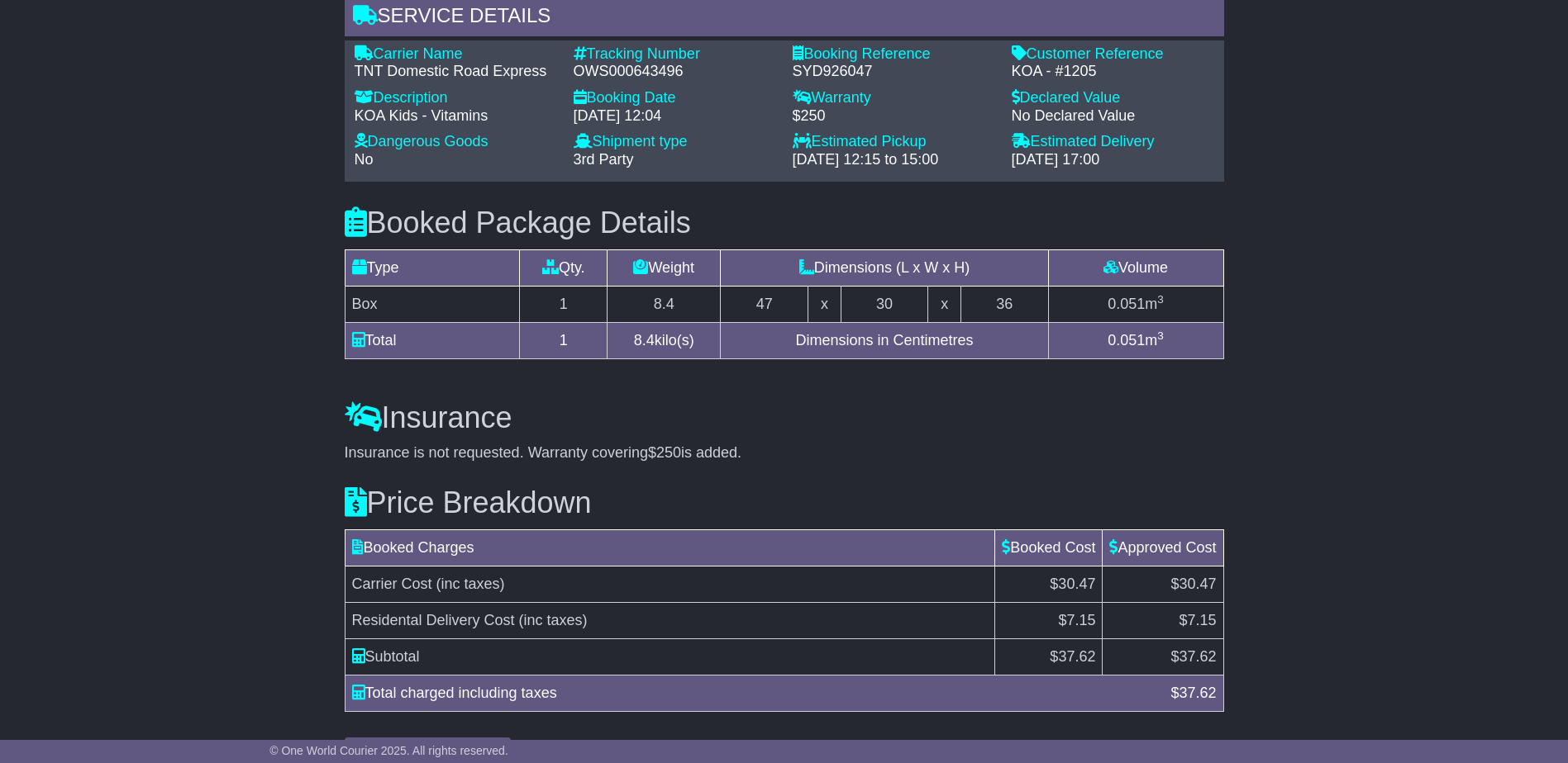
drag, startPoint x: 168, startPoint y: 408, endPoint x: 32, endPoint y: 389, distance: 137.3
click at [737, 402] on h3 "Insurance" at bounding box center [784, 418] width 880 height 33
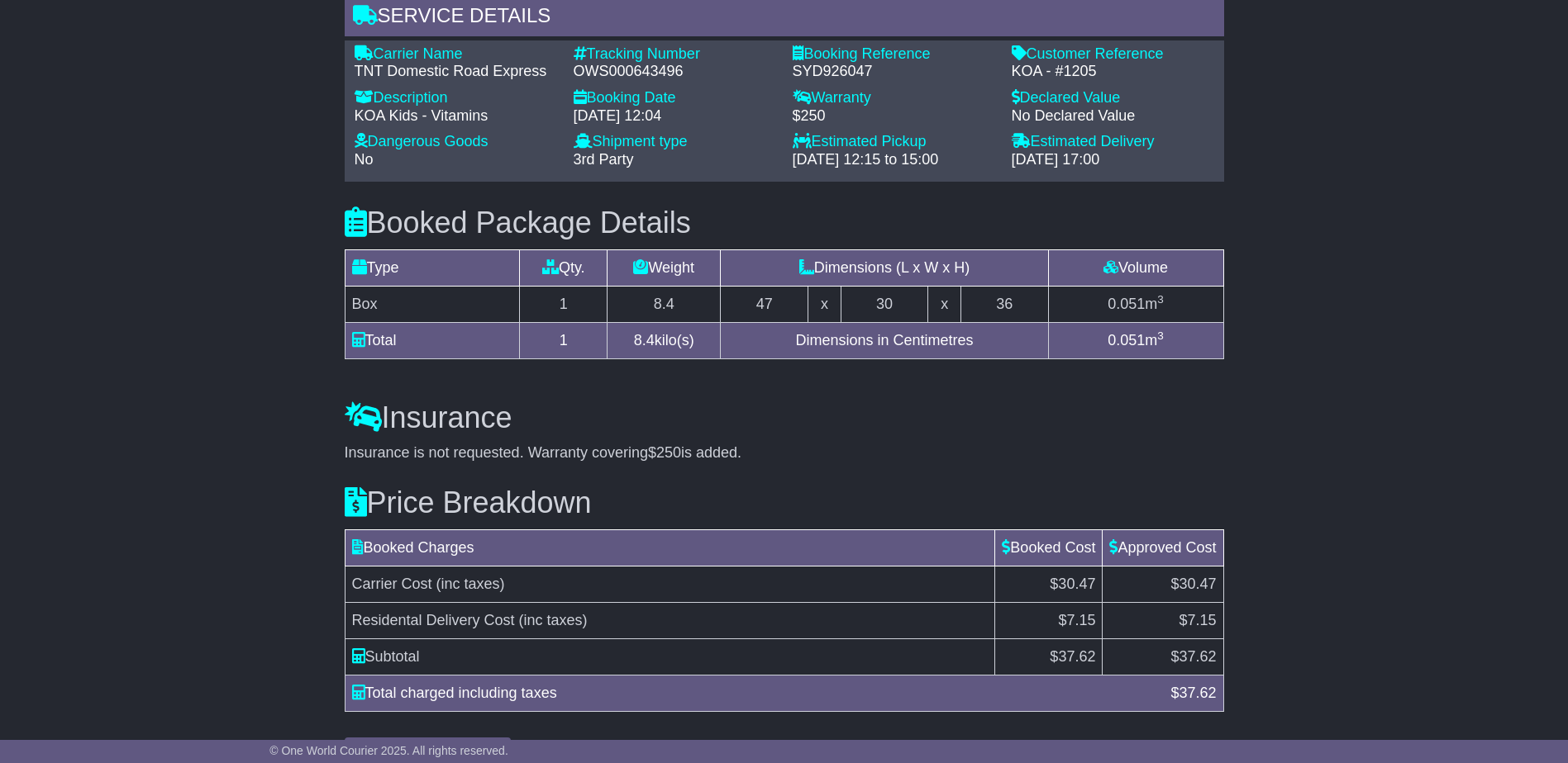
click at [859, 430] on h3 "Insurance" at bounding box center [784, 418] width 880 height 33
click at [735, 439] on div "Insurance Insurance is not requested. Warranty covering $250 is added. Add Insu…" at bounding box center [784, 418] width 895 height 85
drag, startPoint x: 717, startPoint y: 439, endPoint x: 703, endPoint y: 430, distance: 16.6
click at [705, 432] on div "Insurance Insurance is not requested. Warranty covering $250 is added. Add Insu…" at bounding box center [784, 418] width 895 height 85
click at [471, 130] on div "Description - KOA Kids - Vitamins" at bounding box center [456, 110] width 219 height 44
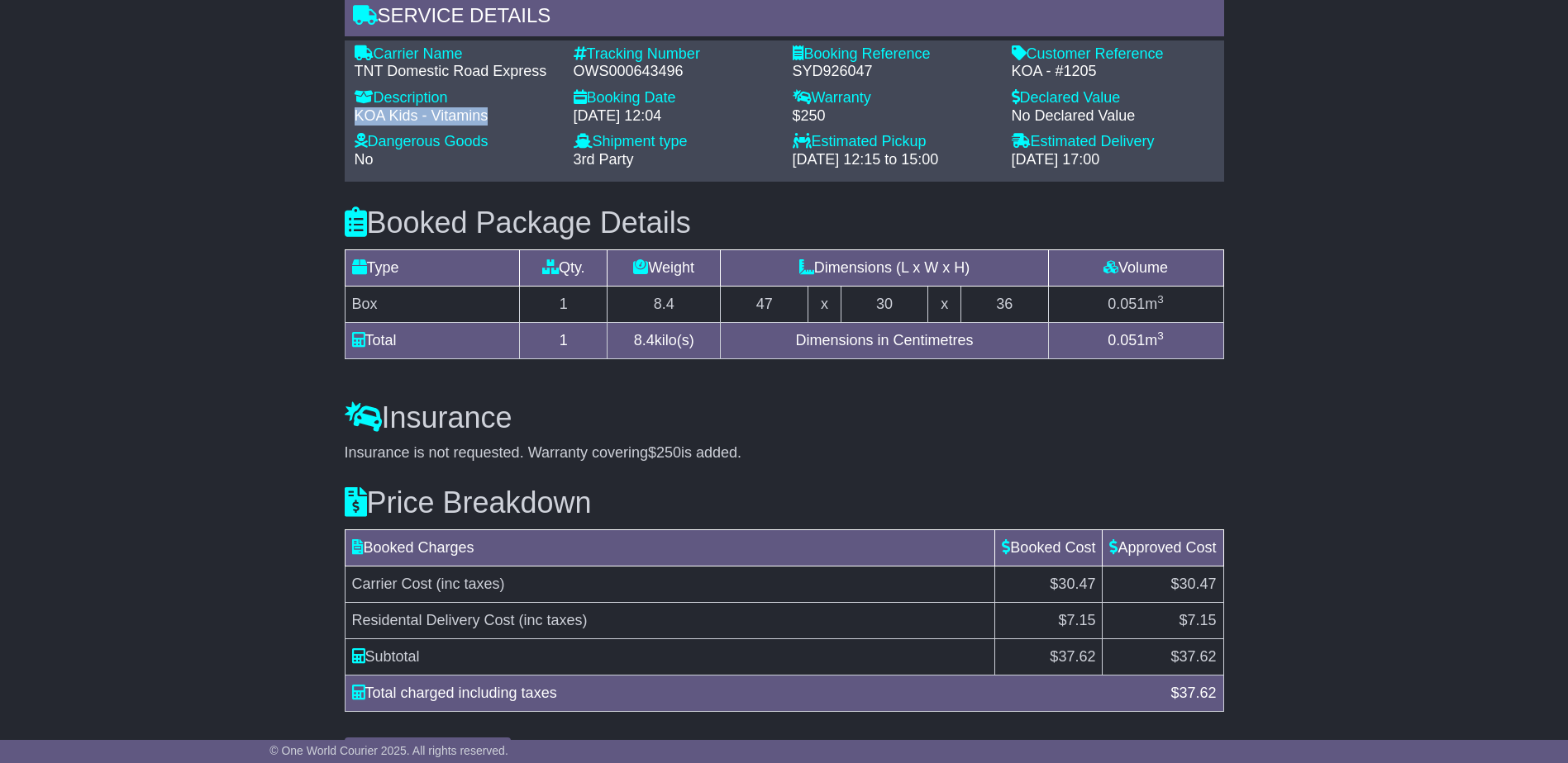
drag, startPoint x: 523, startPoint y: 123, endPoint x: 0, endPoint y: 126, distance: 523.0
click at [358, 110] on div "KOA Kids - Vitamins" at bounding box center [456, 116] width 202 height 18
copy div "KOA Kids - Vitamins"
drag, startPoint x: 1100, startPoint y: 69, endPoint x: 506, endPoint y: 200, distance: 608.3
click at [1012, 70] on div "KOA - #1205" at bounding box center [1113, 71] width 202 height 18
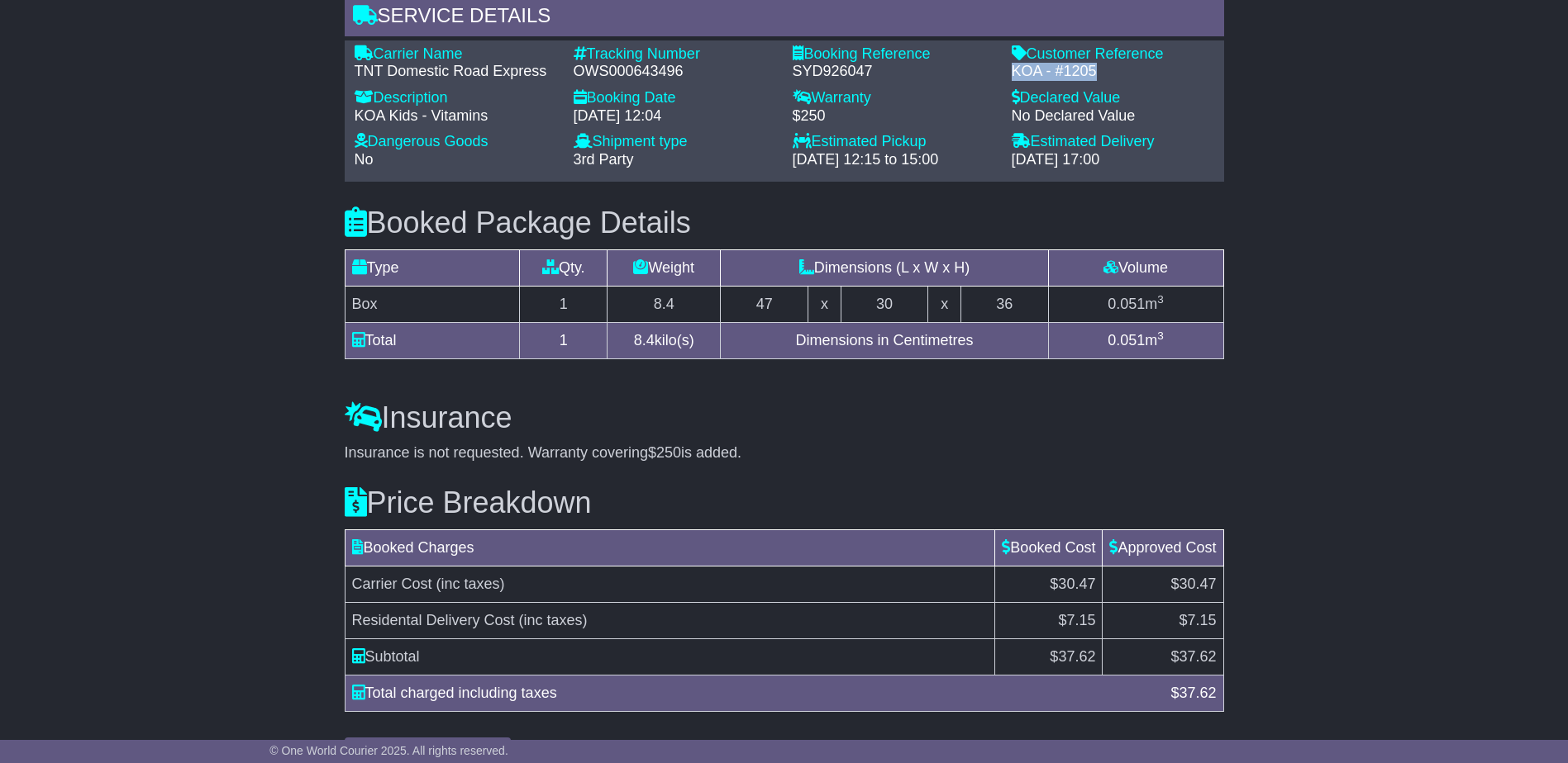
copy div "KOA - #1205"
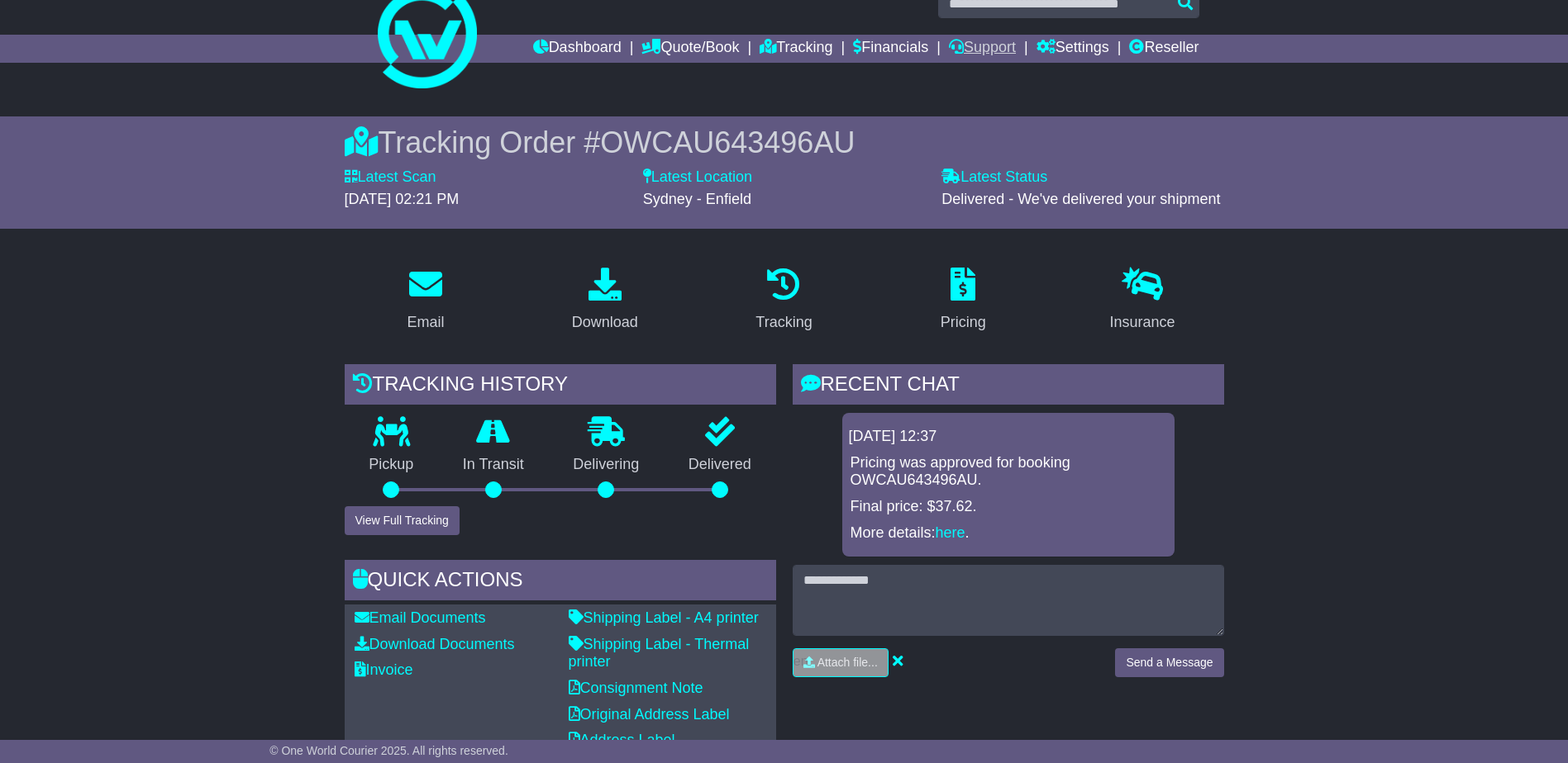
scroll to position [0, 0]
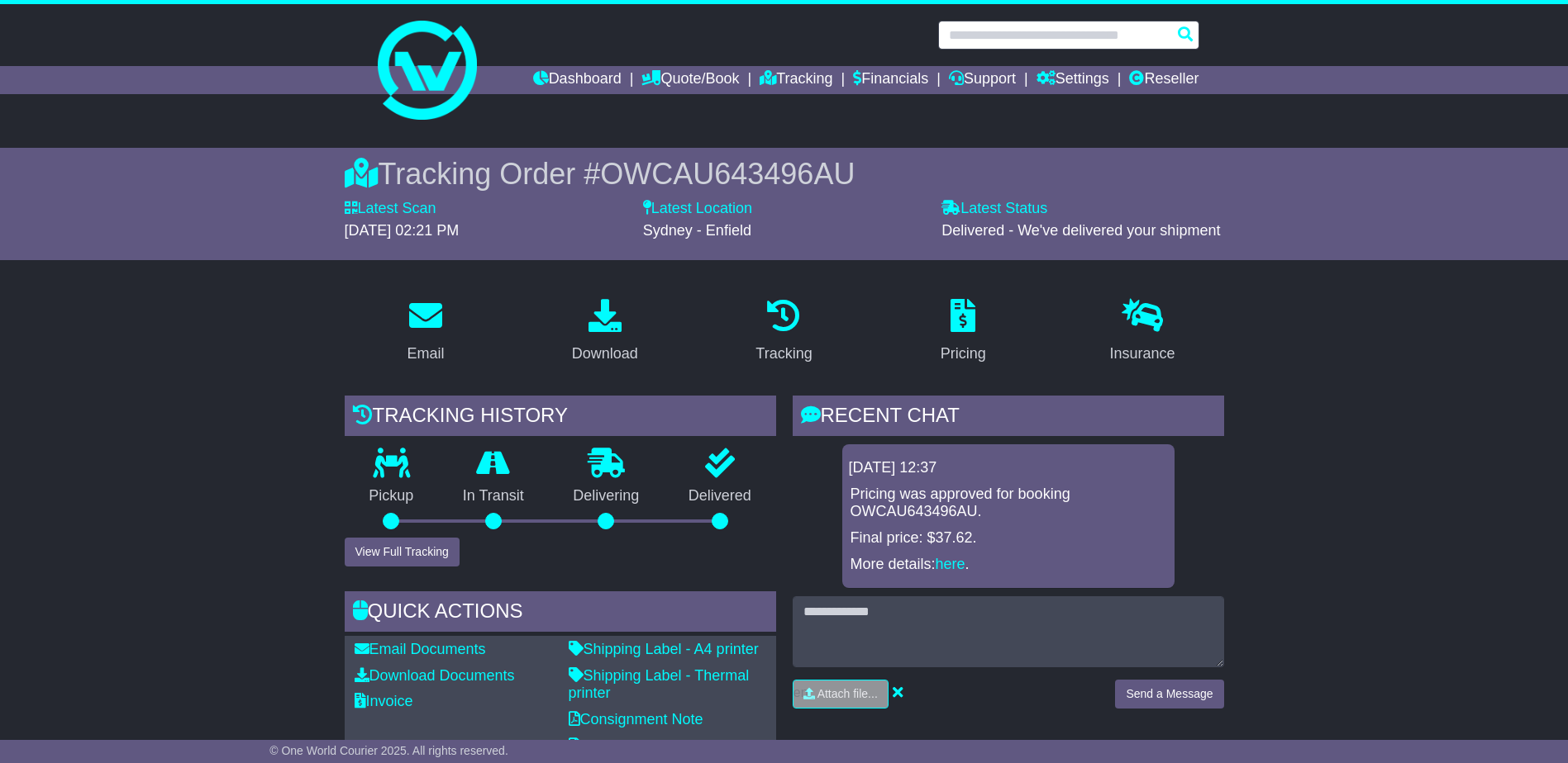
click at [1043, 40] on input "text" at bounding box center [1068, 35] width 261 height 29
paste input "**********"
type input "**********"
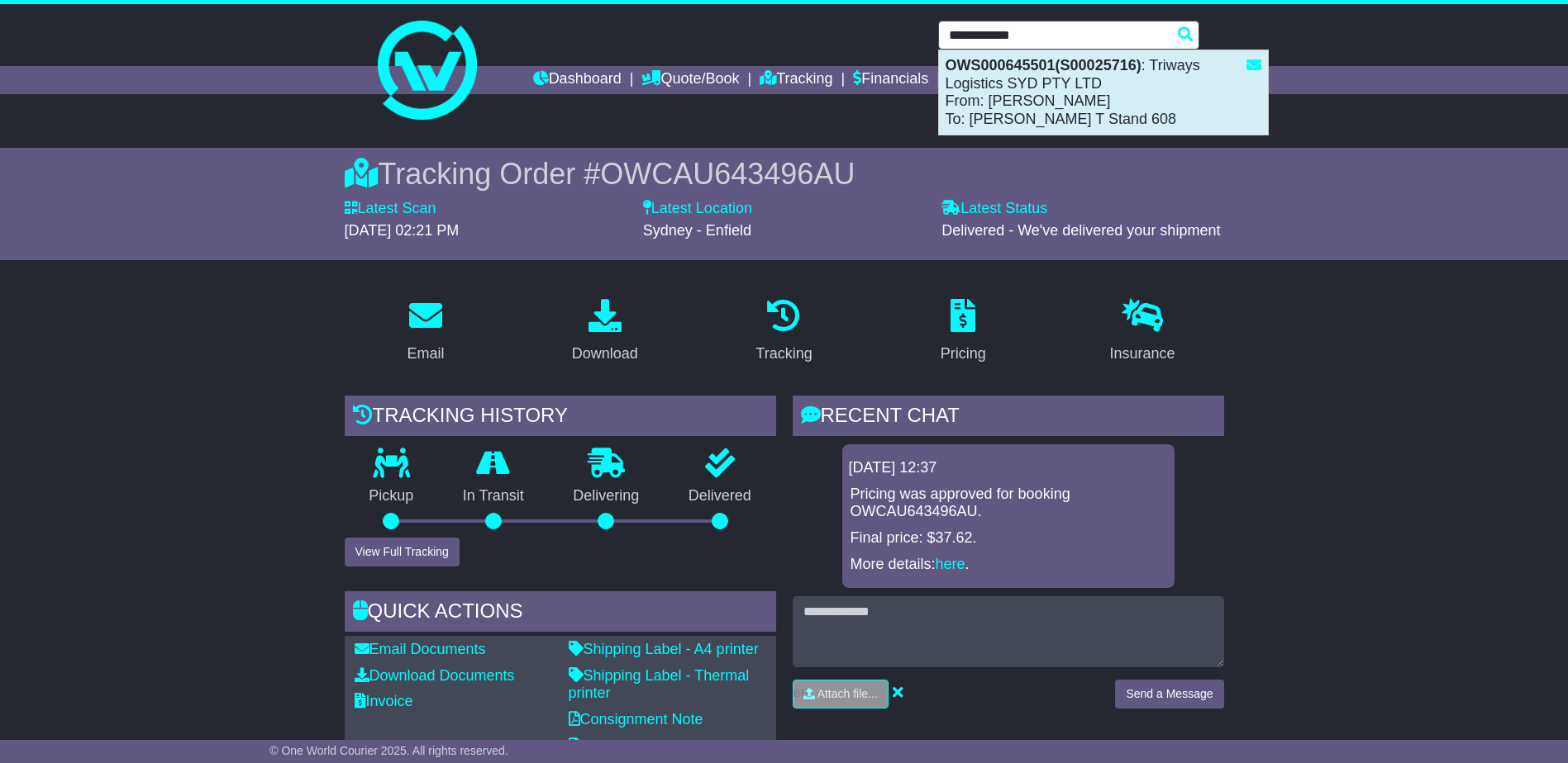
click at [1038, 71] on strong "OWS000645501(S00025716)" at bounding box center [1043, 66] width 196 height 17
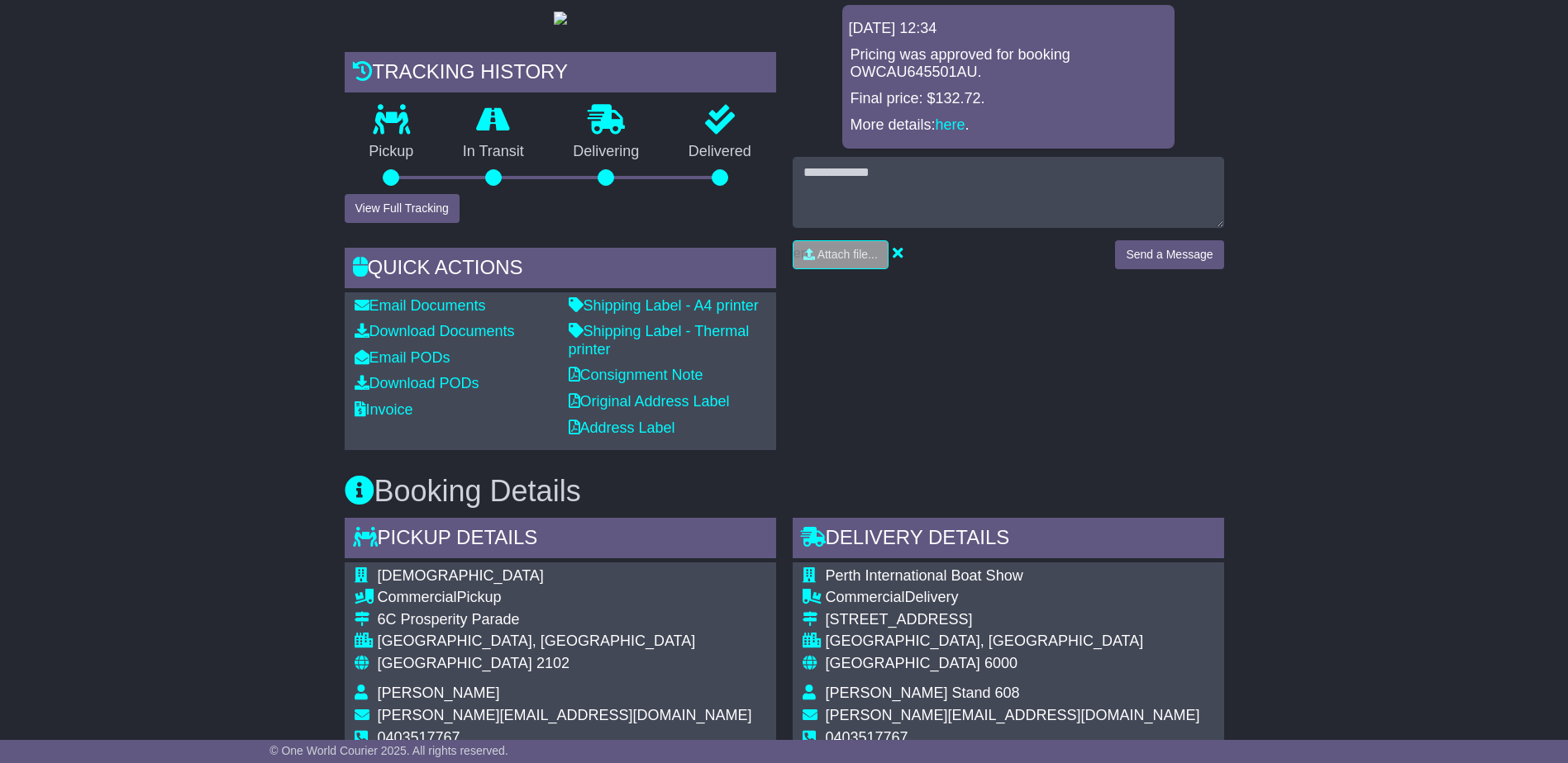
scroll to position [495, 0]
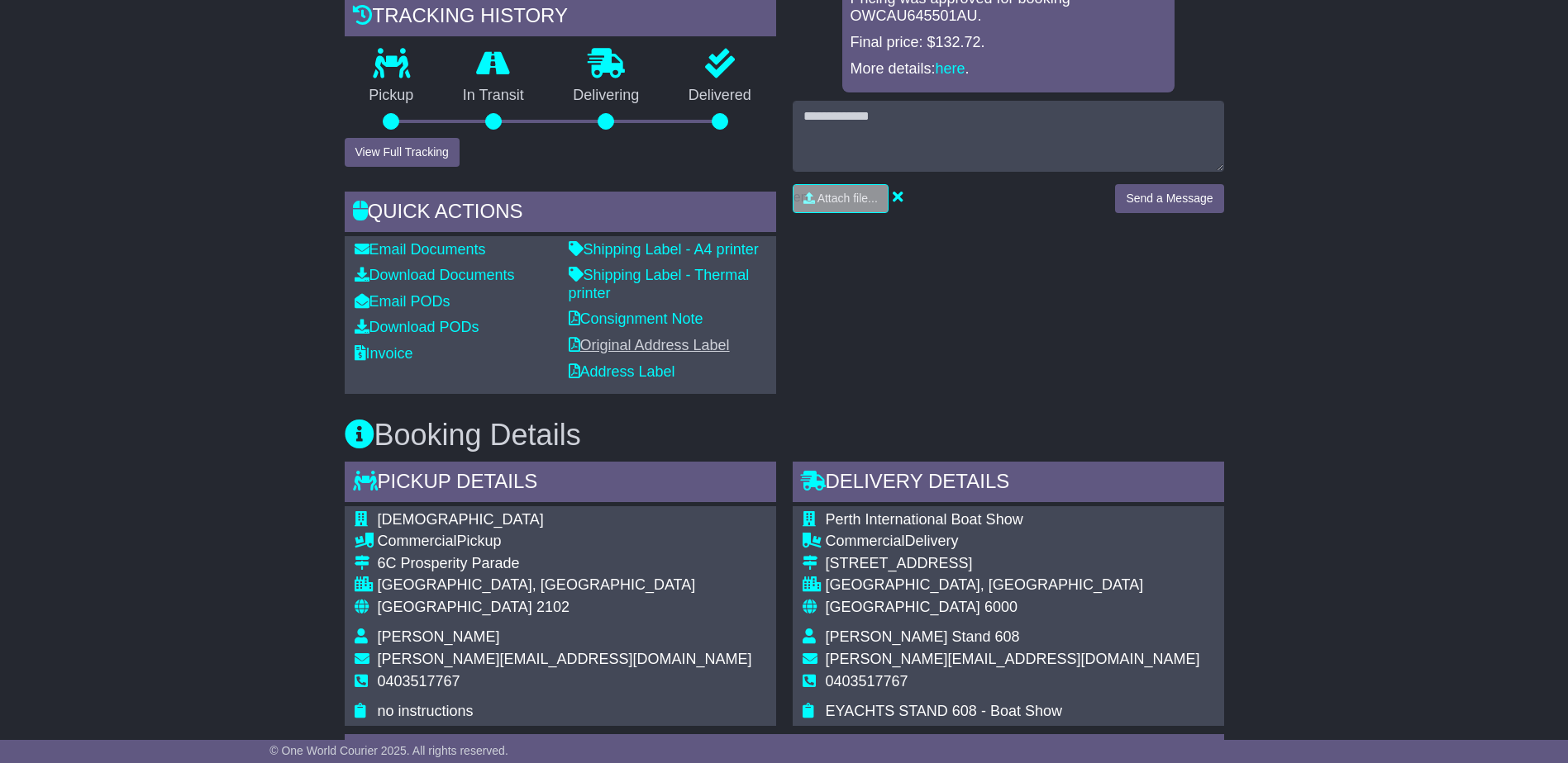
drag, startPoint x: 275, startPoint y: 418, endPoint x: 716, endPoint y: 411, distance: 441.1
click at [290, 411] on div "Email Download Tracking Pricing Insurance" at bounding box center [784, 668] width 1568 height 1759
click at [950, 389] on div "RECENT CHAT Loading... No messages 18 Sep 2025 12:34 Pricing was approved for b…" at bounding box center [1008, 147] width 448 height 494
drag, startPoint x: 950, startPoint y: 389, endPoint x: 949, endPoint y: 406, distance: 17.0
click at [949, 394] on div "RECENT CHAT Loading... No messages 18 Sep 2025 12:34 Pricing was approved for b…" at bounding box center [1008, 147] width 448 height 494
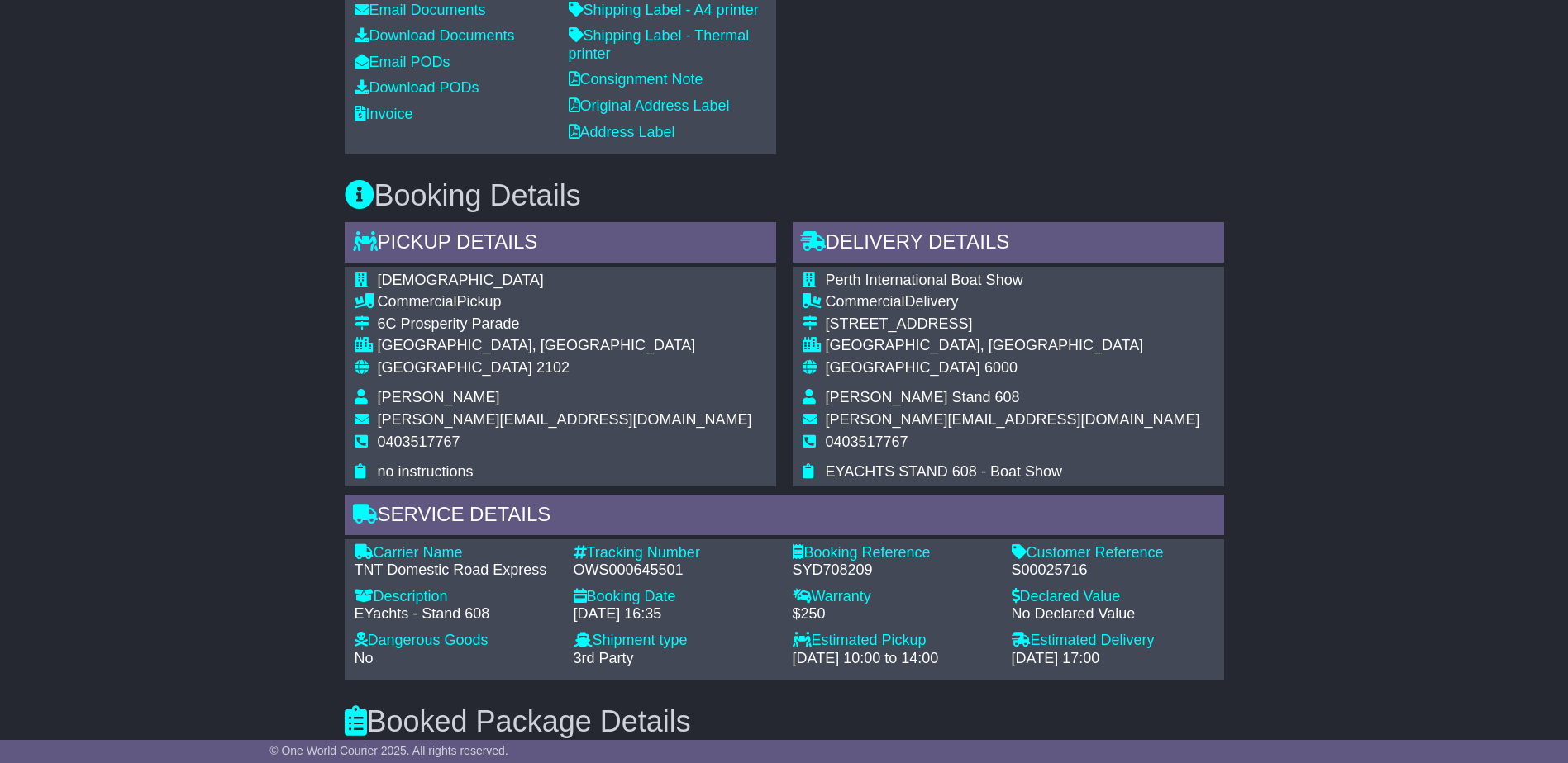
scroll to position [743, 0]
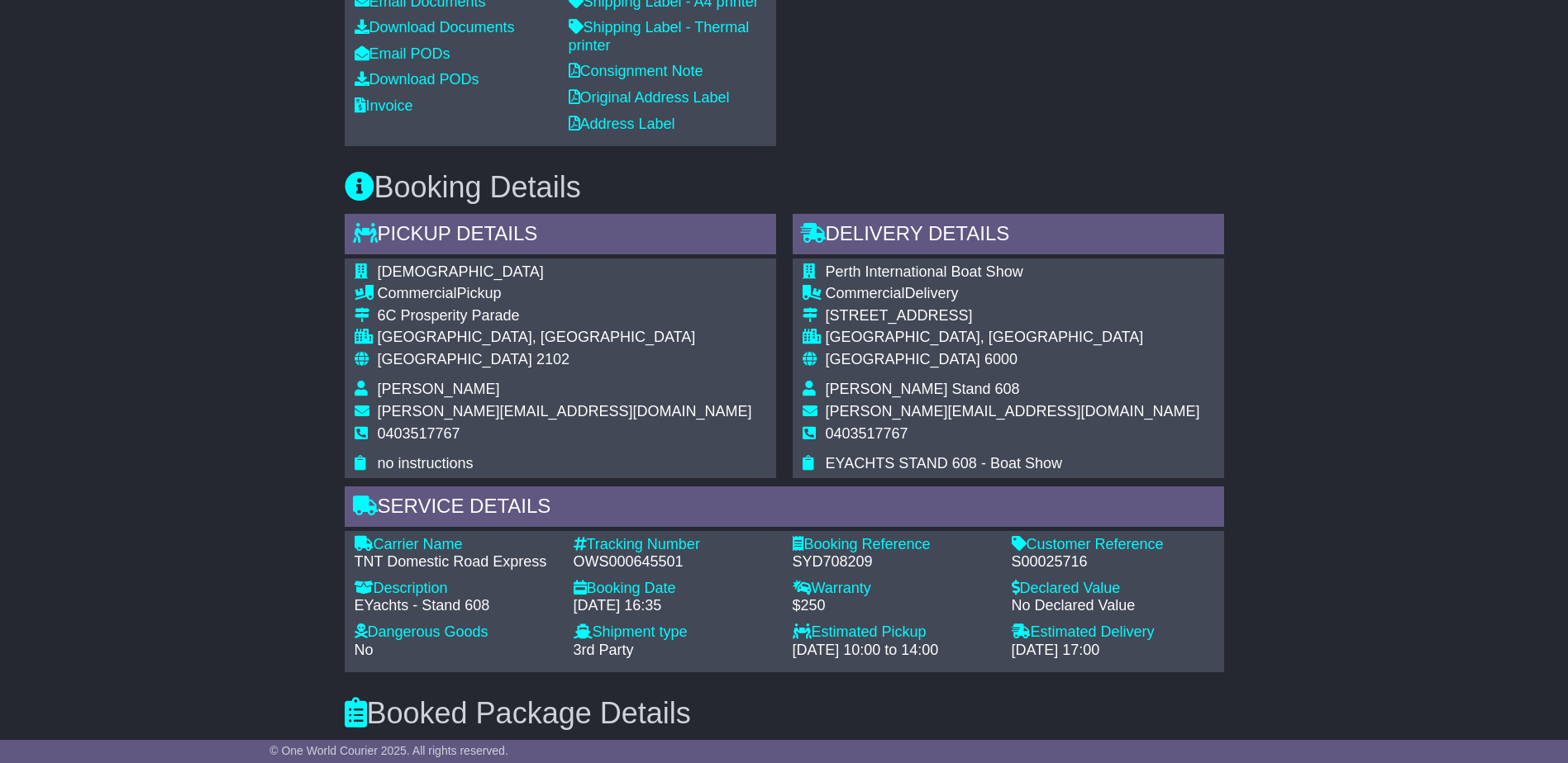
click at [213, 495] on div "Email Download Tracking Pricing Insurance" at bounding box center [784, 420] width 1568 height 1759
drag, startPoint x: 214, startPoint y: 494, endPoint x: 430, endPoint y: 497, distance: 216.0
click at [224, 486] on div "Email Download Tracking Pricing Insurance" at bounding box center [784, 420] width 1568 height 1759
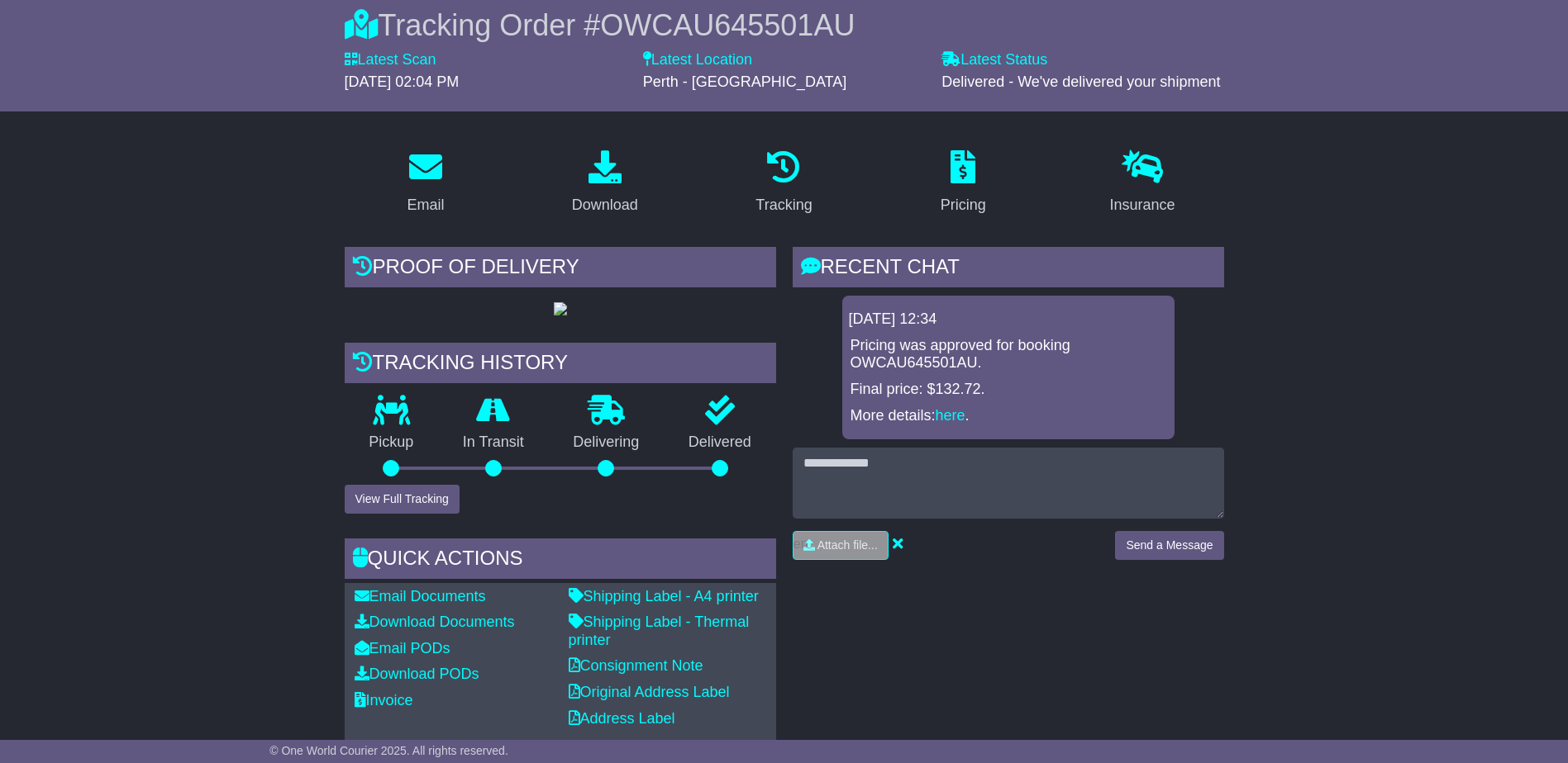
scroll to position [0, 0]
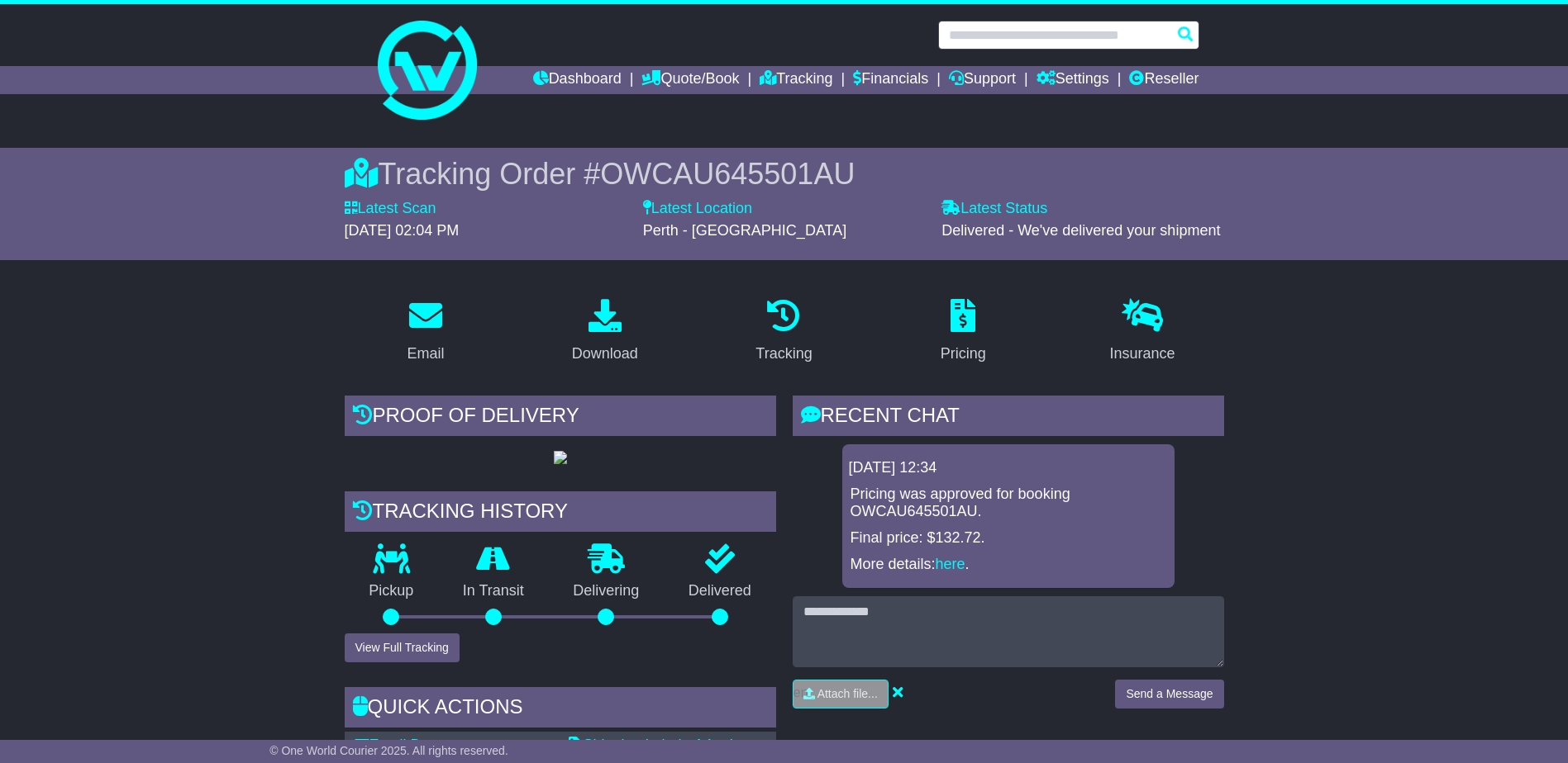
click at [1043, 38] on input "text" at bounding box center [1068, 35] width 261 height 29
paste input "**********"
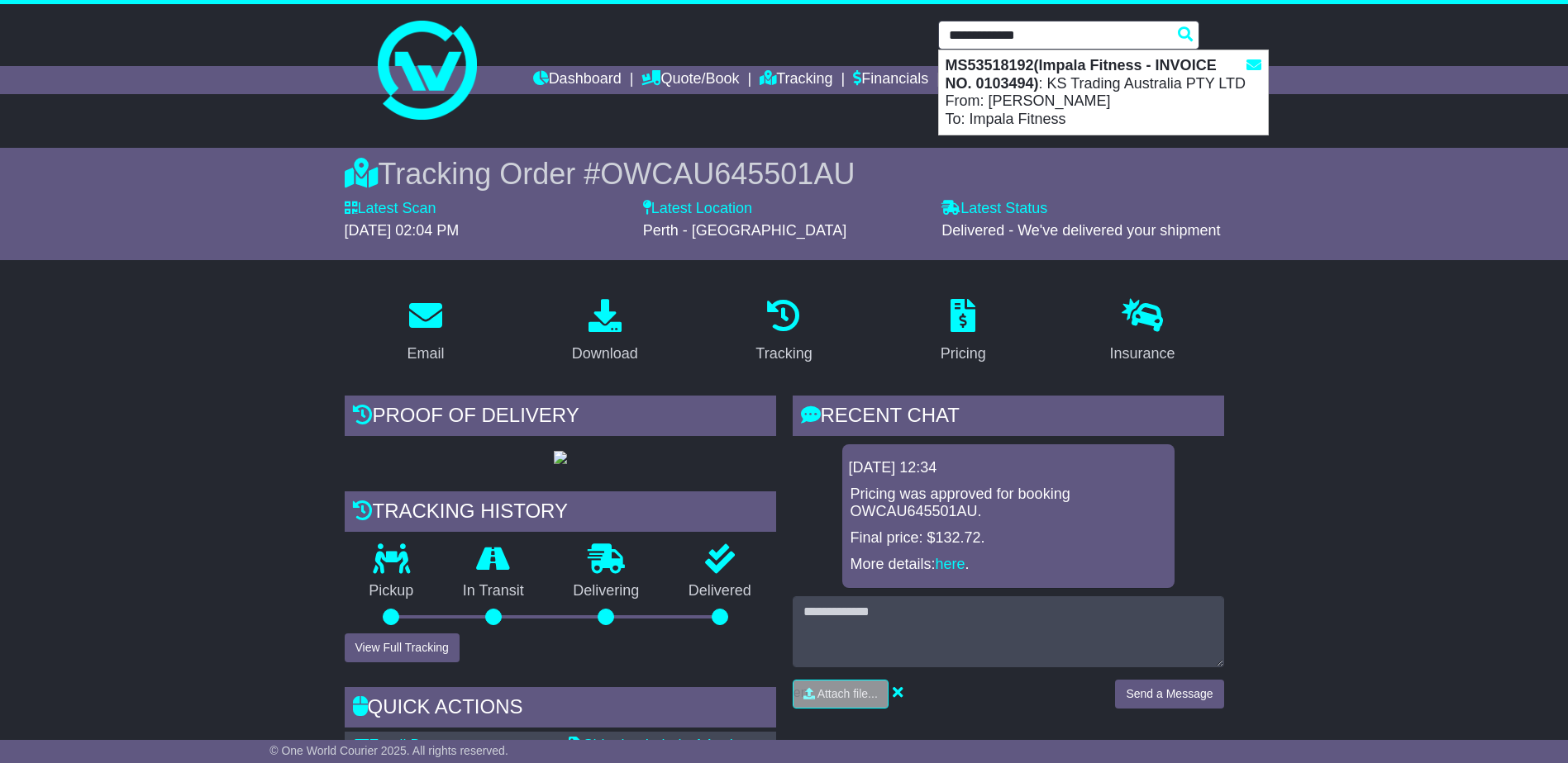
click at [1114, 82] on div "MS53518192(Impala Fitness - INVOICE NO. 0103494) : KS Trading Australia PTY LTD…" at bounding box center [1102, 93] width 329 height 84
type input "**********"
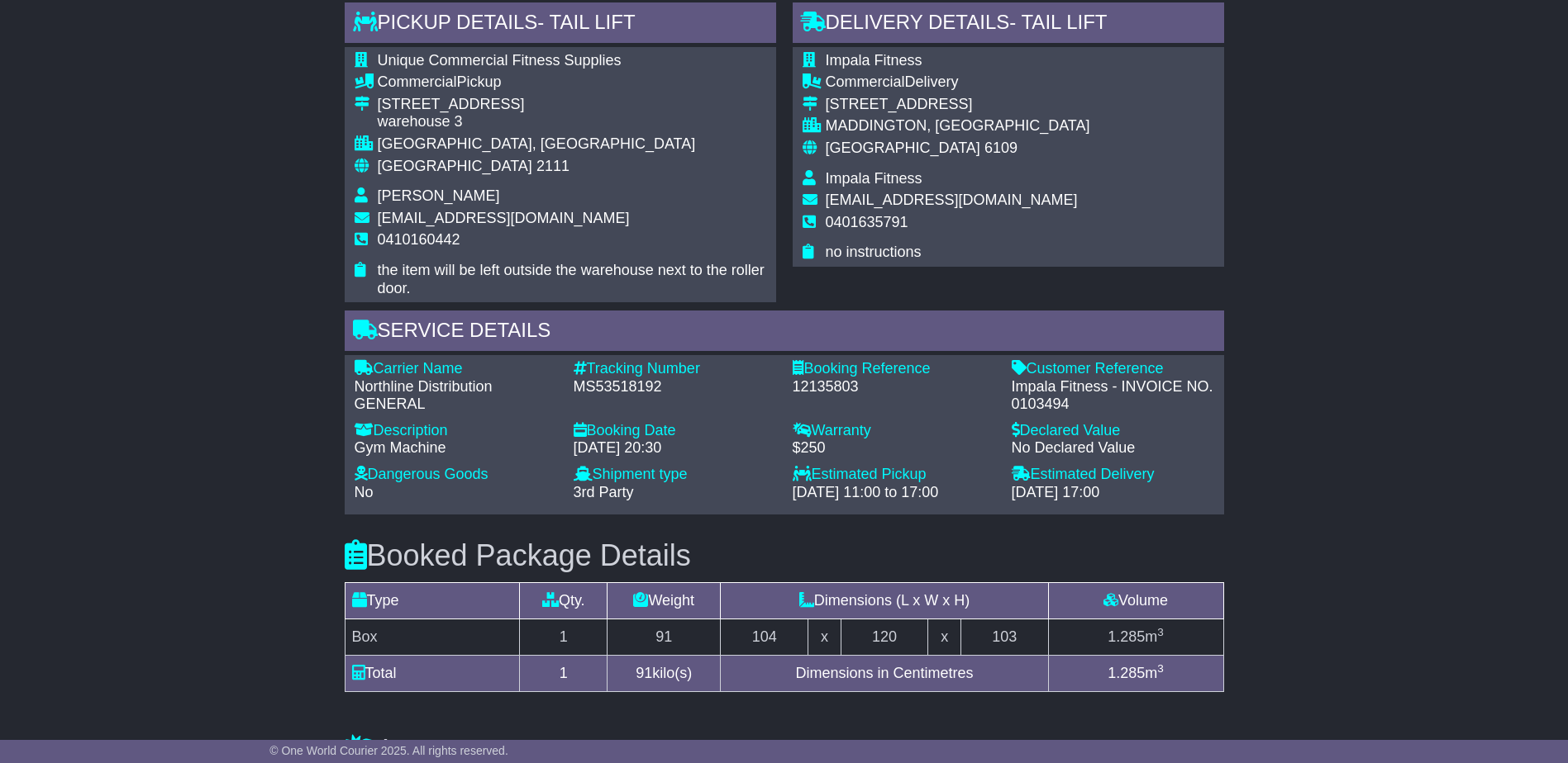
scroll to position [856, 0]
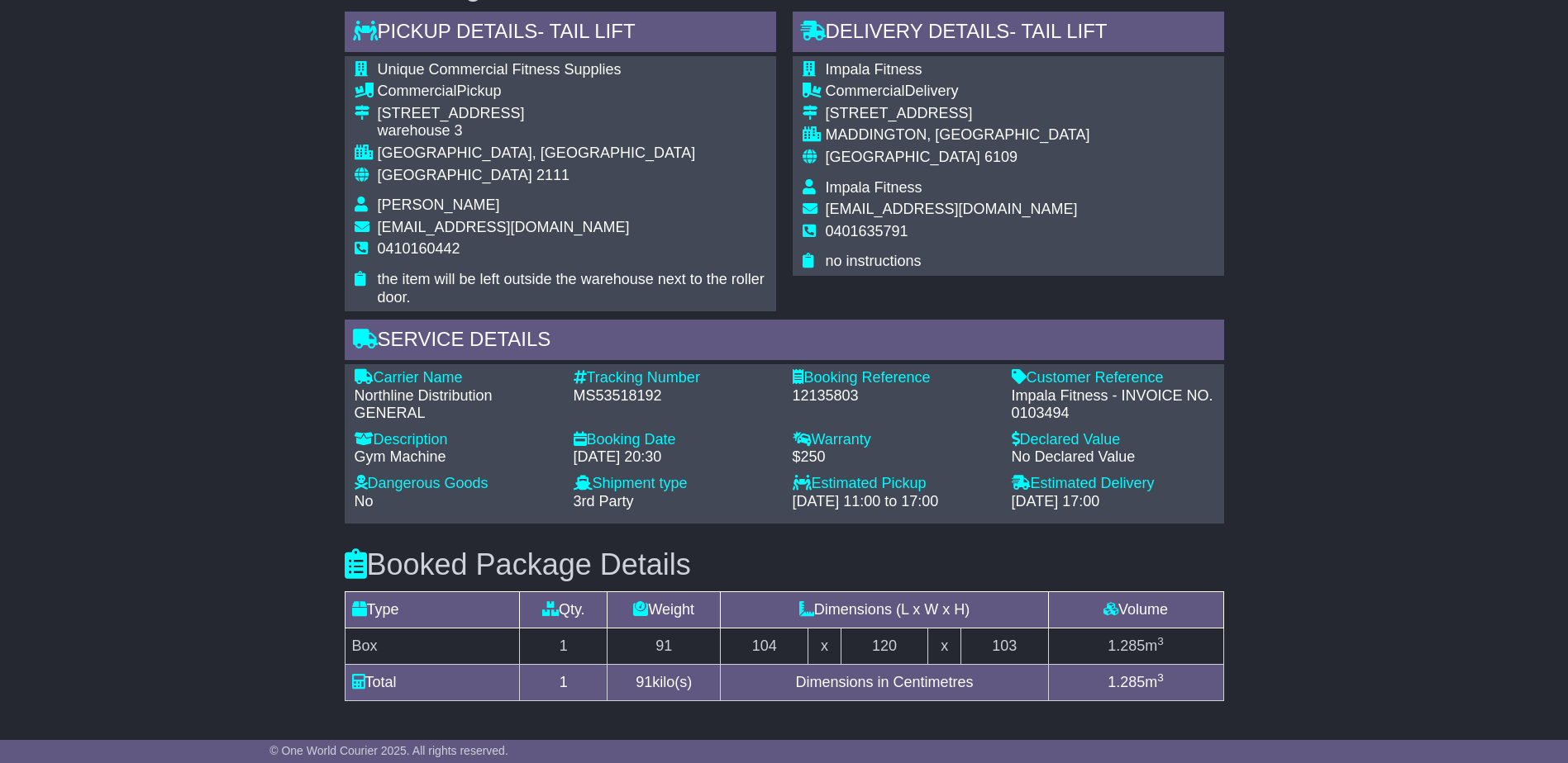
drag, startPoint x: 112, startPoint y: 241, endPoint x: 126, endPoint y: 173, distance: 69.4
click at [114, 154] on div "Email Download Tracking Pricing Insurance" at bounding box center [784, 330] width 1568 height 1791
click at [140, 300] on div "Email Download Tracking Pricing Insurance" at bounding box center [784, 330] width 1568 height 1791
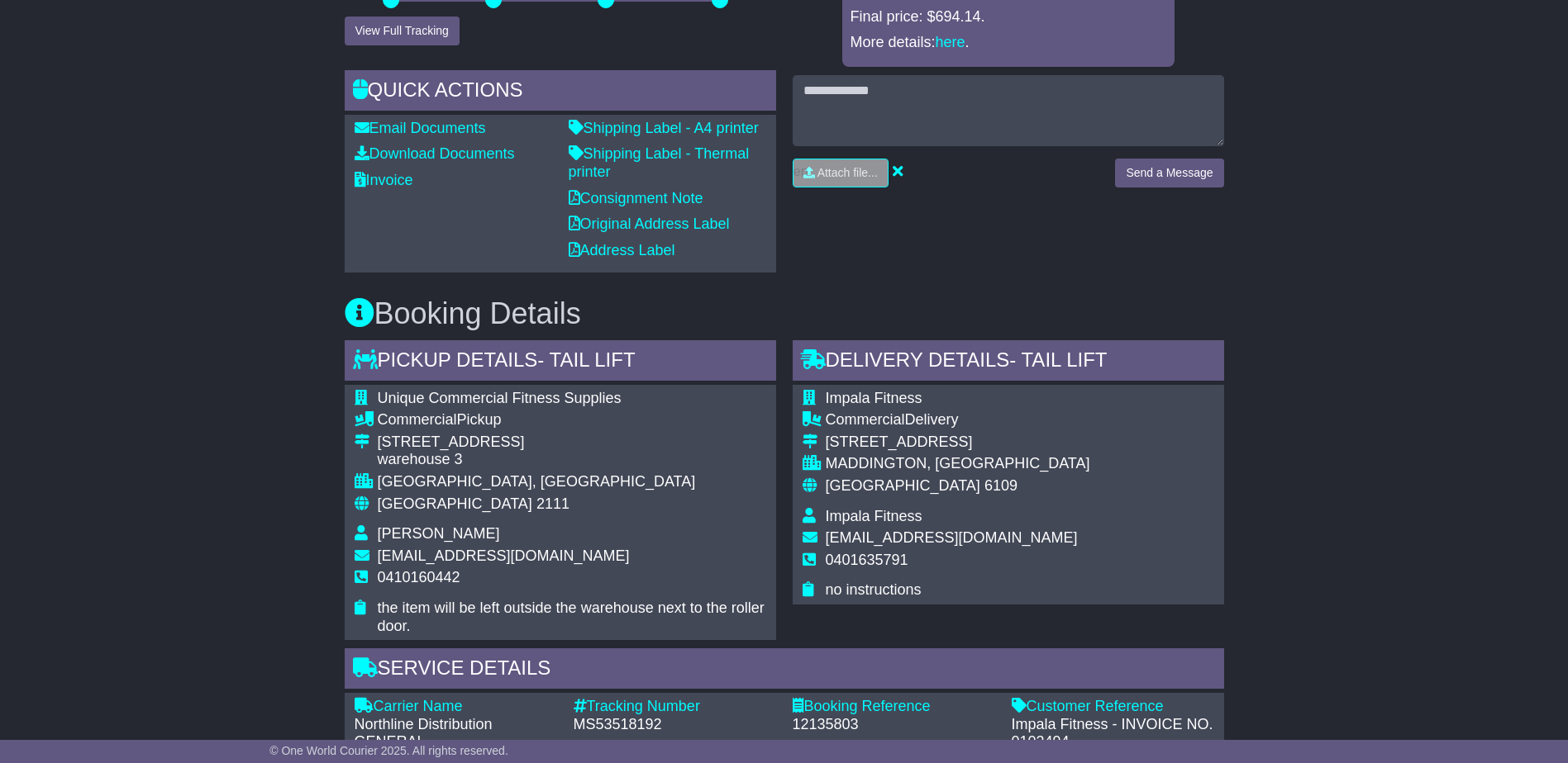
scroll to position [195, 0]
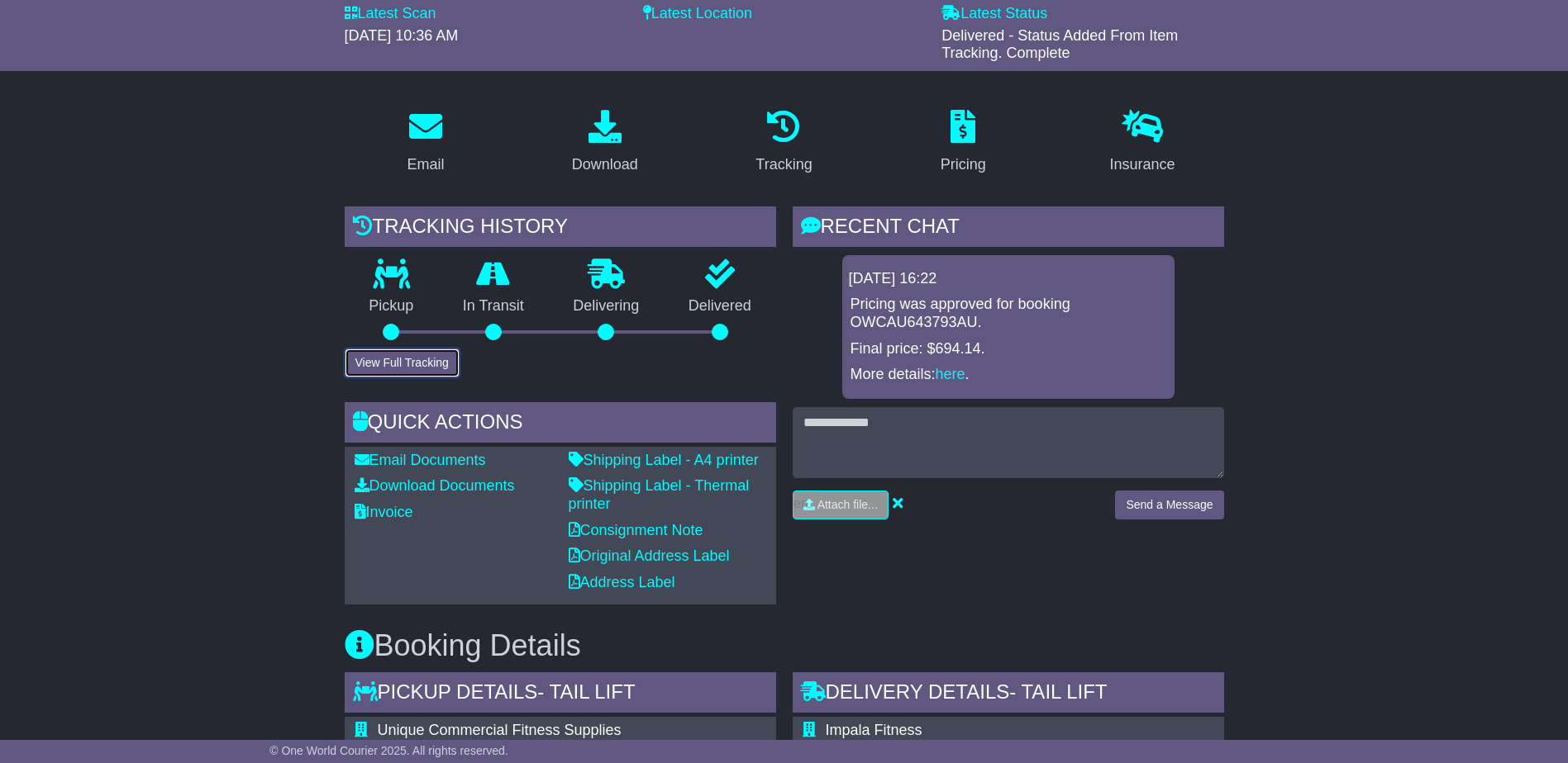
click at [411, 365] on button "View Full Tracking" at bounding box center [402, 362] width 115 height 29
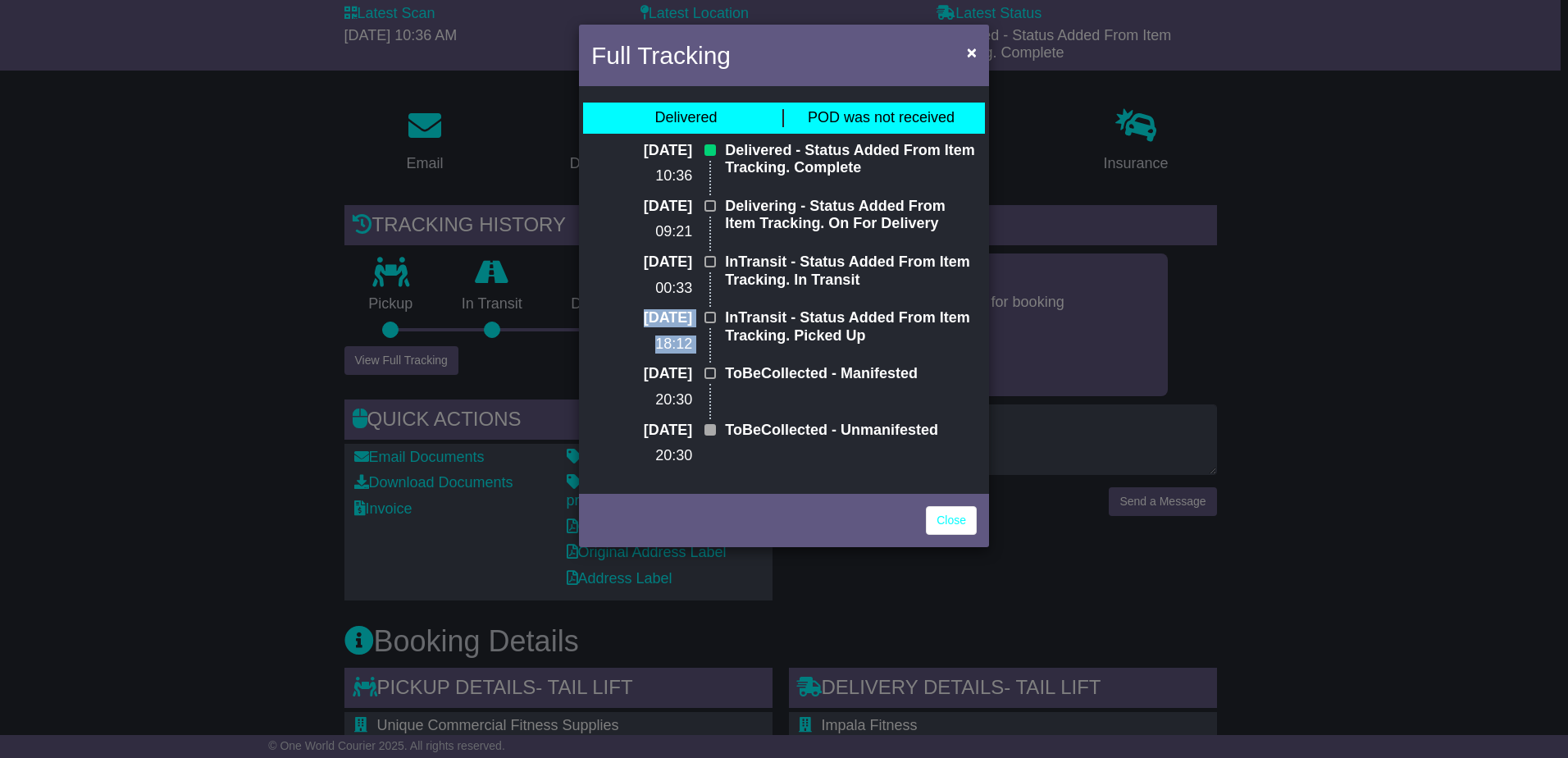
drag, startPoint x: 737, startPoint y: 317, endPoint x: 717, endPoint y: 318, distance: 20.0
click at [717, 318] on div "[DATE] 18:12 InTransit - Status Added From Item Tracking. Picked Up" at bounding box center [784, 338] width 402 height 56
drag, startPoint x: 717, startPoint y: 318, endPoint x: 536, endPoint y: 342, distance: 182.6
click at [706, 319] on span at bounding box center [710, 317] width 11 height 11
drag, startPoint x: 195, startPoint y: 449, endPoint x: 359, endPoint y: 449, distance: 164.0
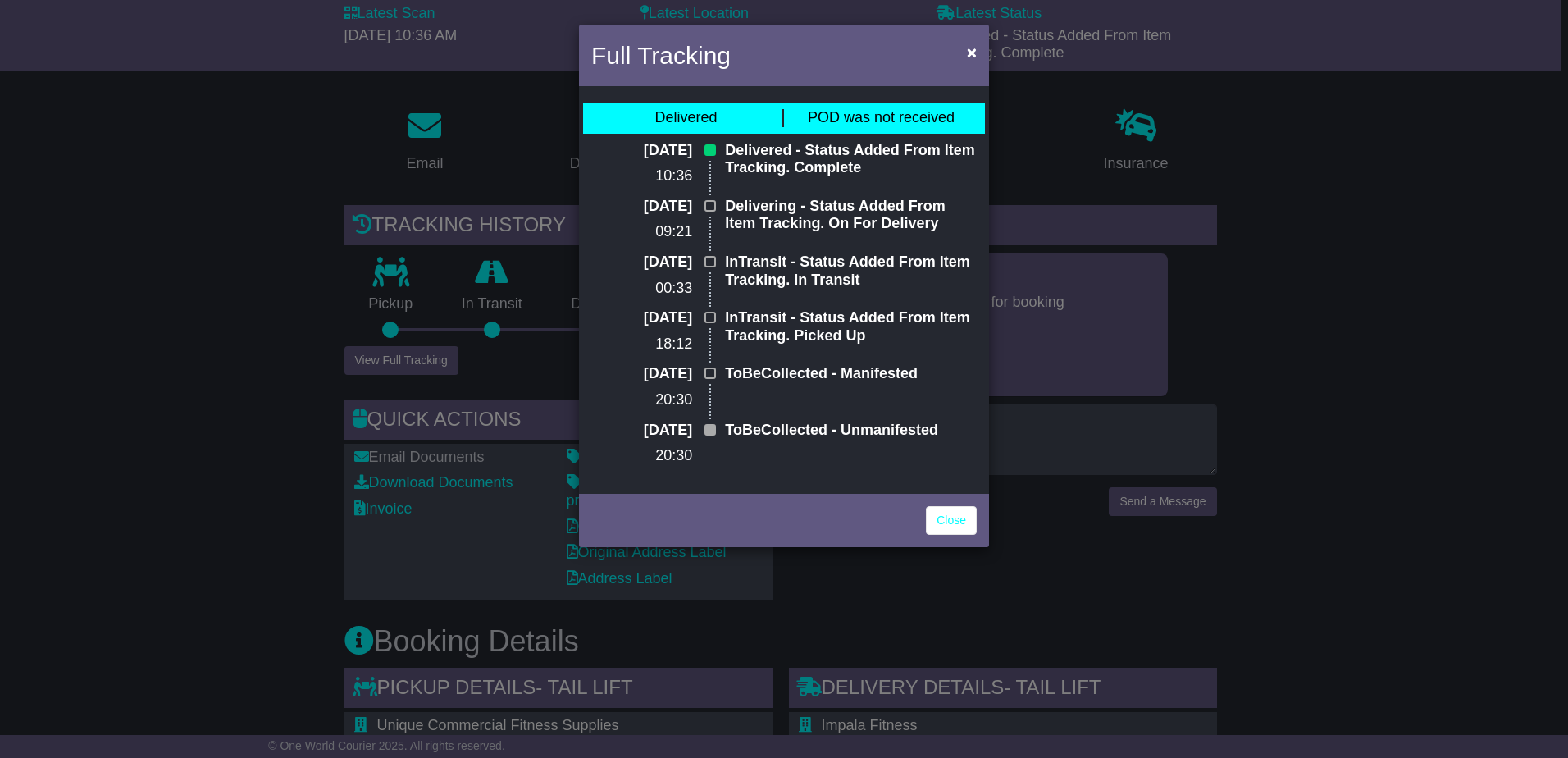
click at [195, 450] on div "Full Tracking × Delivered POD was not received [DATE] 10:36 Delivered - Status …" at bounding box center [784, 379] width 1568 height 758
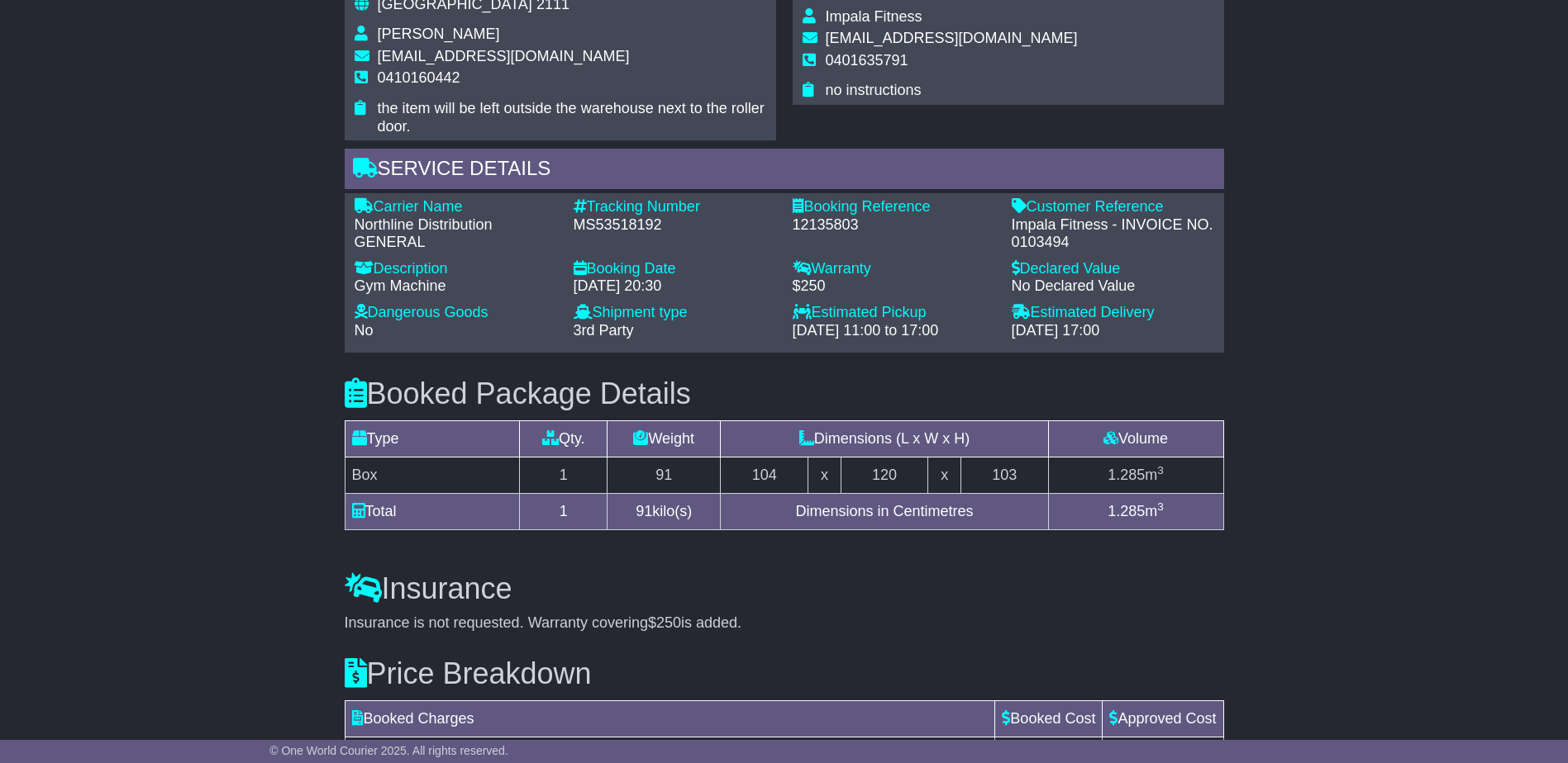
scroll to position [938, 0]
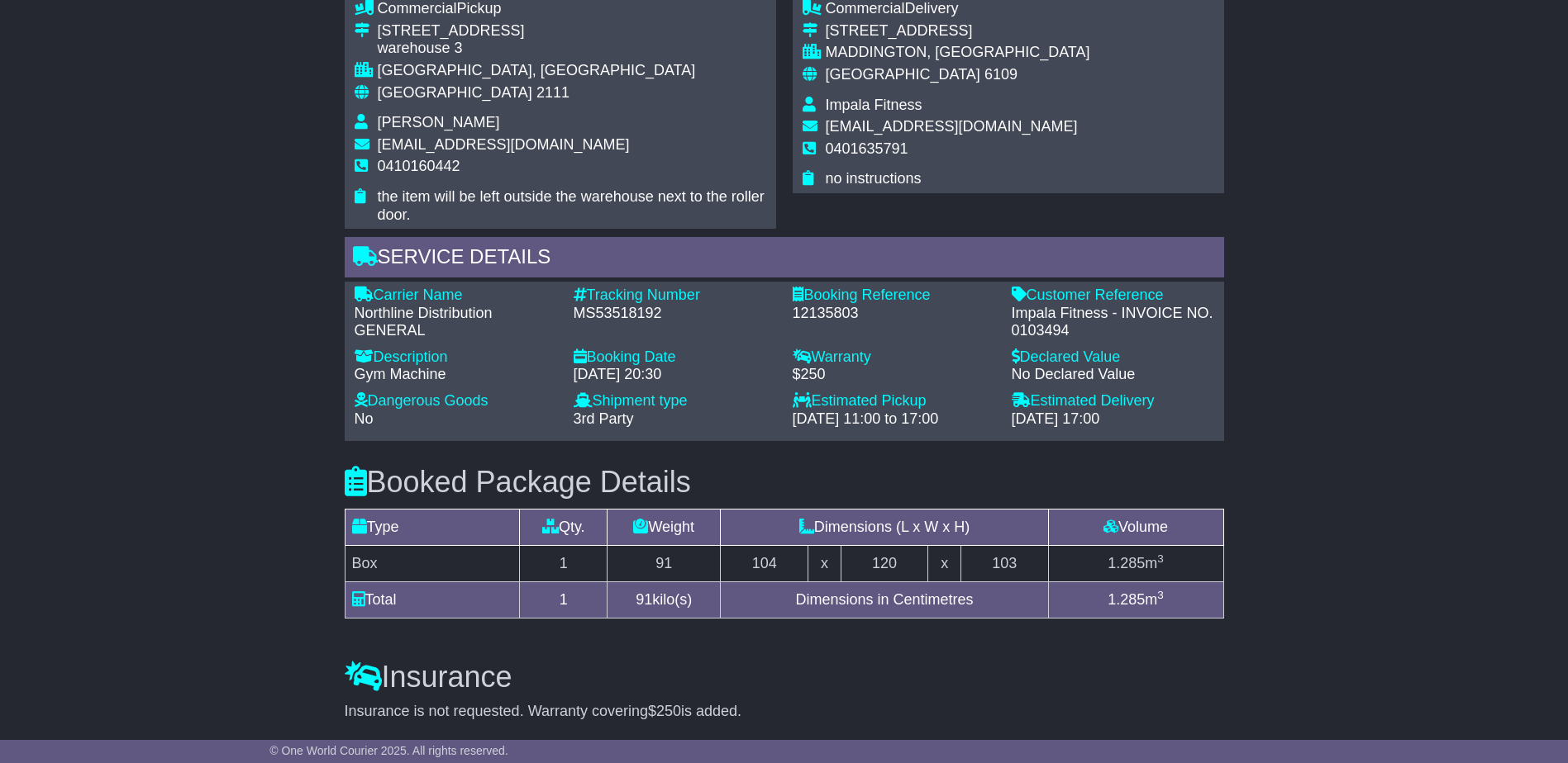
click at [1459, 685] on div "Email Download Tracking Pricing Insurance" at bounding box center [784, 247] width 1568 height 1791
drag, startPoint x: 1457, startPoint y: 683, endPoint x: 1443, endPoint y: 665, distance: 22.8
click at [1450, 669] on div "Email Download Tracking Pricing Insurance" at bounding box center [784, 247] width 1568 height 1791
drag, startPoint x: 1443, startPoint y: 665, endPoint x: 1319, endPoint y: 694, distance: 127.3
click at [1433, 671] on div "Email Download Tracking Pricing Insurance" at bounding box center [784, 247] width 1568 height 1791
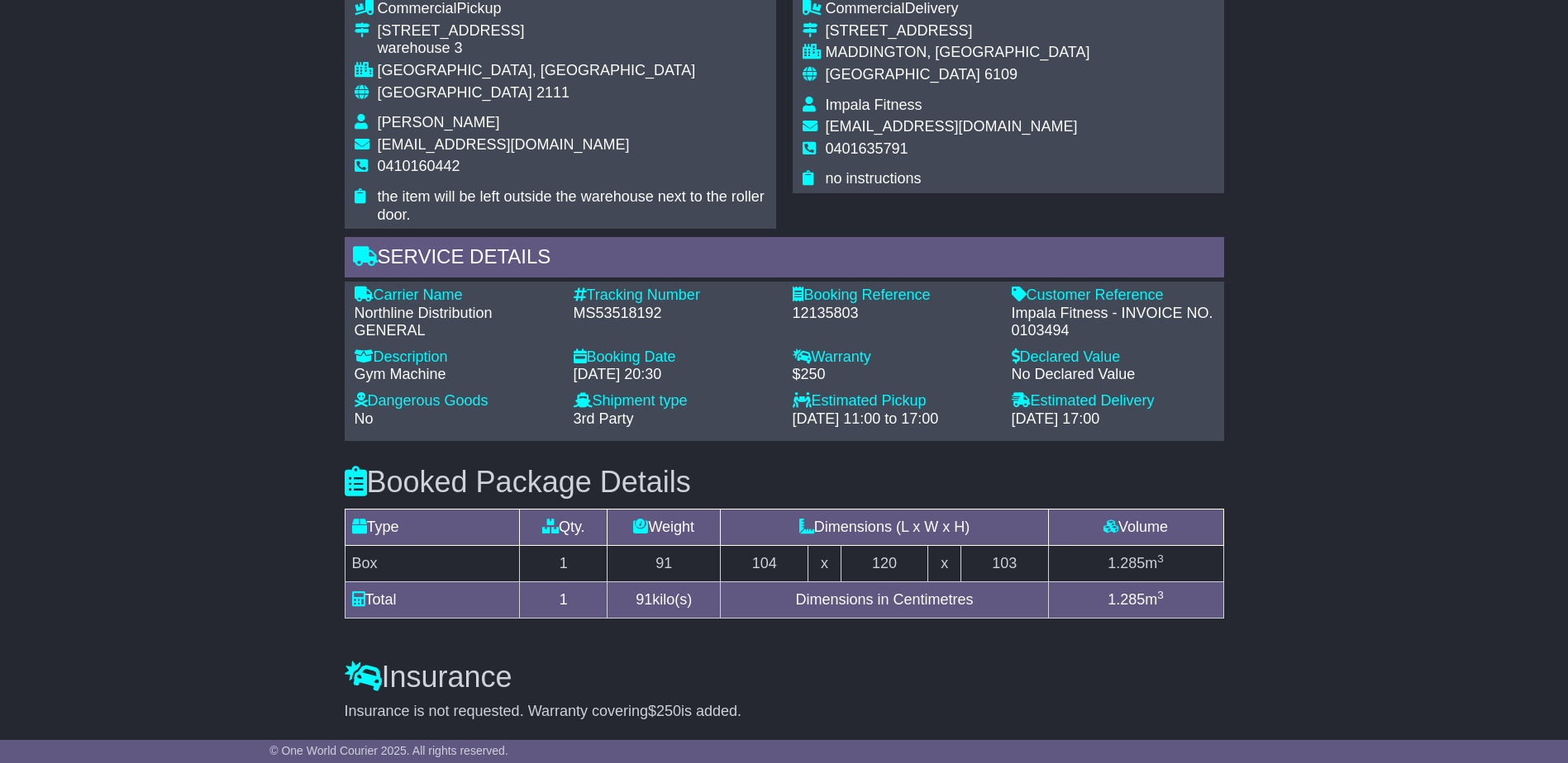
drag, startPoint x: 1316, startPoint y: 700, endPoint x: 1324, endPoint y: 692, distance: 11.3
click at [1332, 701] on div "Email Download Tracking Pricing Insurance" at bounding box center [784, 247] width 1568 height 1791
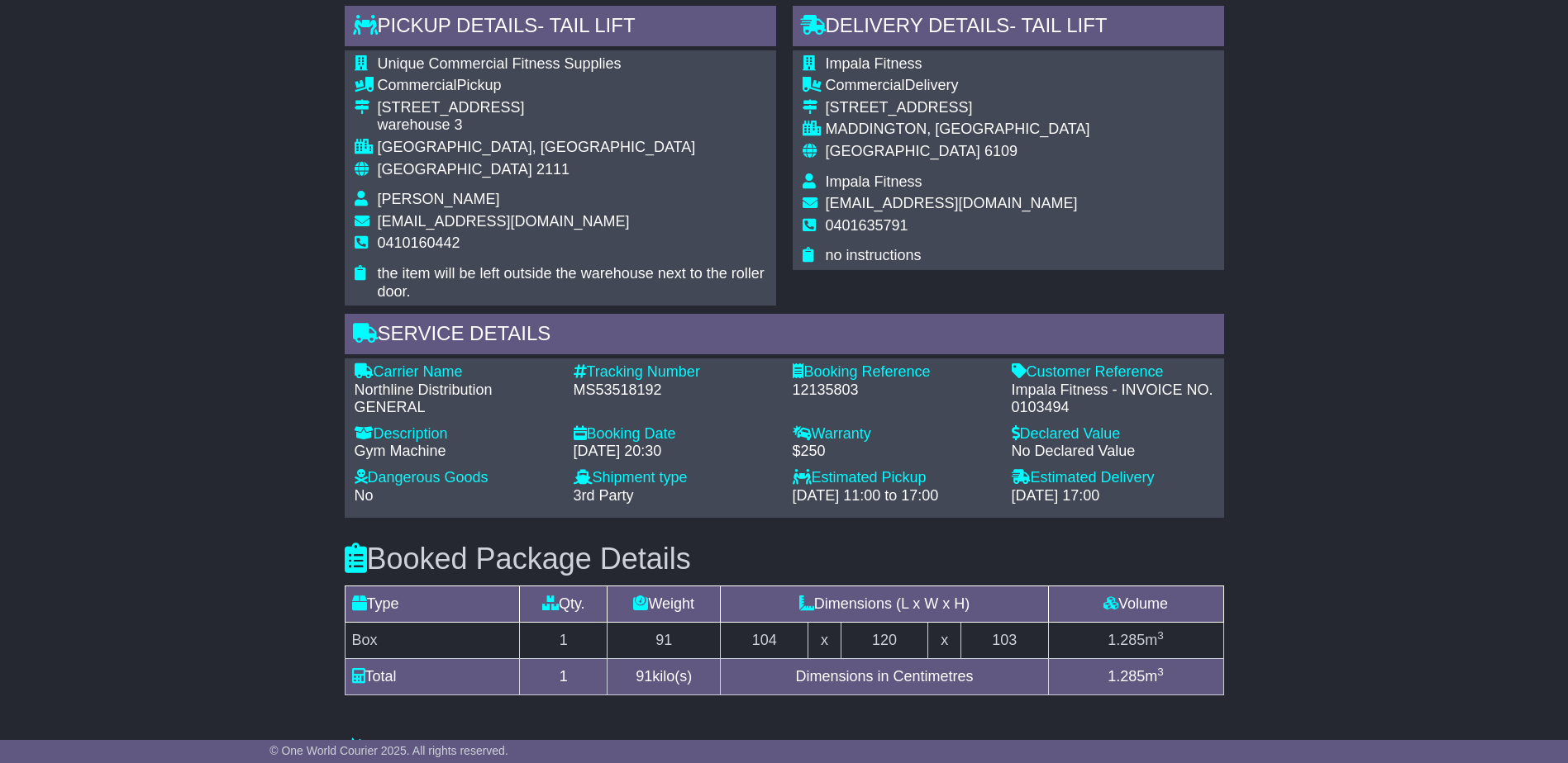
scroll to position [773, 0]
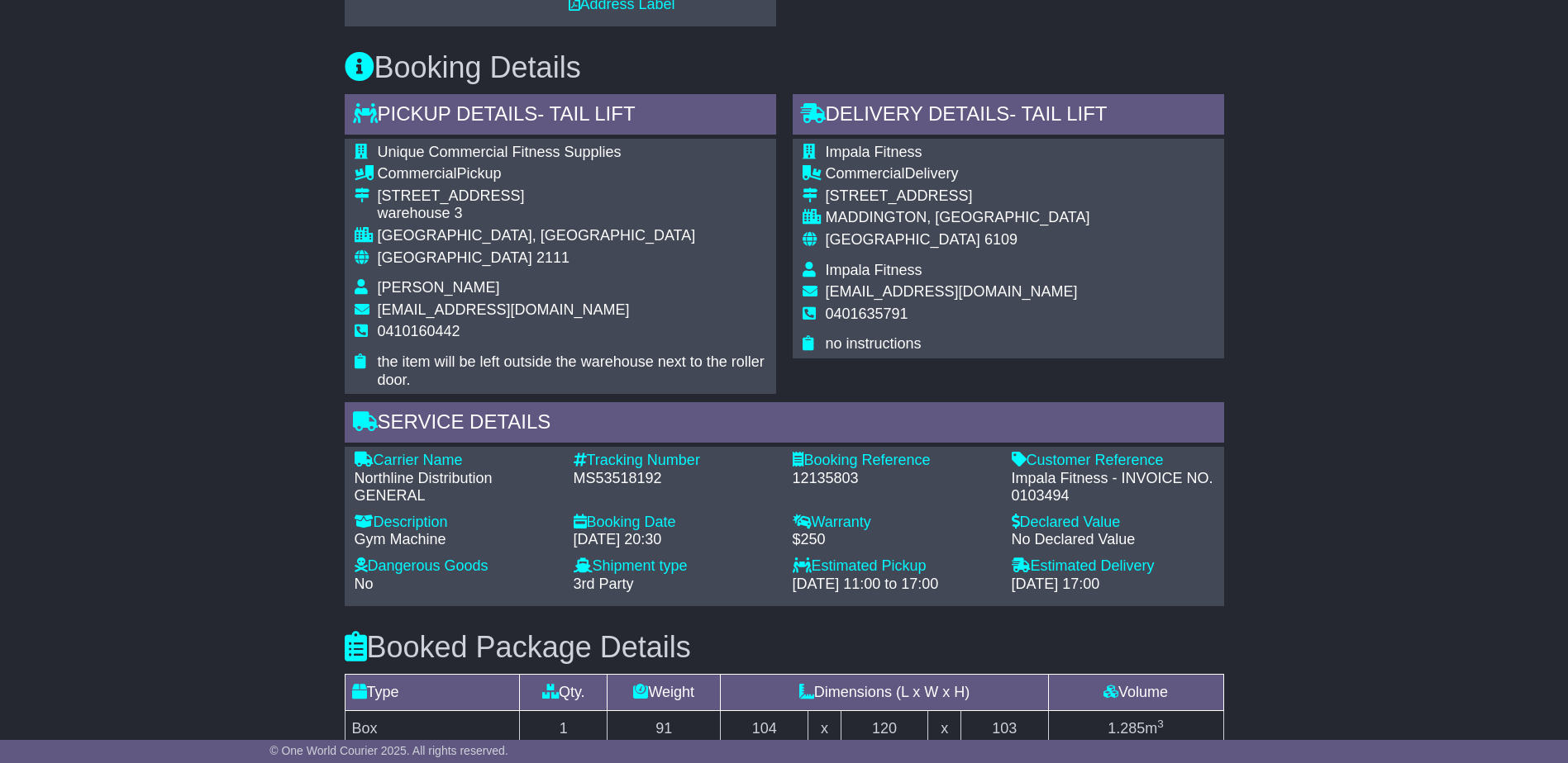
click at [1323, 688] on div "Email Download Tracking Pricing Insurance" at bounding box center [784, 413] width 1568 height 1791
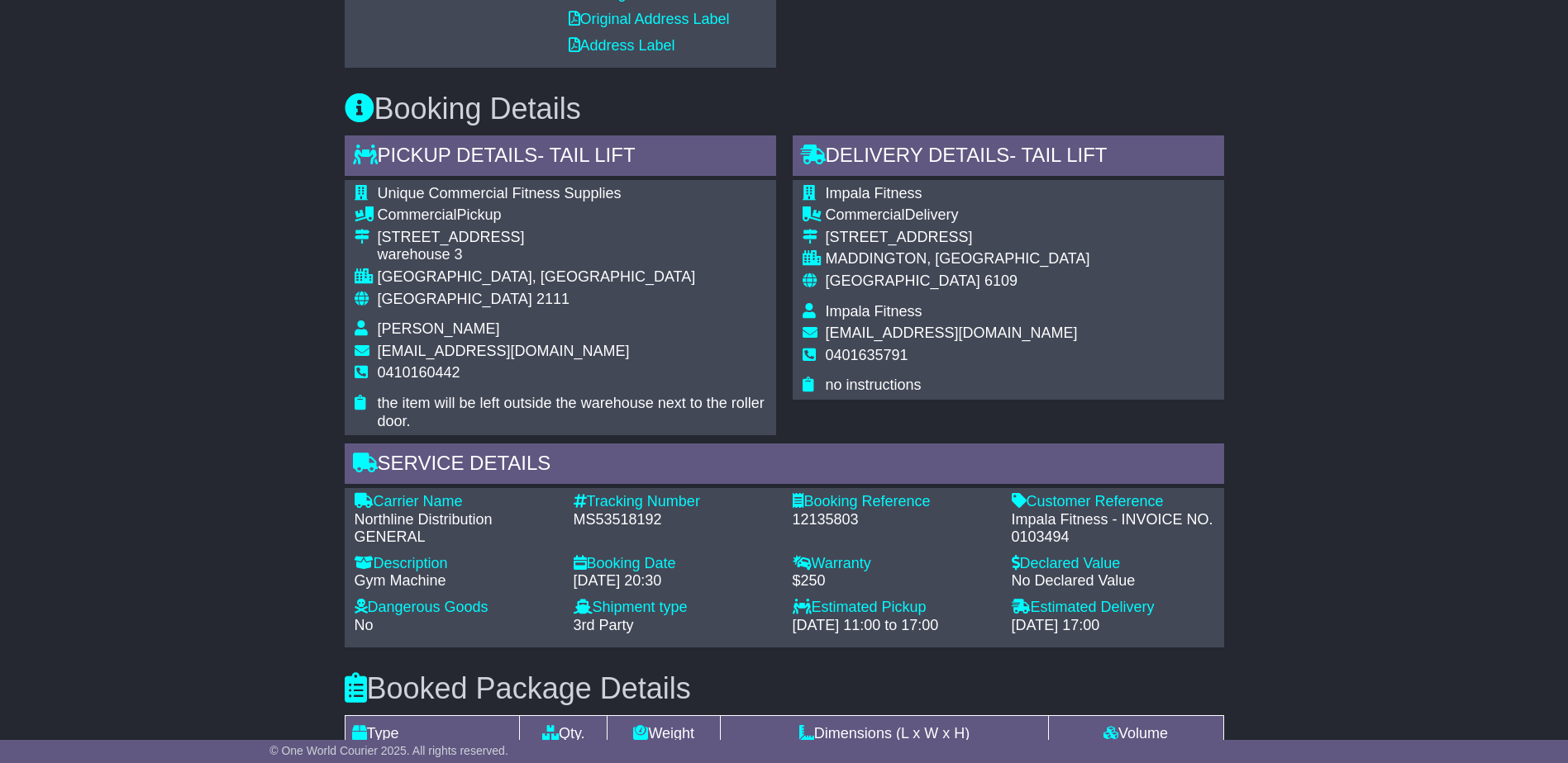
scroll to position [525, 0]
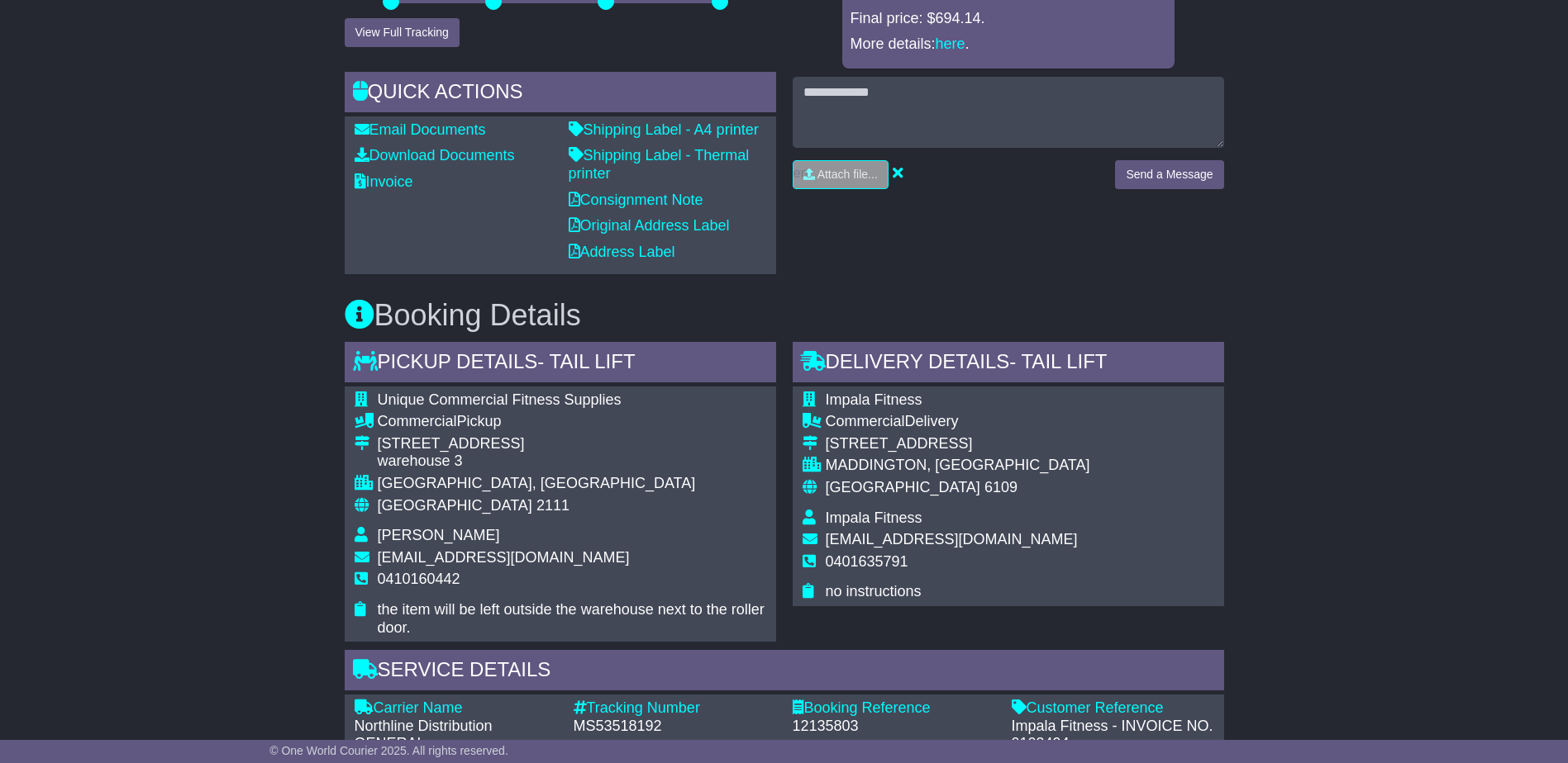
click at [930, 406] on td "Impala Fitness" at bounding box center [957, 403] width 264 height 22
click at [1138, 478] on div "Impala Fitness Commercial Delivery [STREET_ADDRESS] [GEOGRAPHIC_DATA], [GEOGRAP…" at bounding box center [1008, 496] width 432 height 220
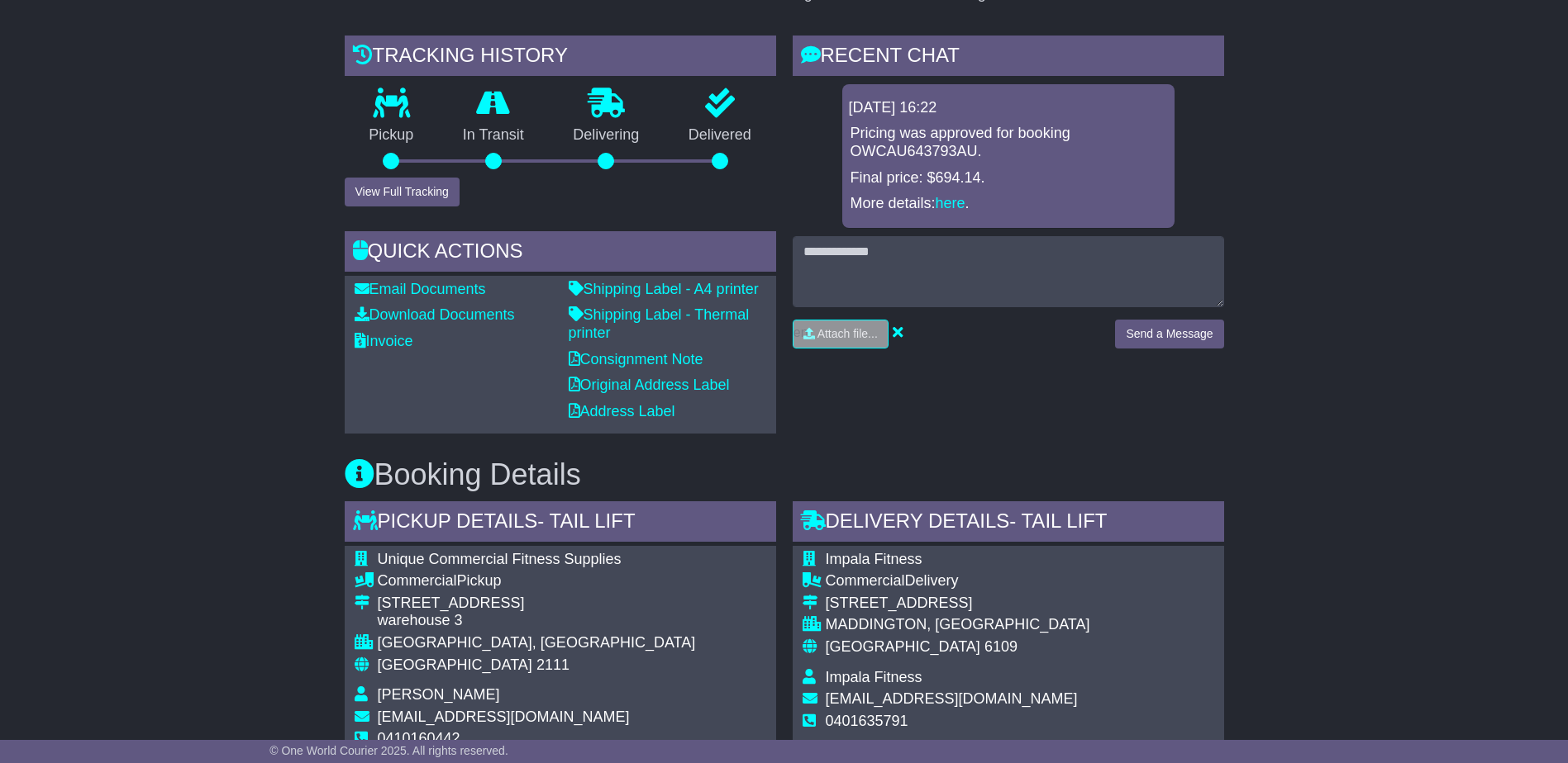
scroll to position [360, 0]
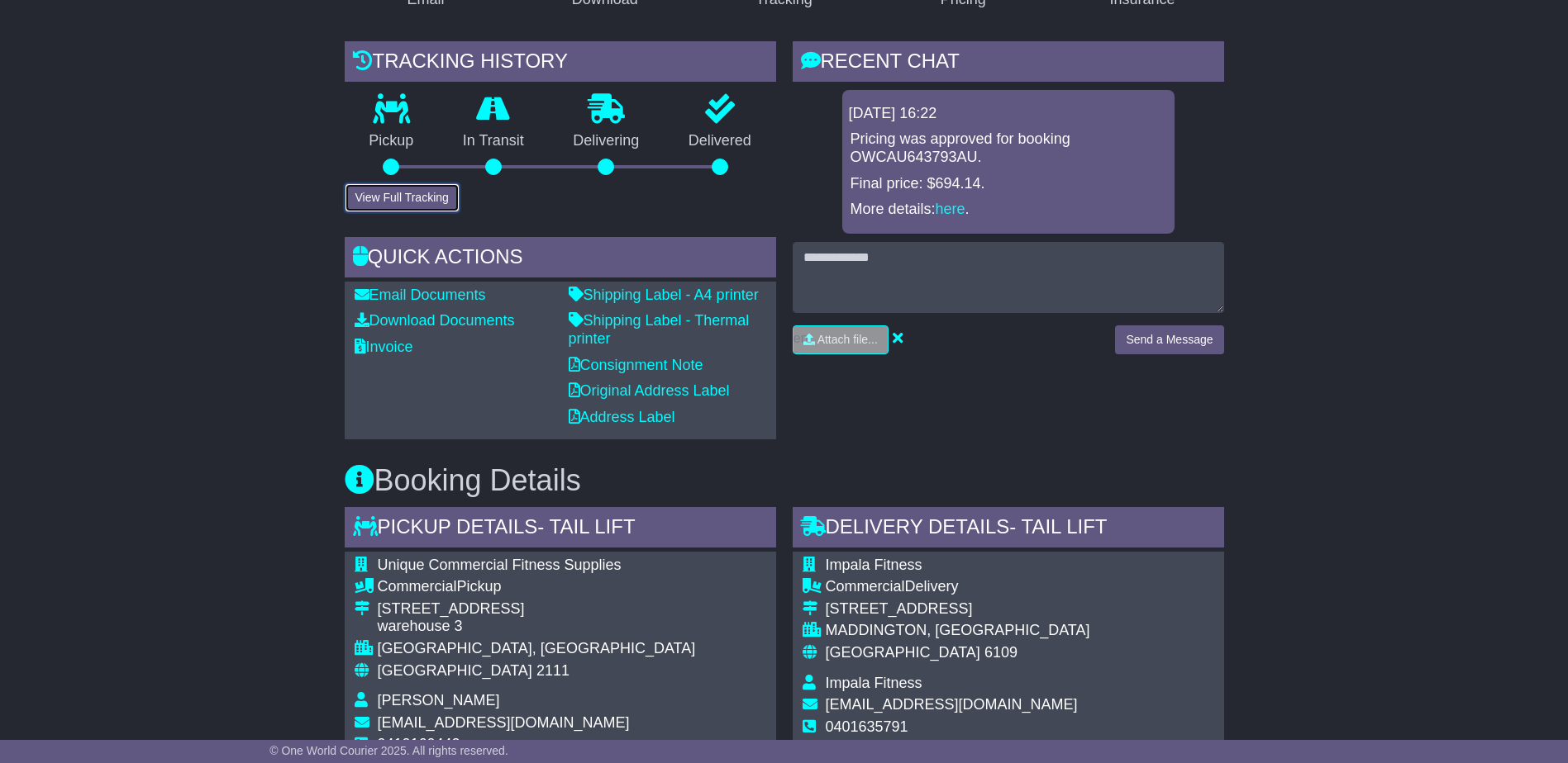
drag, startPoint x: 400, startPoint y: 199, endPoint x: 438, endPoint y: 207, distance: 38.8
click at [400, 199] on button "View Full Tracking" at bounding box center [402, 198] width 115 height 29
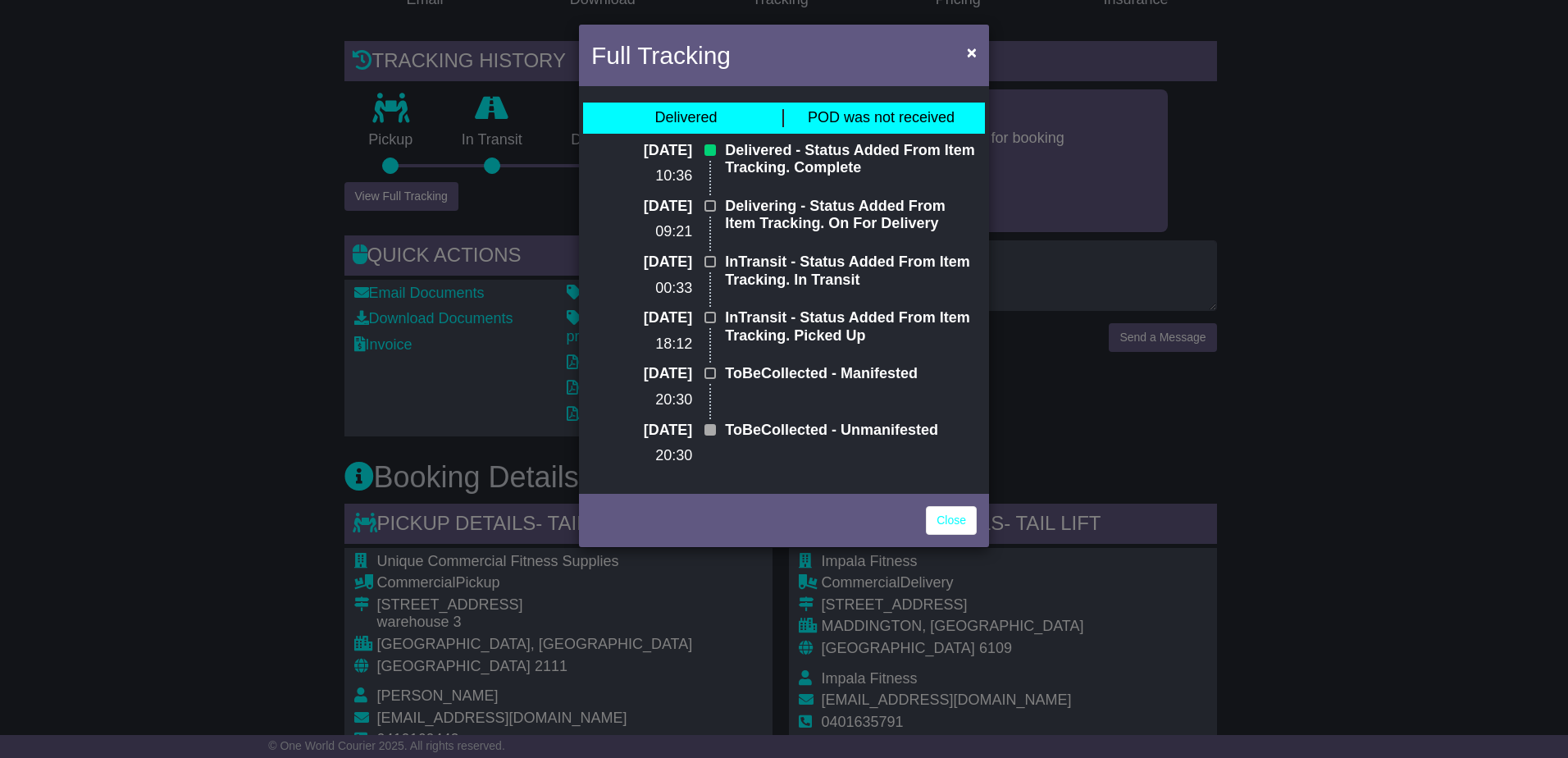
click at [1313, 625] on div "Full Tracking × Delivered POD was not received [DATE] 10:36 Delivered - Status …" at bounding box center [784, 379] width 1568 height 758
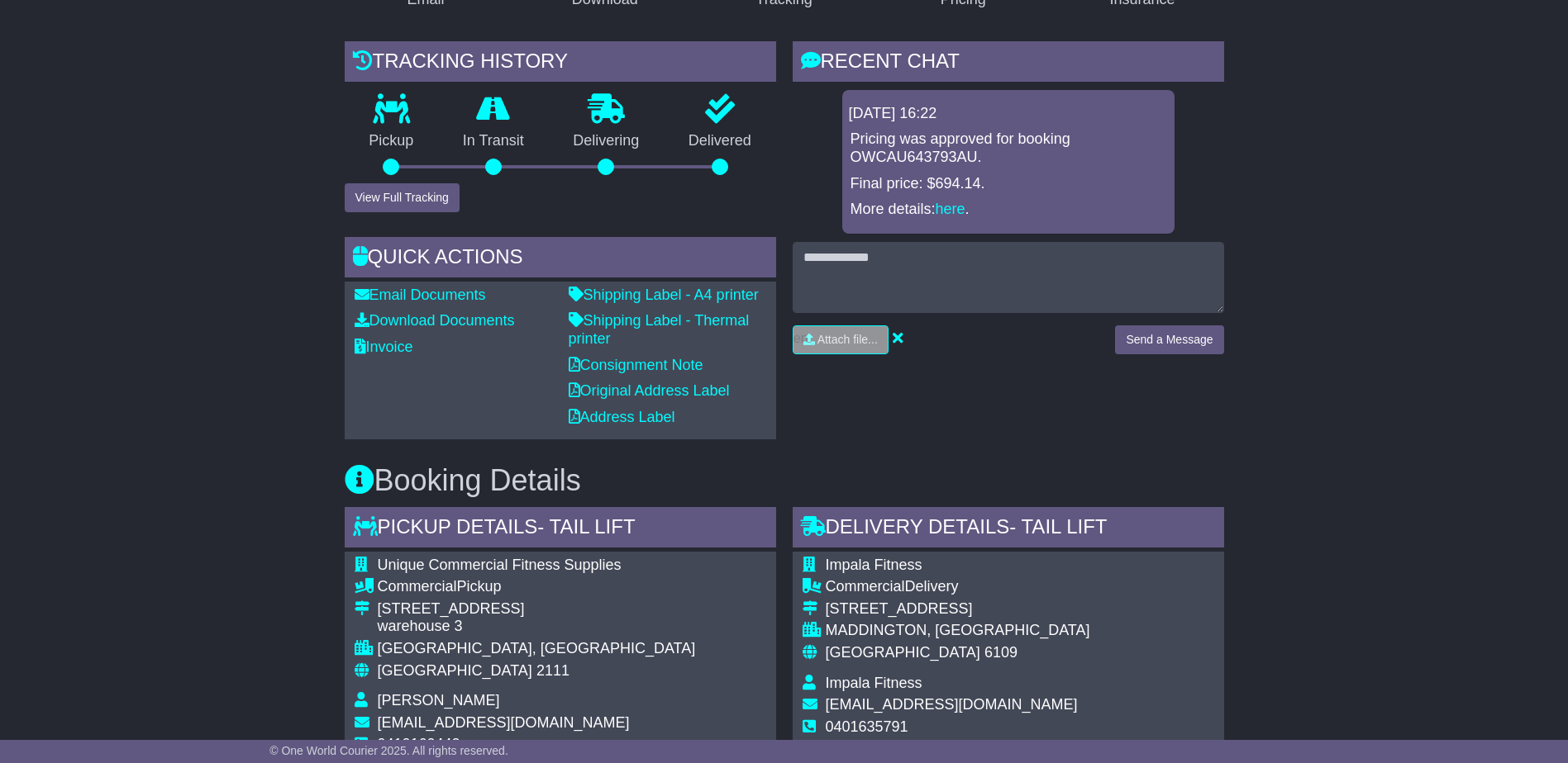
drag, startPoint x: 157, startPoint y: 461, endPoint x: 174, endPoint y: 460, distance: 17.0
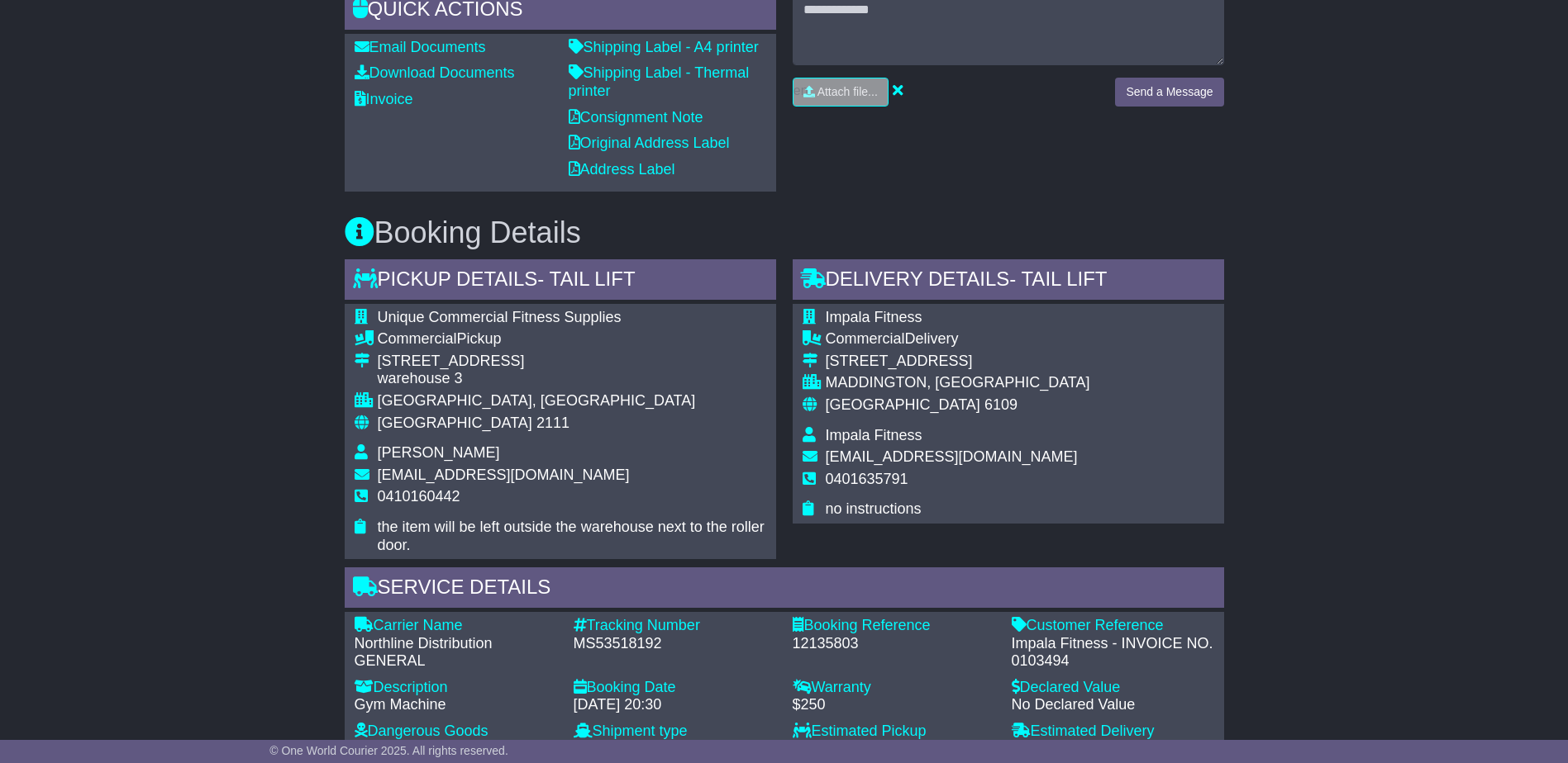
scroll to position [691, 0]
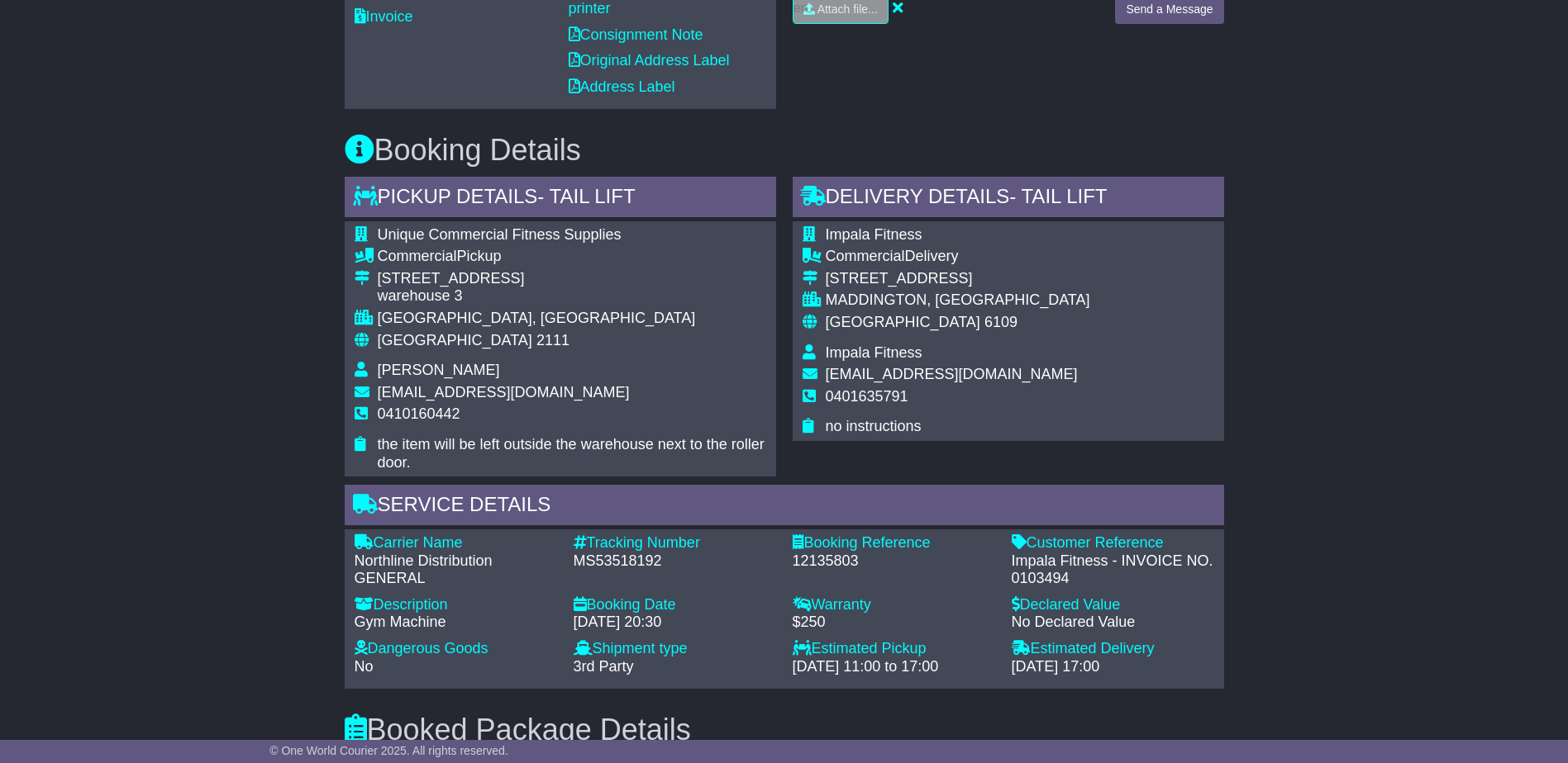
click at [596, 558] on div "MS53518192" at bounding box center [674, 561] width 202 height 18
click at [595, 557] on div "MS53518192" at bounding box center [674, 561] width 202 height 18
copy div "MS53518192"
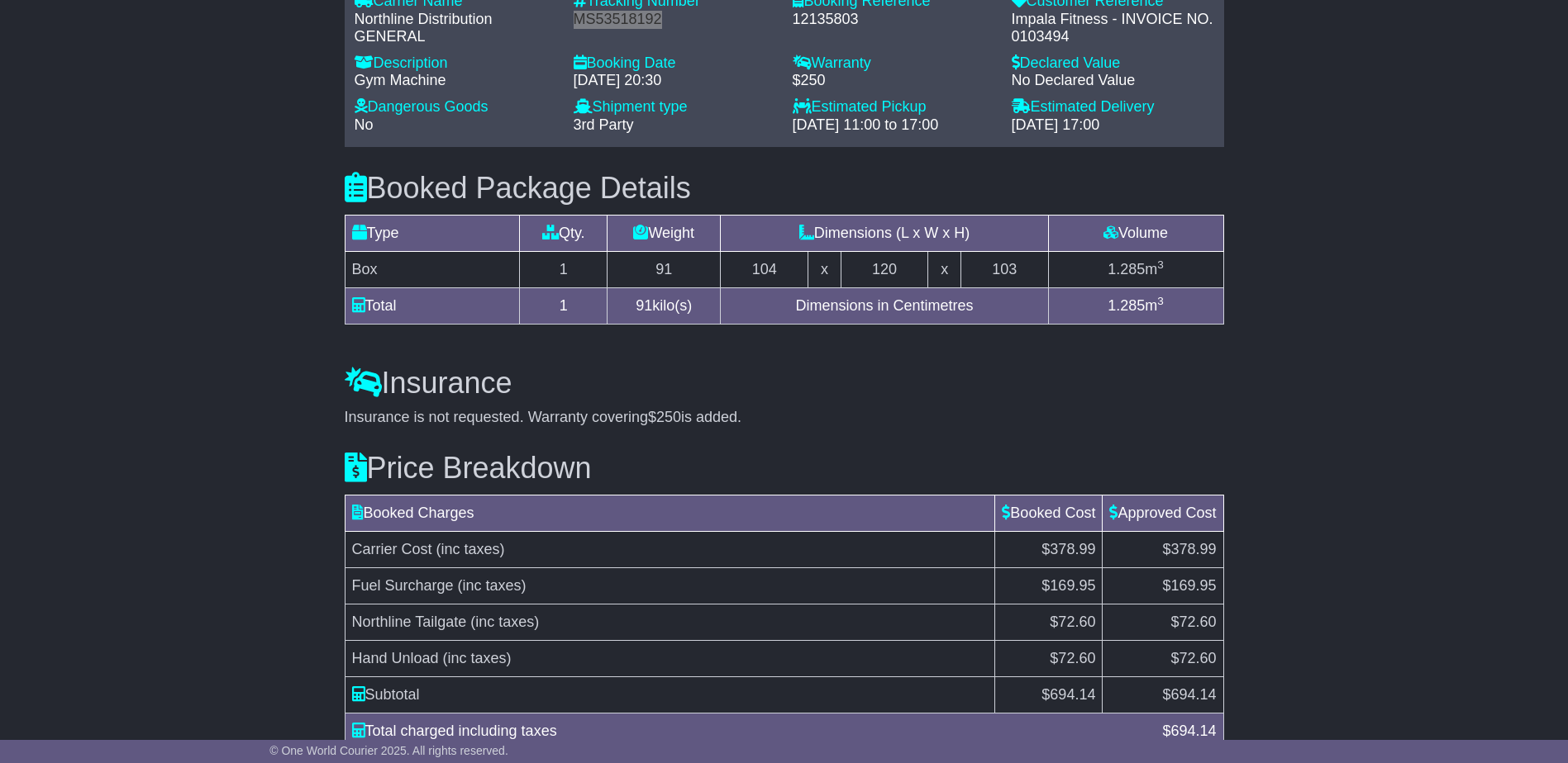
scroll to position [1269, 0]
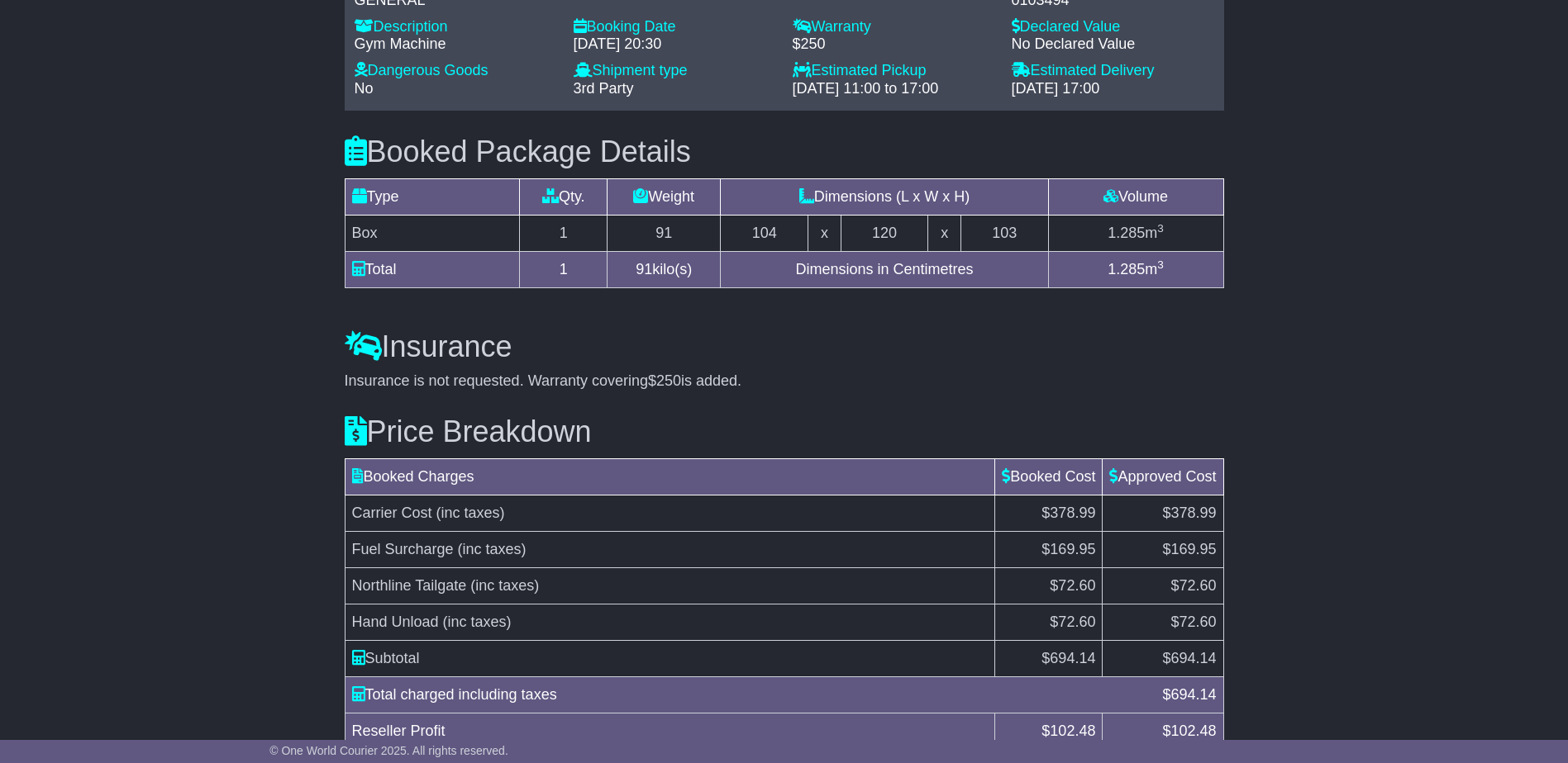
drag, startPoint x: 1464, startPoint y: 439, endPoint x: 1401, endPoint y: 473, distance: 71.6
drag, startPoint x: 779, startPoint y: 356, endPoint x: 614, endPoint y: 402, distance: 171.3
click at [614, 402] on div "Price Breakdown Booked Charges Booked Cost Approved Cost Carrier Cost (inc taxe…" at bounding box center [784, 597] width 895 height 414
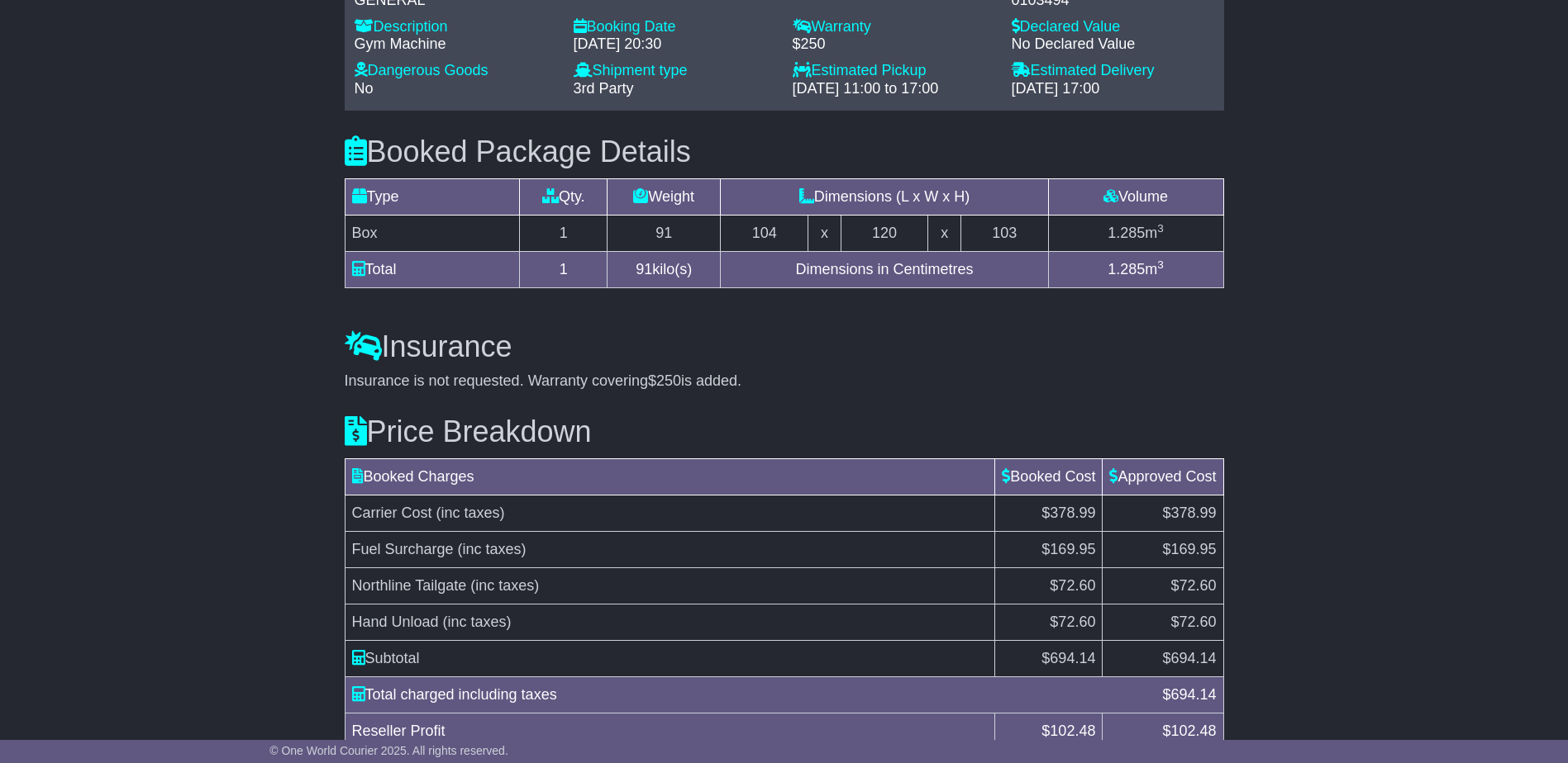
drag, startPoint x: 640, startPoint y: 401, endPoint x: 552, endPoint y: 389, distance: 88.8
click at [564, 389] on div "Insurance is not requested. Warranty covering $250 is added." at bounding box center [784, 381] width 880 height 18
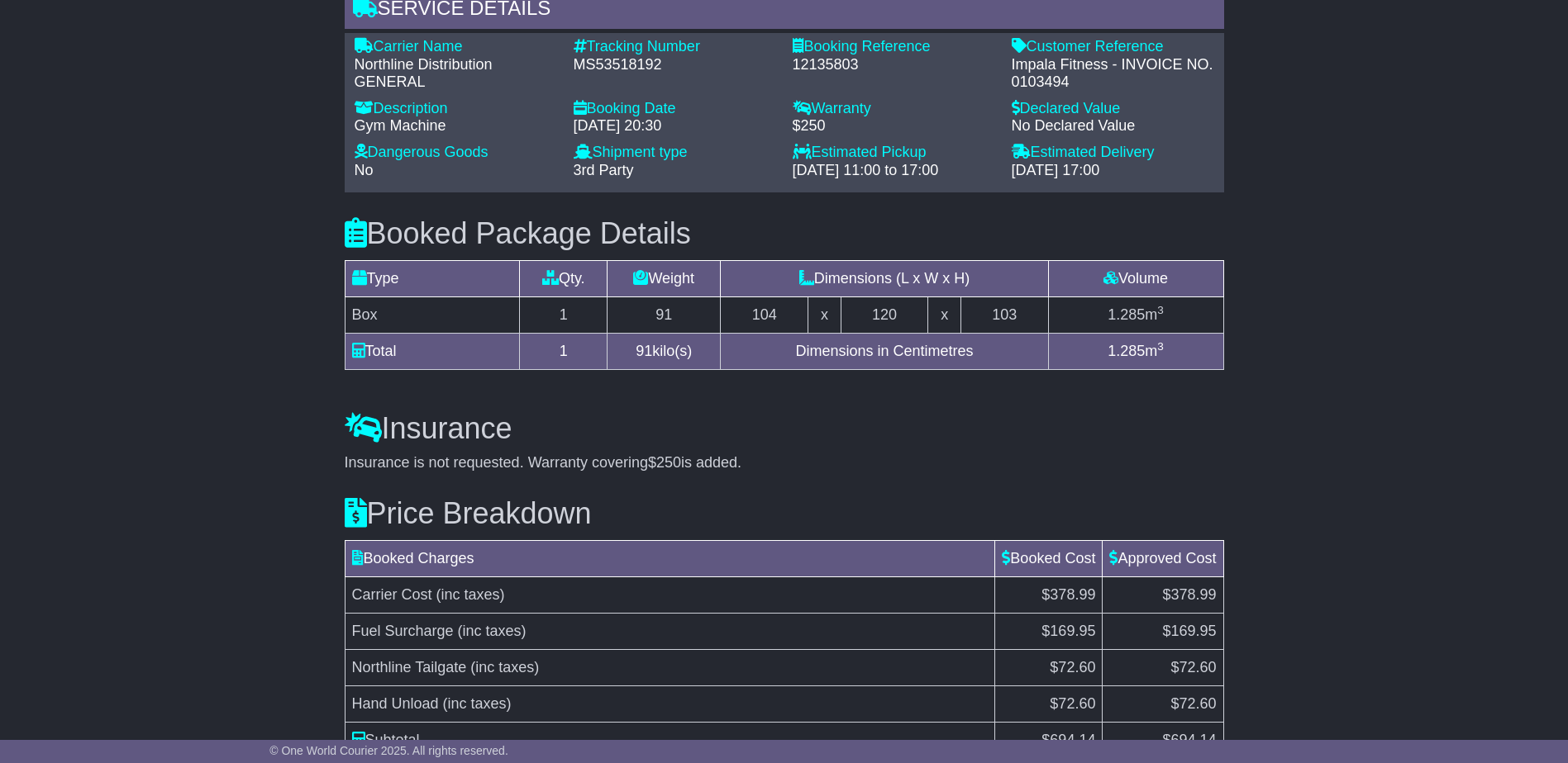
scroll to position [1186, 0]
drag, startPoint x: 453, startPoint y: 125, endPoint x: 350, endPoint y: 123, distance: 103.0
click at [350, 123] on div "Description - Gym Machine" at bounding box center [456, 123] width 219 height 44
copy div "Gym Machine"
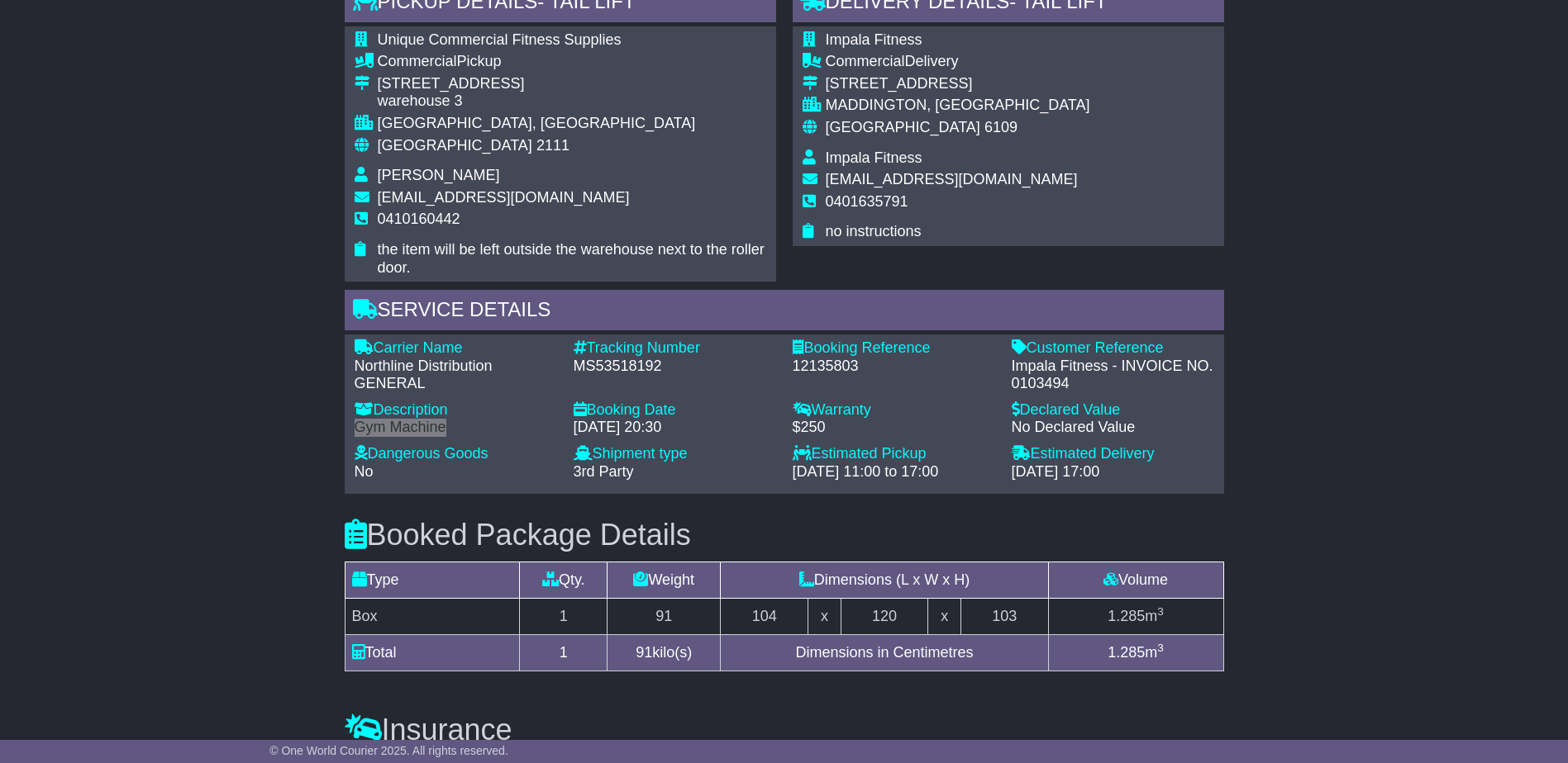
scroll to position [856, 0]
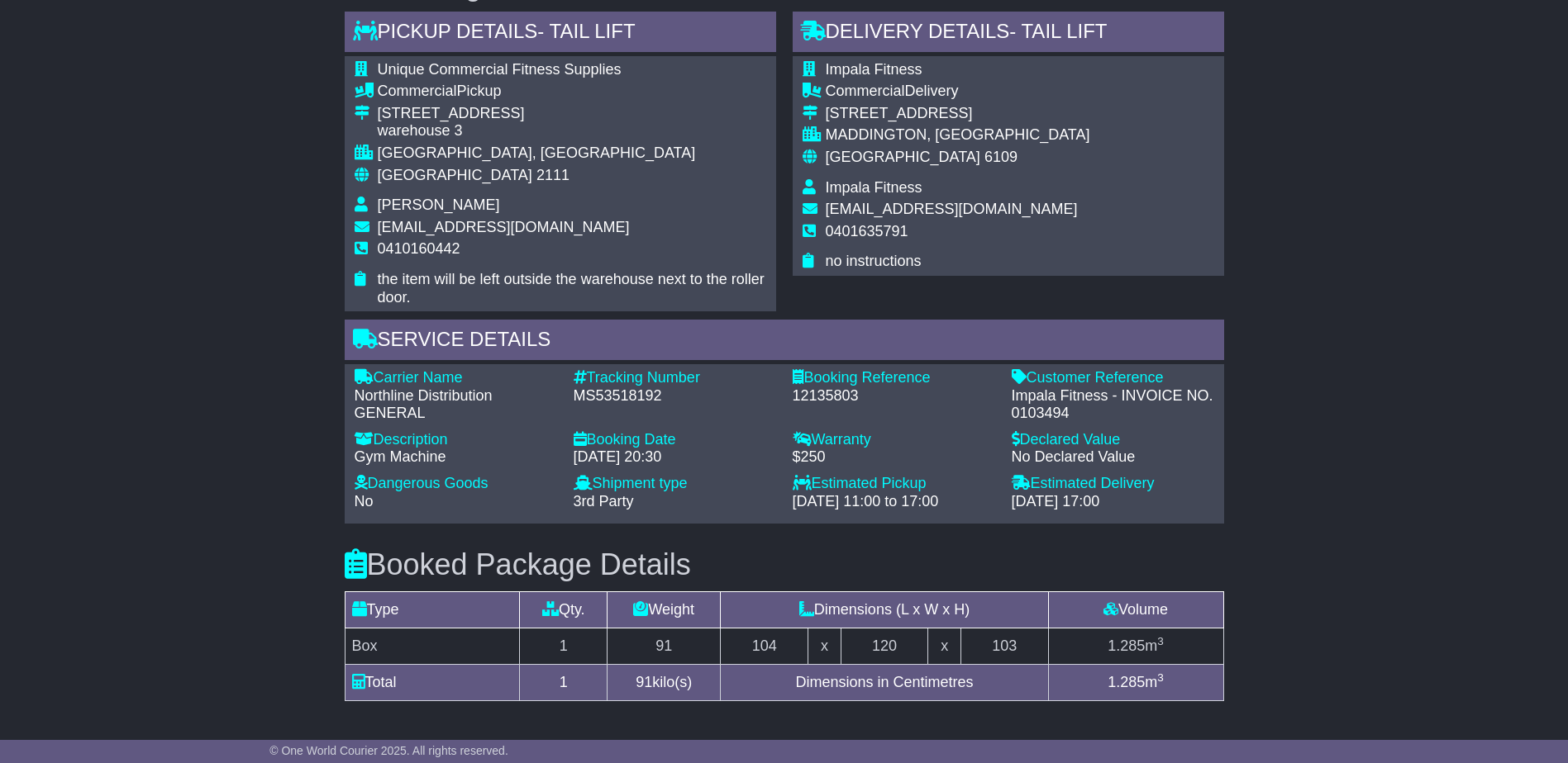
drag, startPoint x: 1339, startPoint y: 428, endPoint x: 1345, endPoint y: 441, distance: 14.3
click at [1339, 429] on div "Email Download Tracking Pricing Insurance" at bounding box center [784, 330] width 1568 height 1791
